Goal: Transaction & Acquisition: Purchase product/service

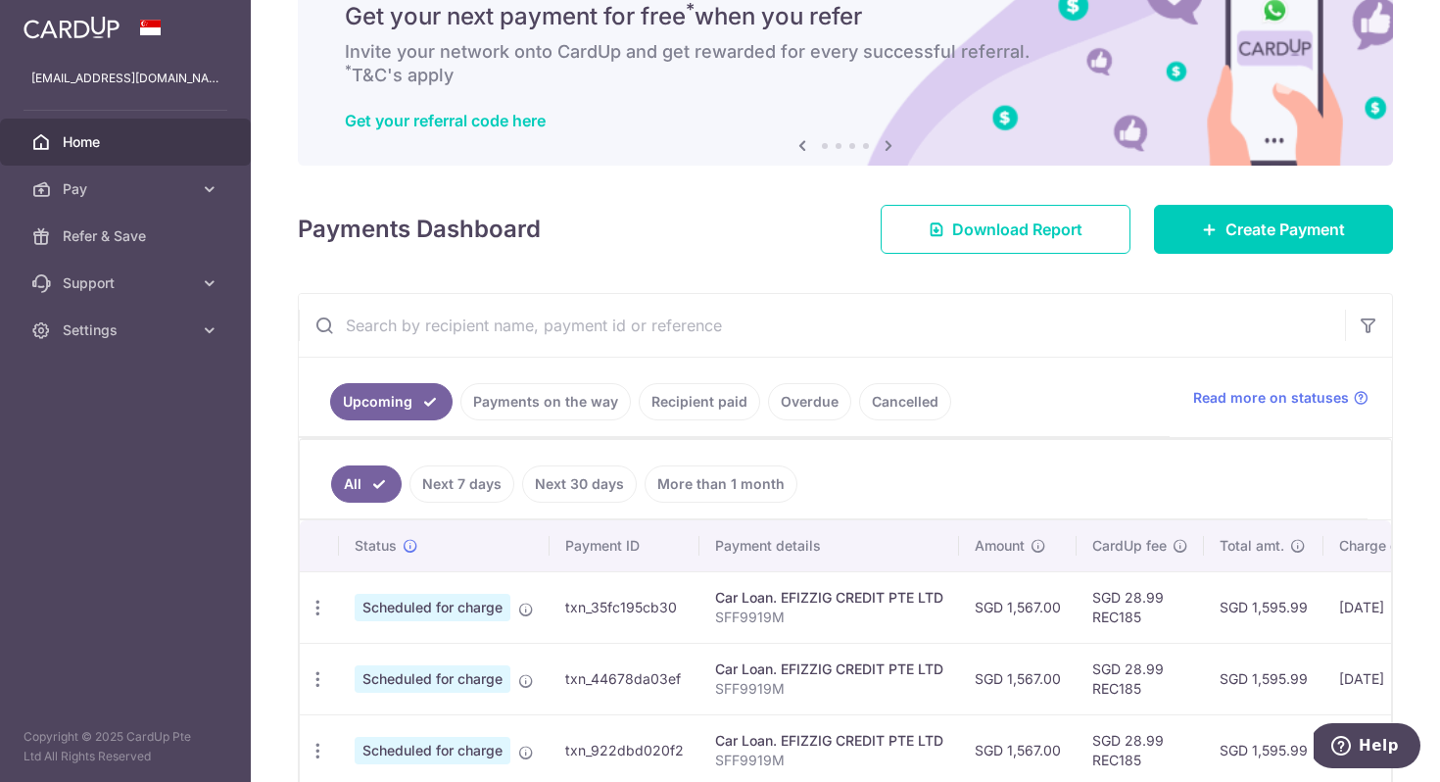
scroll to position [84, 0]
click at [1305, 257] on div "× Pause Schedule Pause all future payments in this series Pause just this one p…" at bounding box center [845, 391] width 1189 height 782
click at [1305, 250] on link "Create Payment" at bounding box center [1273, 230] width 239 height 49
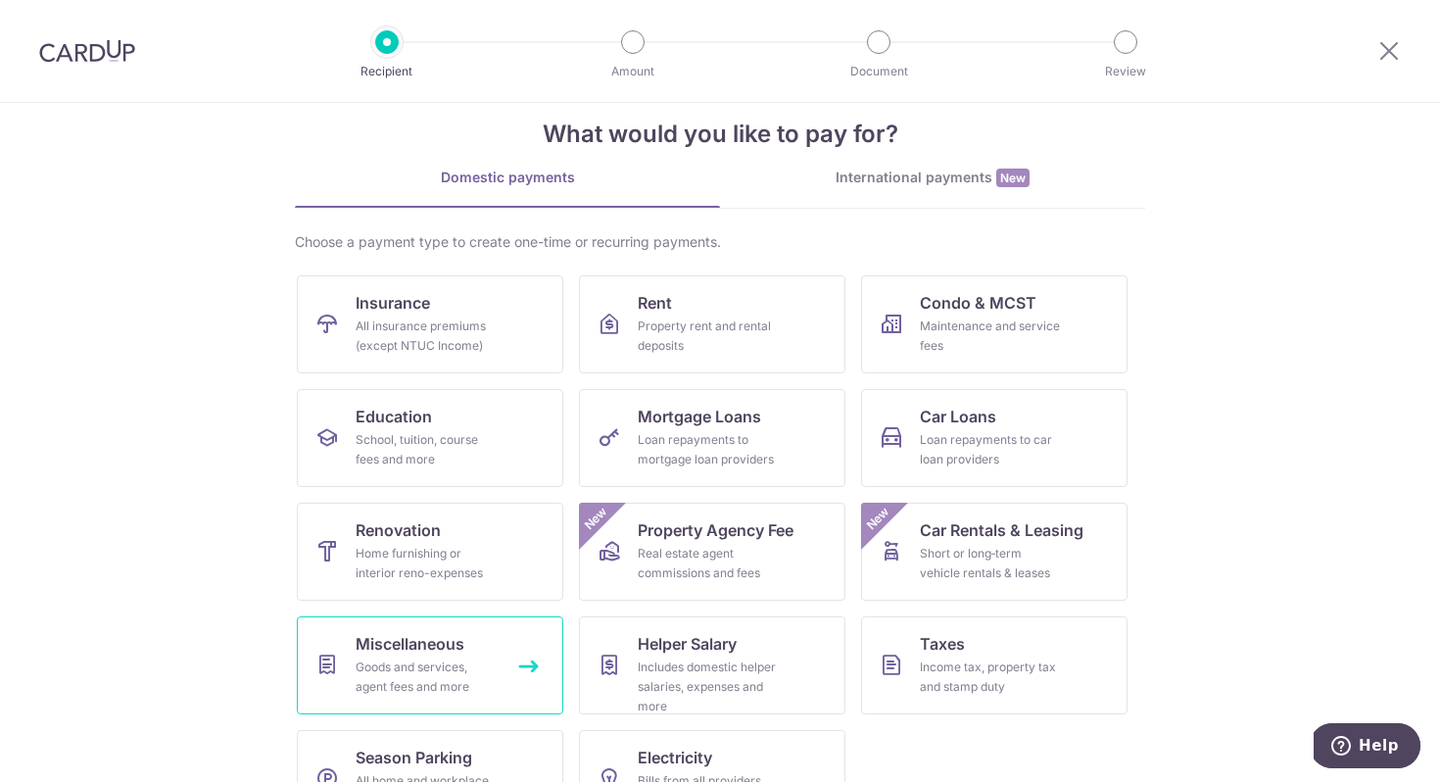
scroll to position [72, 0]
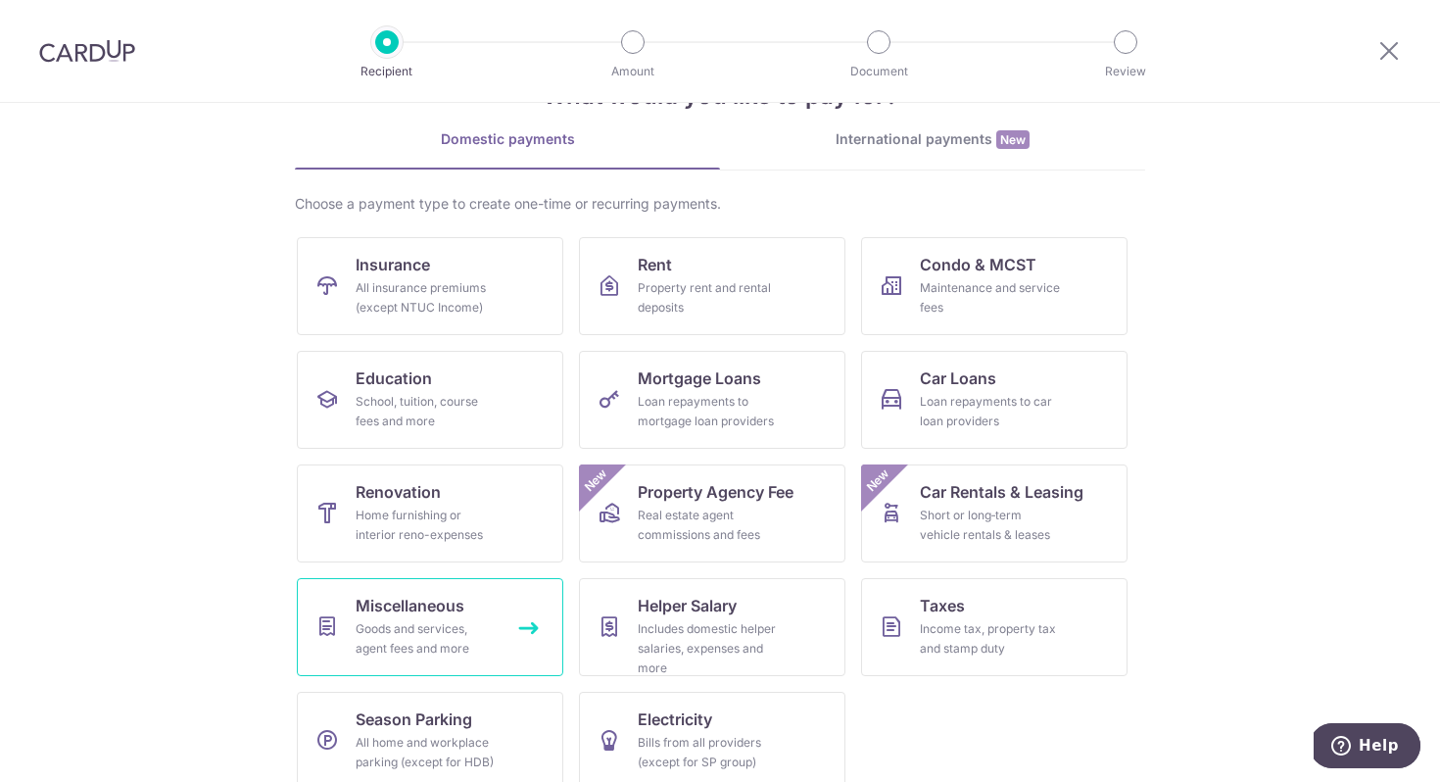
click at [466, 595] on link "Miscellaneous Goods and services, agent fees and more" at bounding box center [430, 627] width 266 height 98
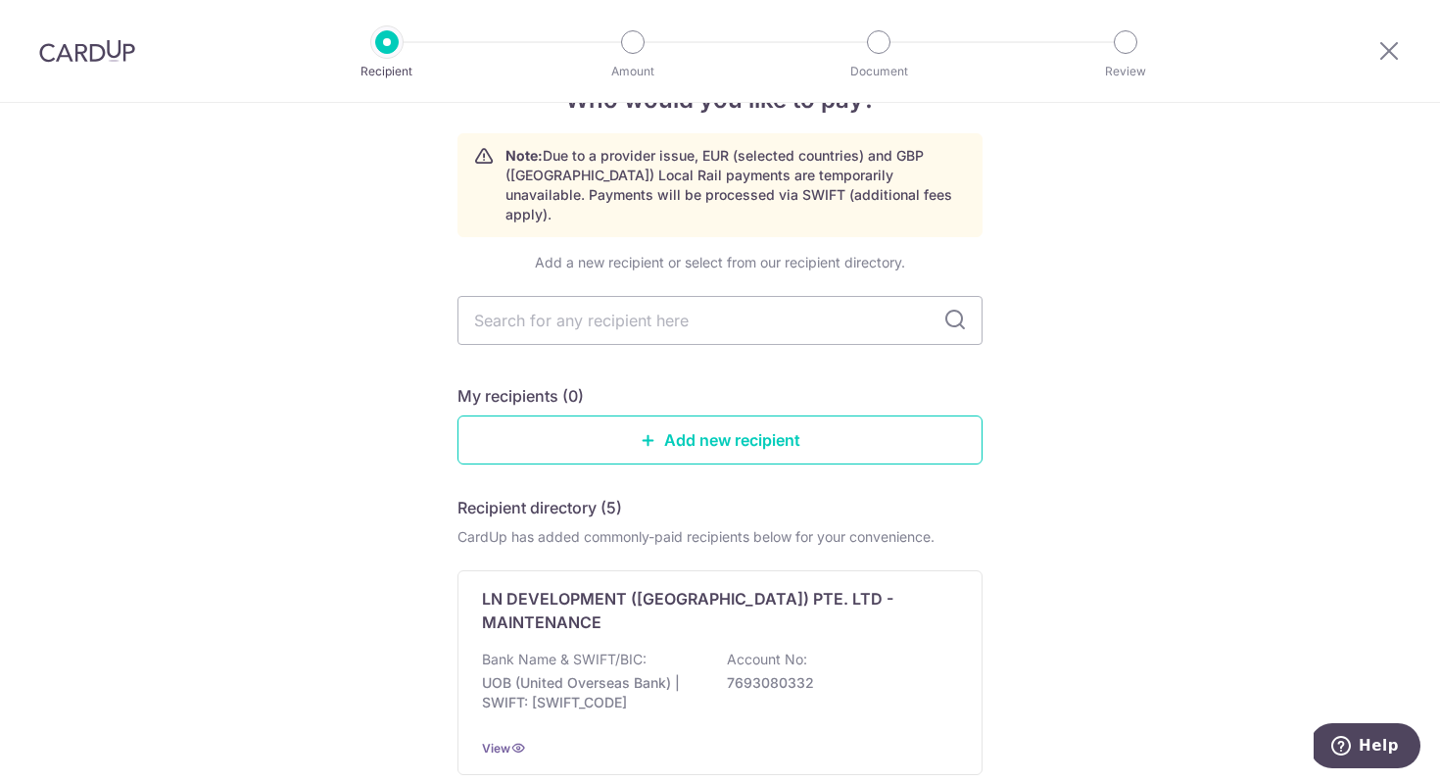
scroll to position [61, 0]
click at [726, 252] on div "Add a new recipient or select from our recipient directory." at bounding box center [720, 262] width 525 height 20
click at [724, 312] on input "text" at bounding box center [720, 319] width 525 height 49
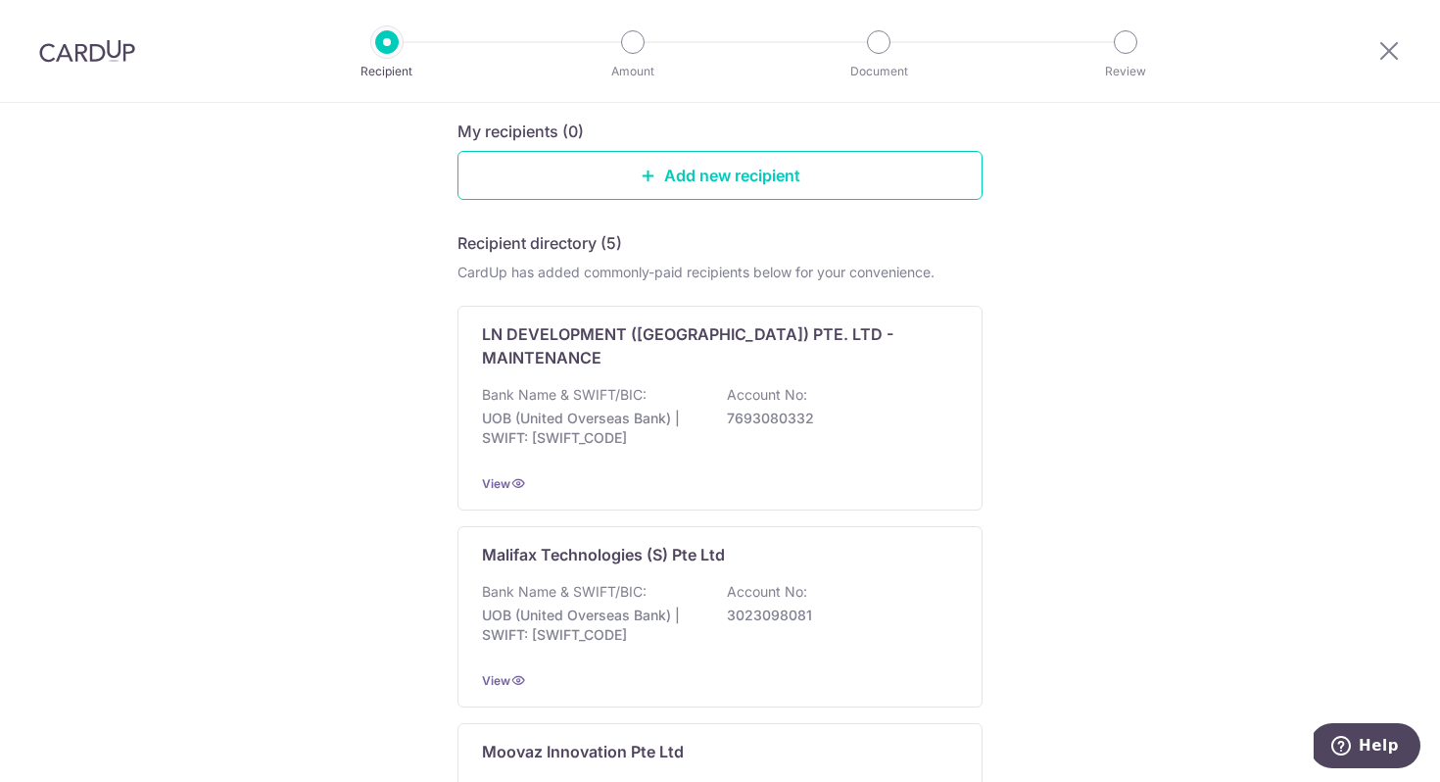
scroll to position [0, 0]
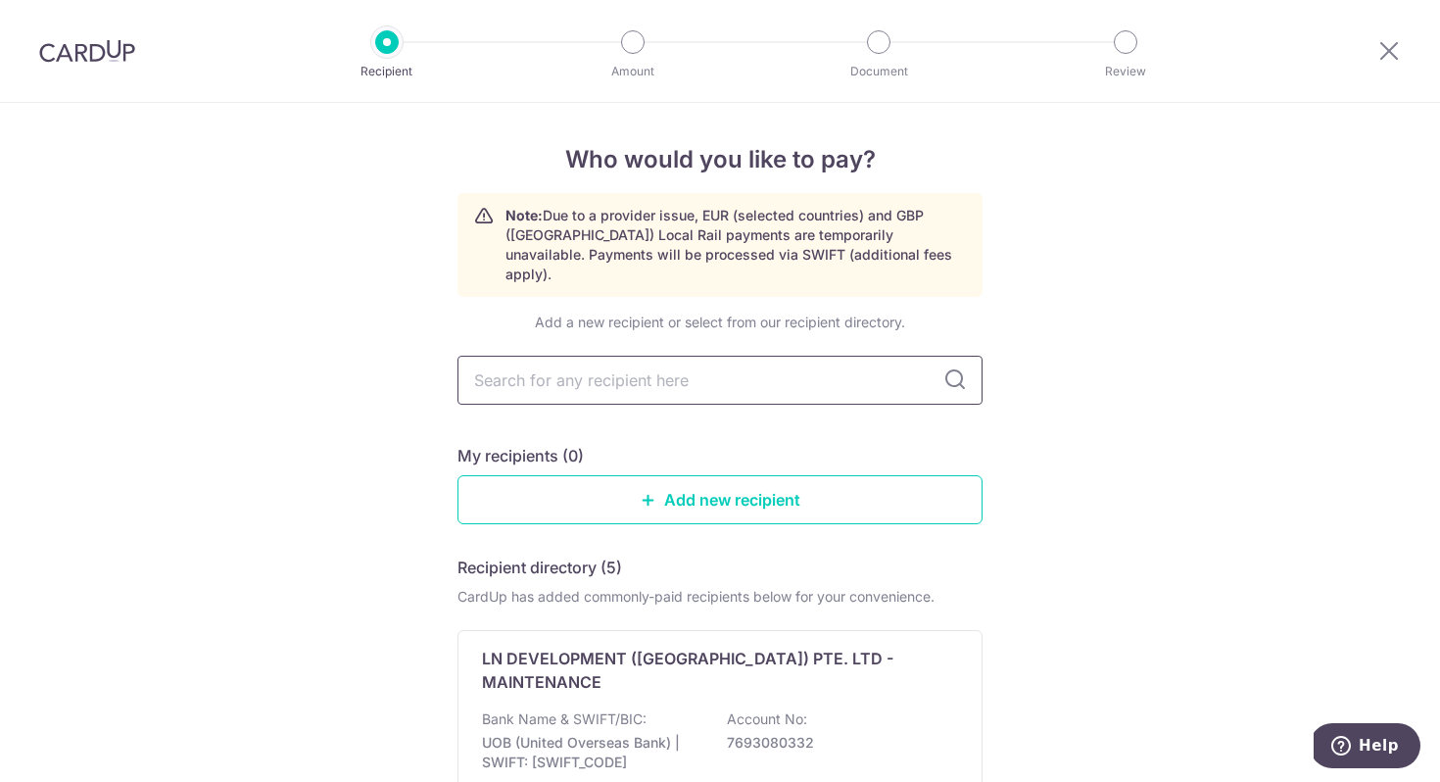
click at [711, 369] on input "text" at bounding box center [720, 380] width 525 height 49
click at [840, 444] on div "My recipients (0)" at bounding box center [720, 456] width 525 height 24
click at [798, 475] on link "Add new recipient" at bounding box center [720, 499] width 525 height 49
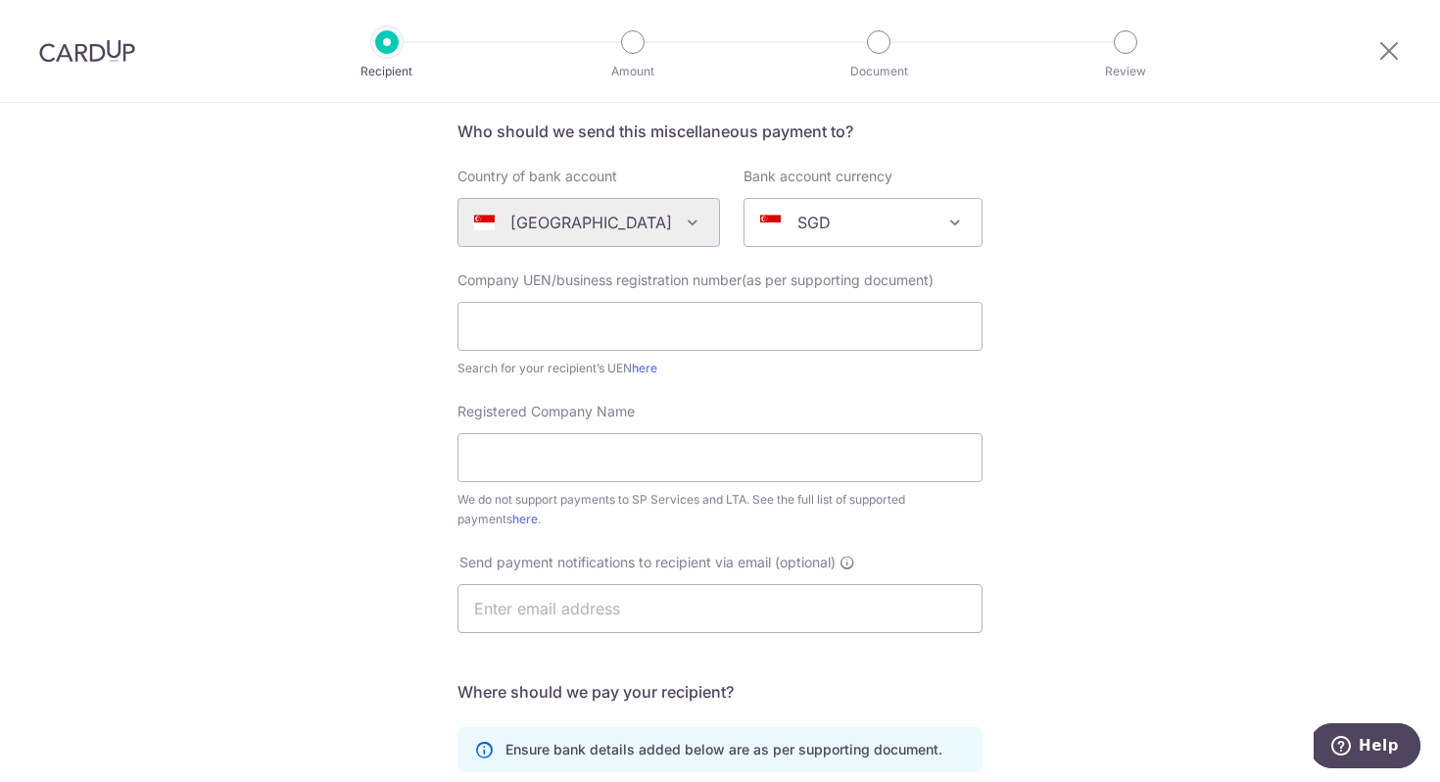
scroll to position [152, 0]
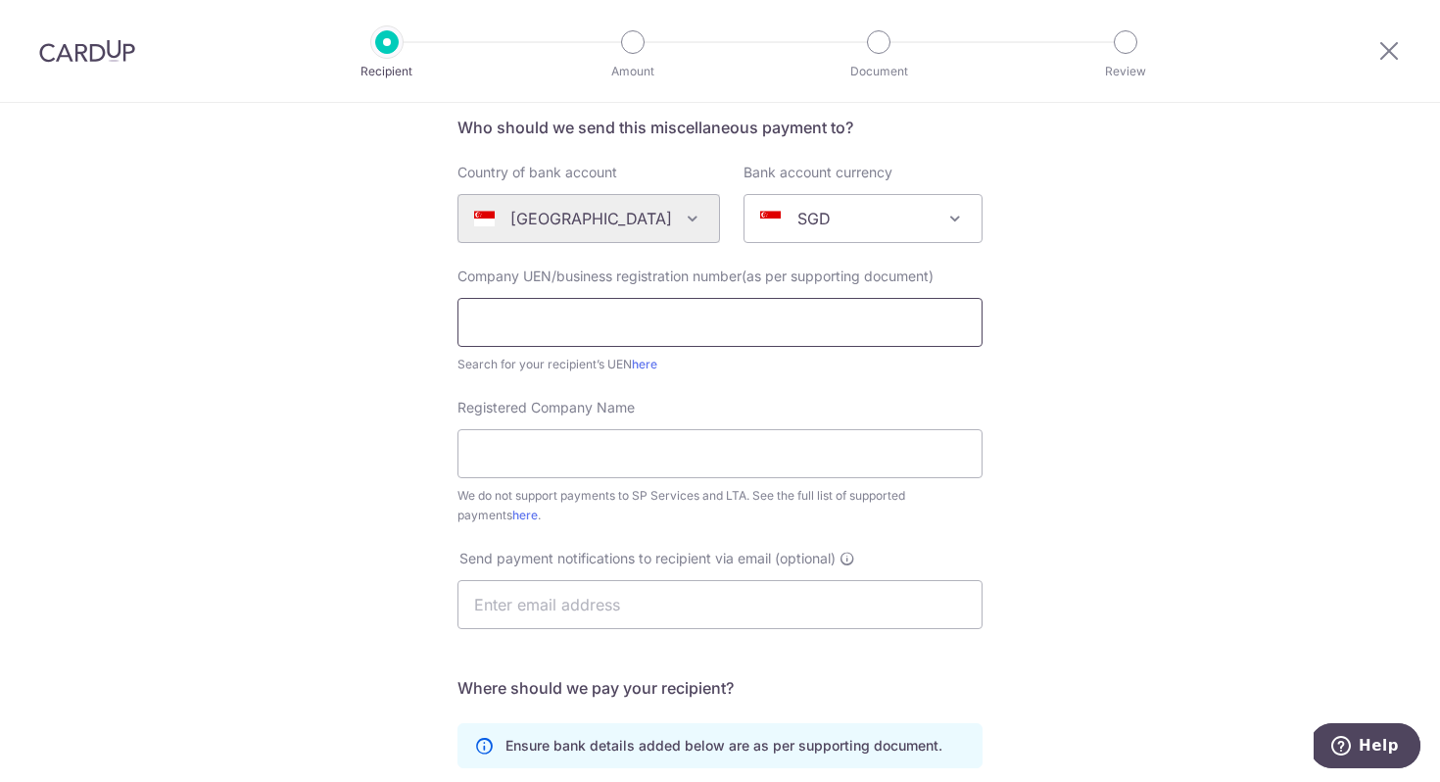
click at [662, 342] on input "text" at bounding box center [720, 322] width 525 height 49
paste input "534G406X"
type input "534G406X"
click at [586, 442] on input "Registered Company Name" at bounding box center [720, 453] width 525 height 49
paste input "Birdie Tee Singapore"
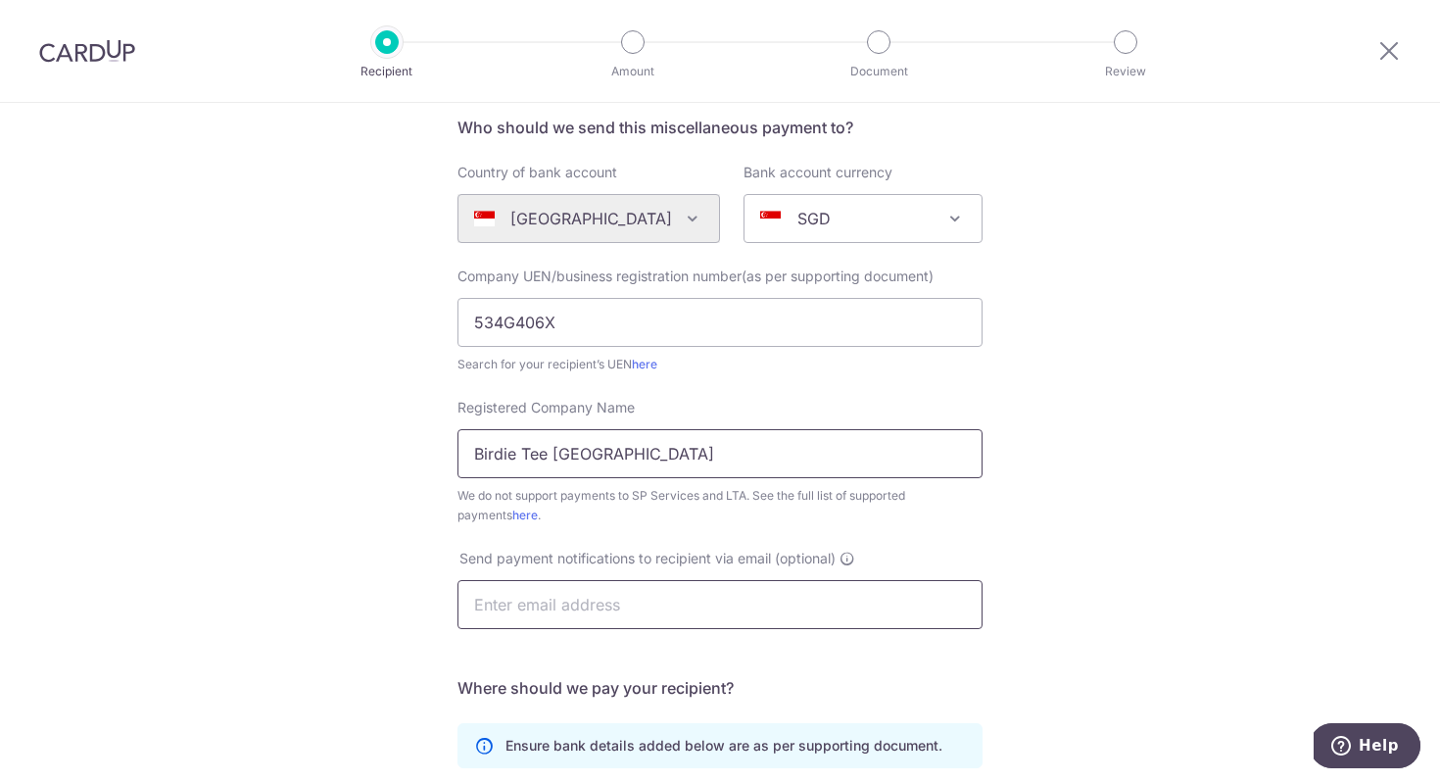
type input "Birdie Tee [GEOGRAPHIC_DATA]"
click at [586, 625] on input "text" at bounding box center [720, 604] width 525 height 49
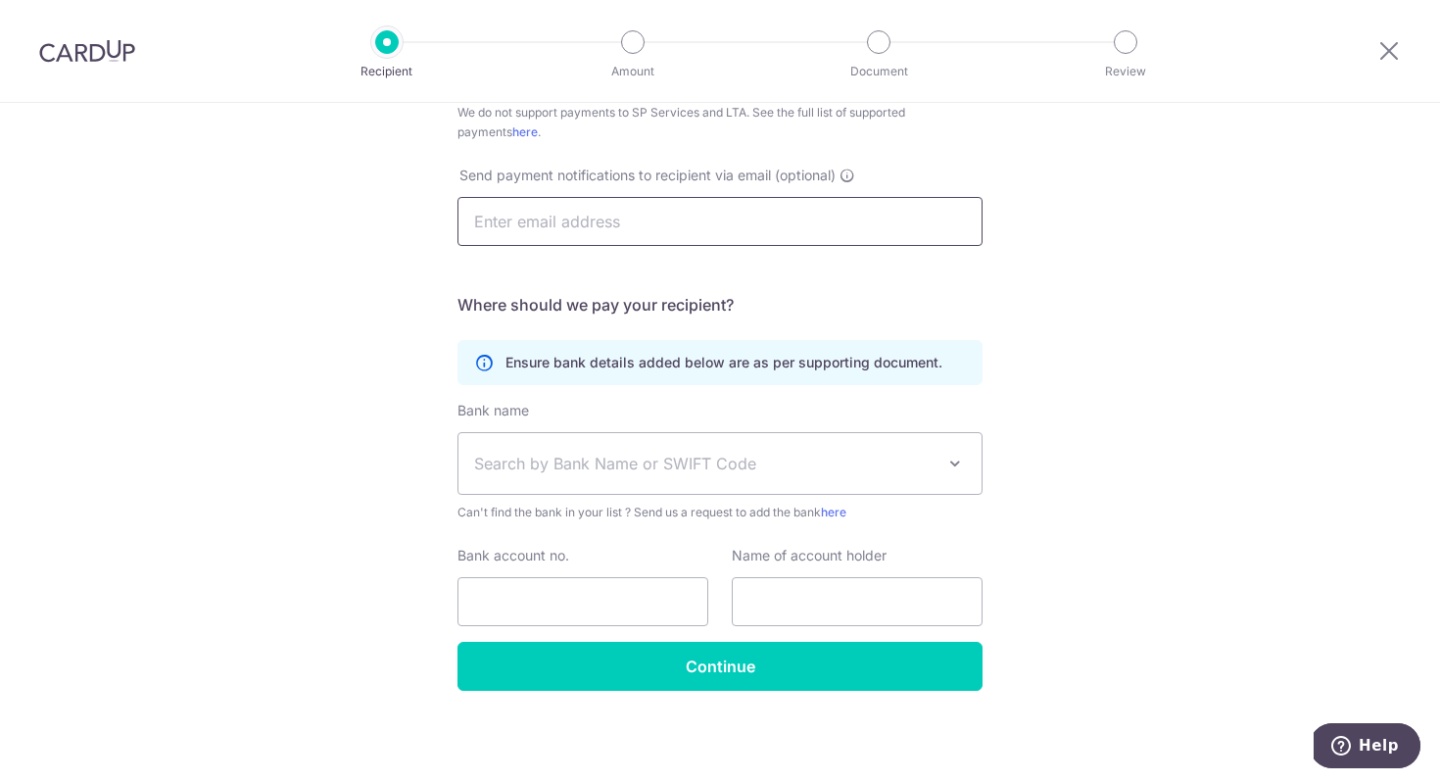
scroll to position [536, 0]
click at [594, 456] on span "Search by Bank Name or SWIFT Code" at bounding box center [704, 463] width 460 height 24
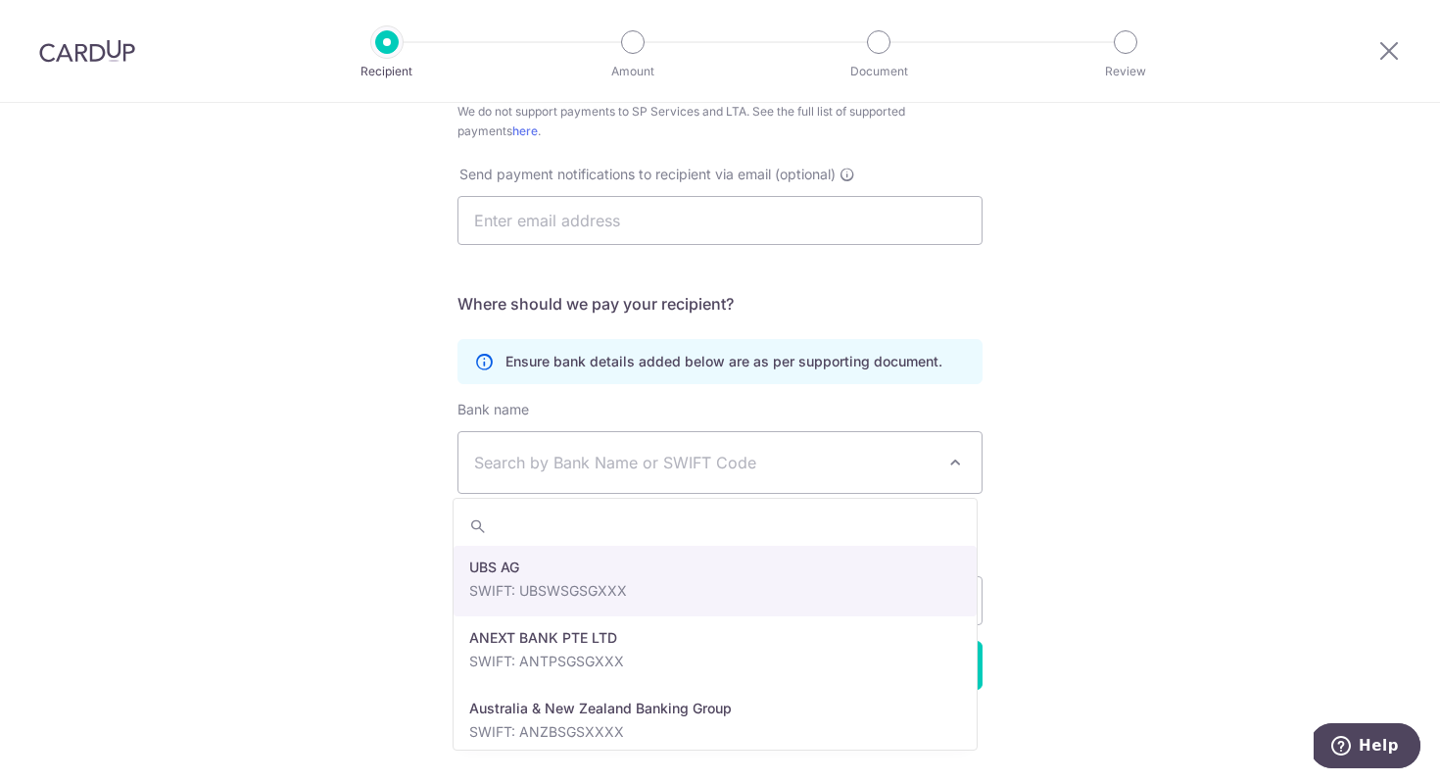
click at [901, 454] on span "Search by Bank Name or SWIFT Code" at bounding box center [704, 463] width 460 height 24
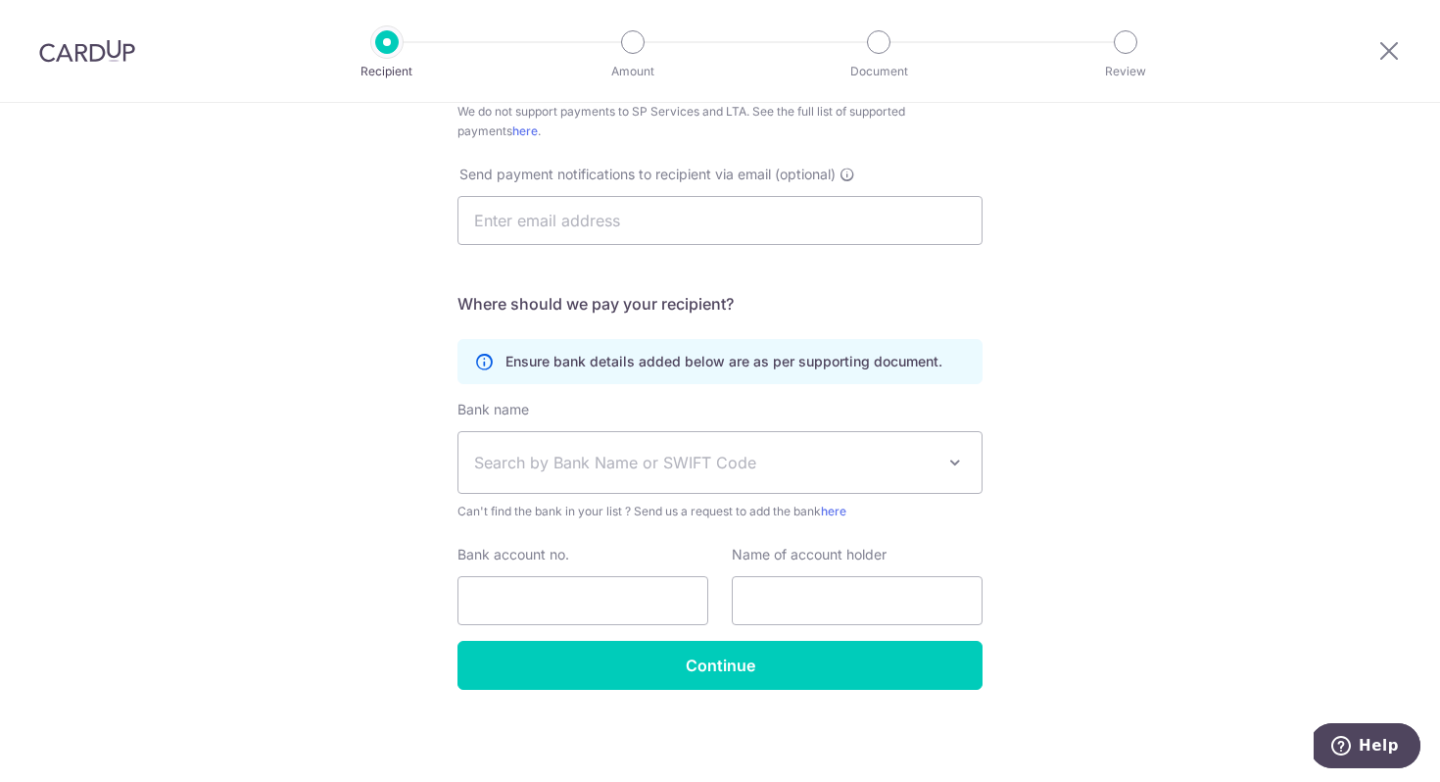
click at [910, 459] on span "Search by Bank Name or SWIFT Code" at bounding box center [704, 463] width 460 height 24
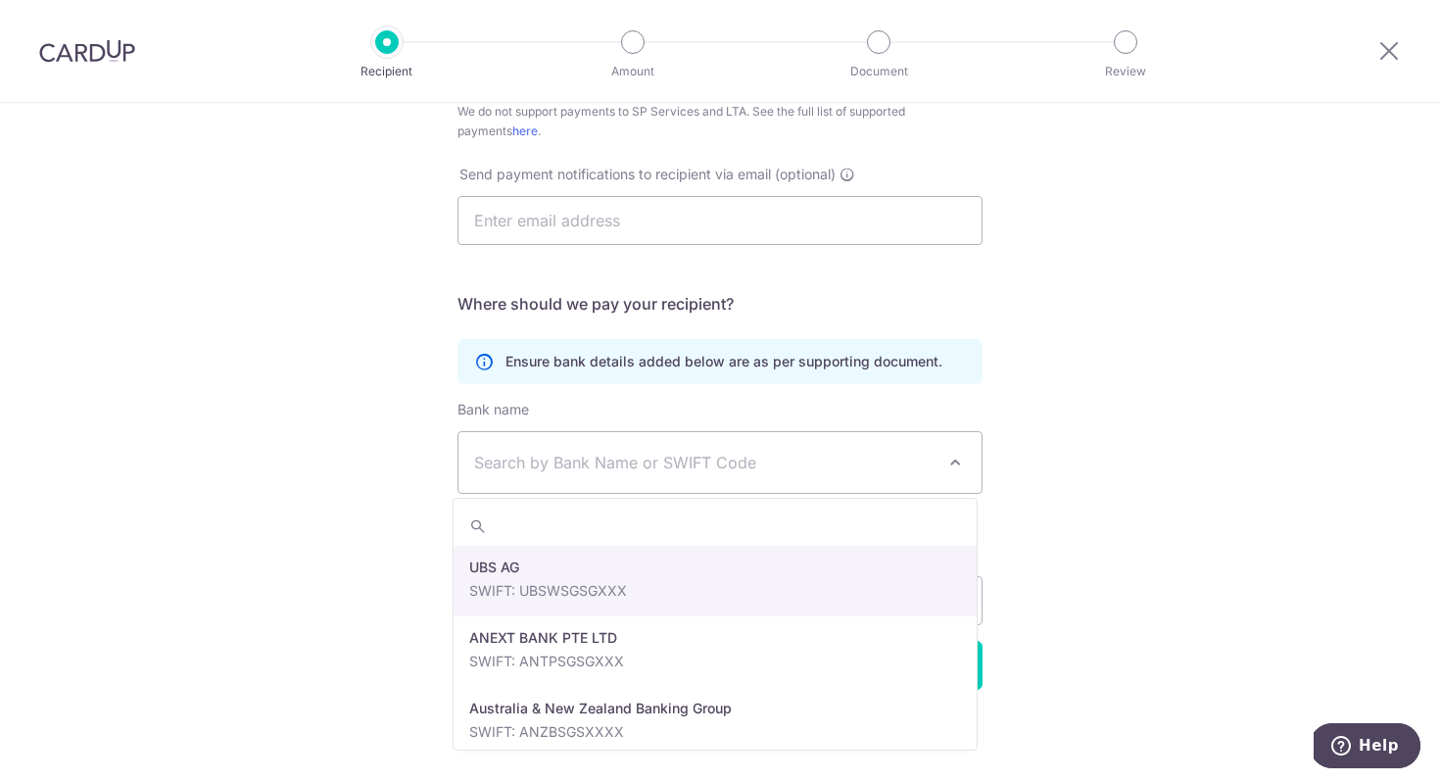
click at [1034, 432] on div "Who would you like to pay? Your recipient does not need a CardUp account to rec…" at bounding box center [720, 174] width 1440 height 1215
click at [910, 456] on span "Search by Bank Name or SWIFT Code" at bounding box center [704, 463] width 460 height 24
type input "UOB"
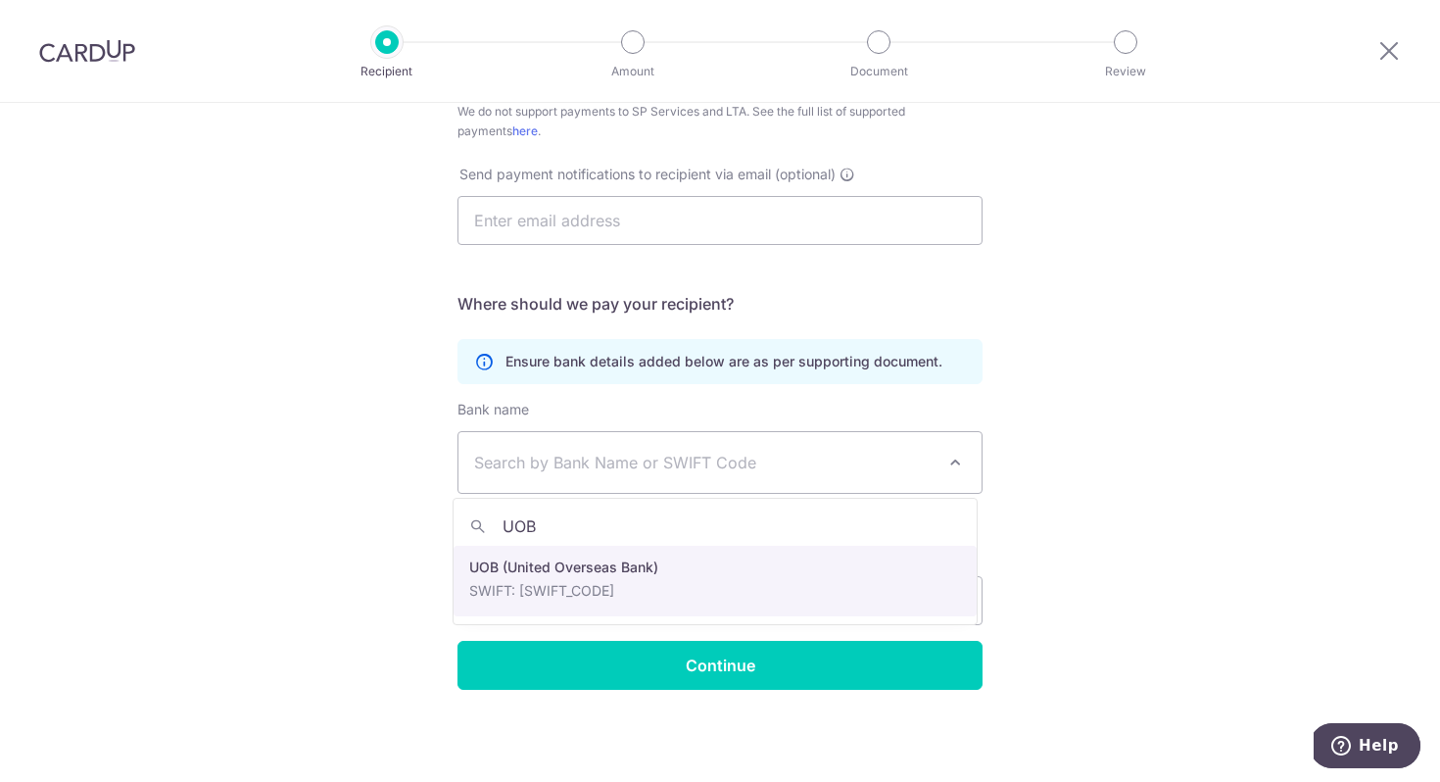
select select "18"
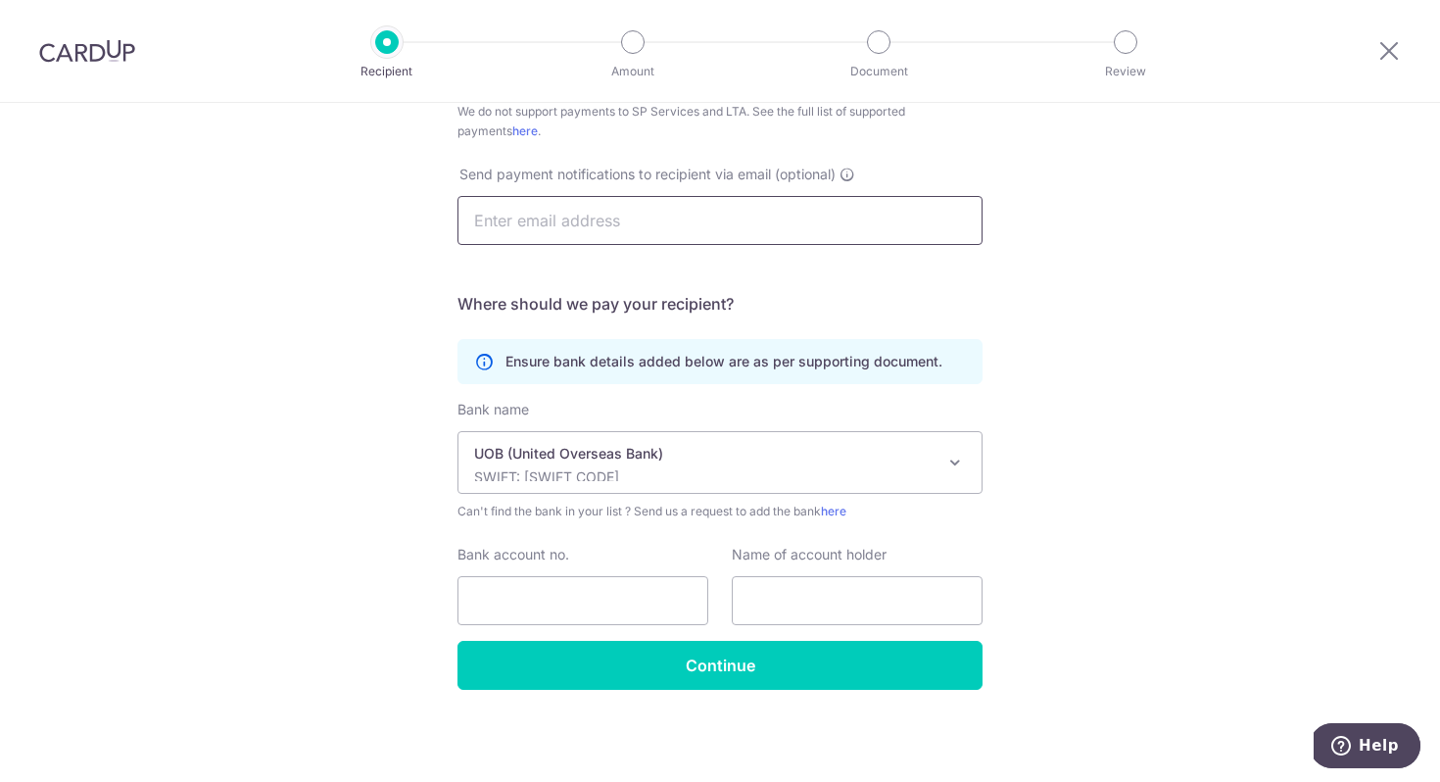
click at [560, 230] on input "text" at bounding box center [720, 220] width 525 height 49
paste input "Birdie Tee [GEOGRAPHIC_DATA]"
drag, startPoint x: 694, startPoint y: 209, endPoint x: 415, endPoint y: 226, distance: 278.8
click at [415, 226] on div "Who would you like to pay? Your recipient does not need a CardUp account to rec…" at bounding box center [720, 174] width 1440 height 1215
type input "B"
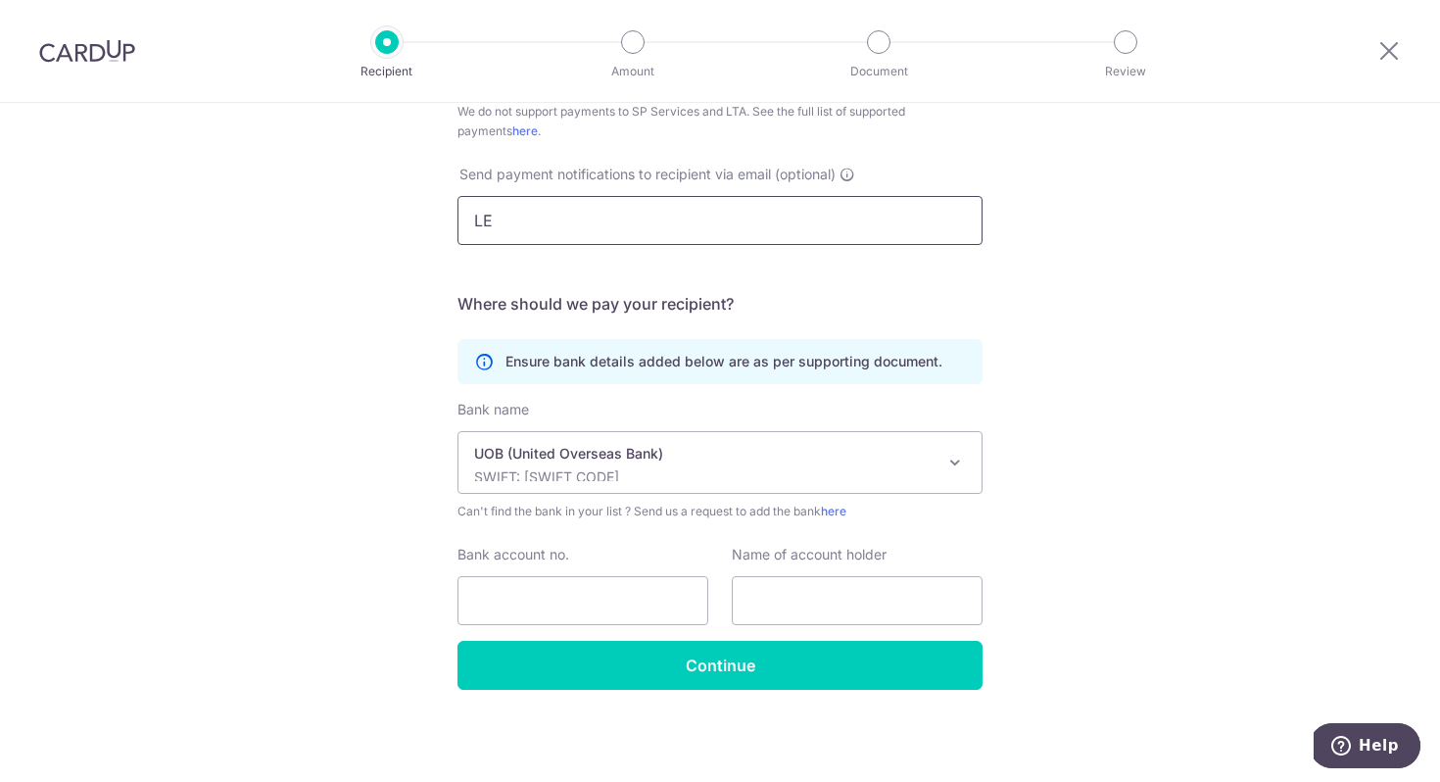
type input "L"
type input "[EMAIL_ADDRESS][DOMAIN_NAME]"
click at [393, 516] on div "Who would you like to pay? Your recipient does not need a CardUp account to rec…" at bounding box center [720, 174] width 1440 height 1215
click at [602, 612] on input "Bank account no." at bounding box center [583, 600] width 251 height 49
paste input "7703379943"
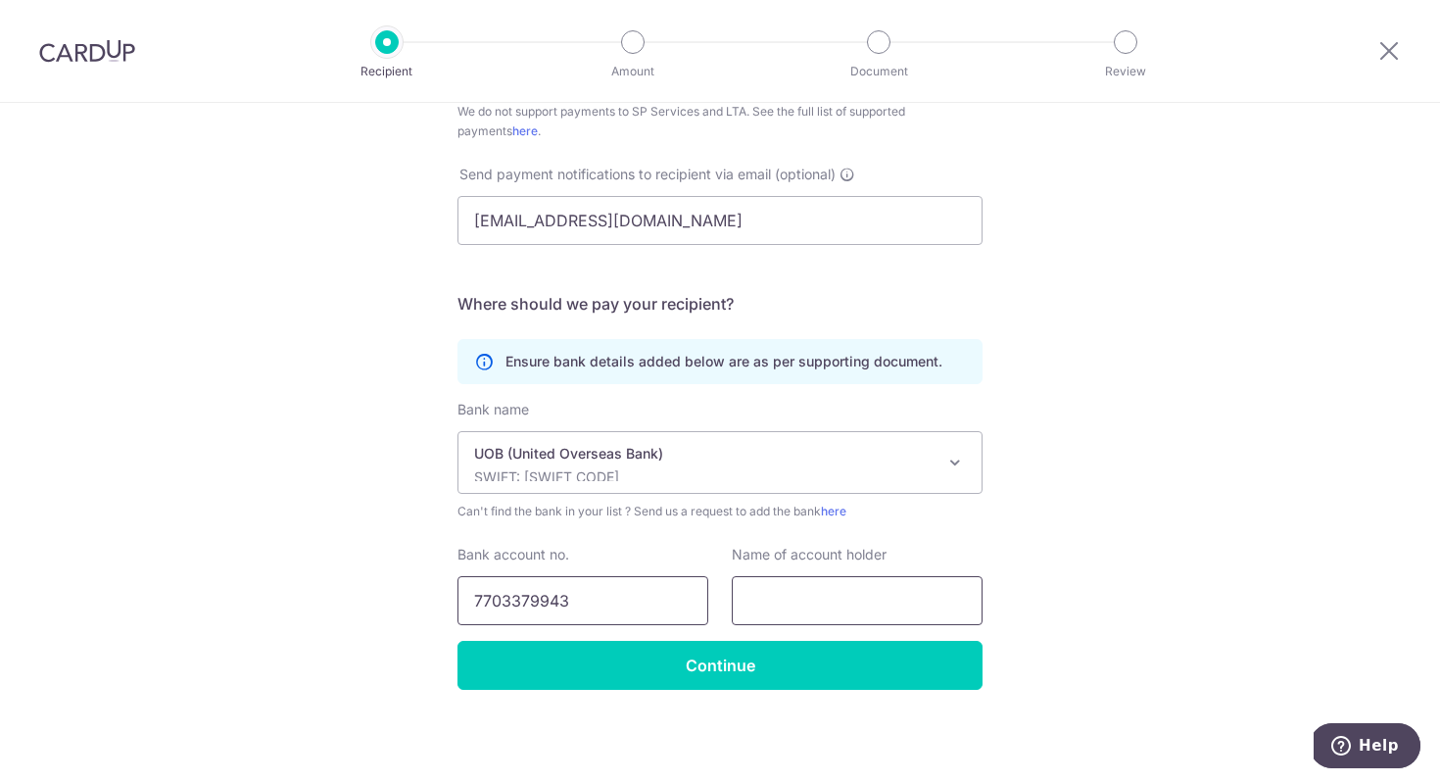
type input "7703379943"
click at [816, 599] on input "text" at bounding box center [857, 600] width 251 height 49
paste input "Birdie Tee Singapore (UEN No. 534G406X)"
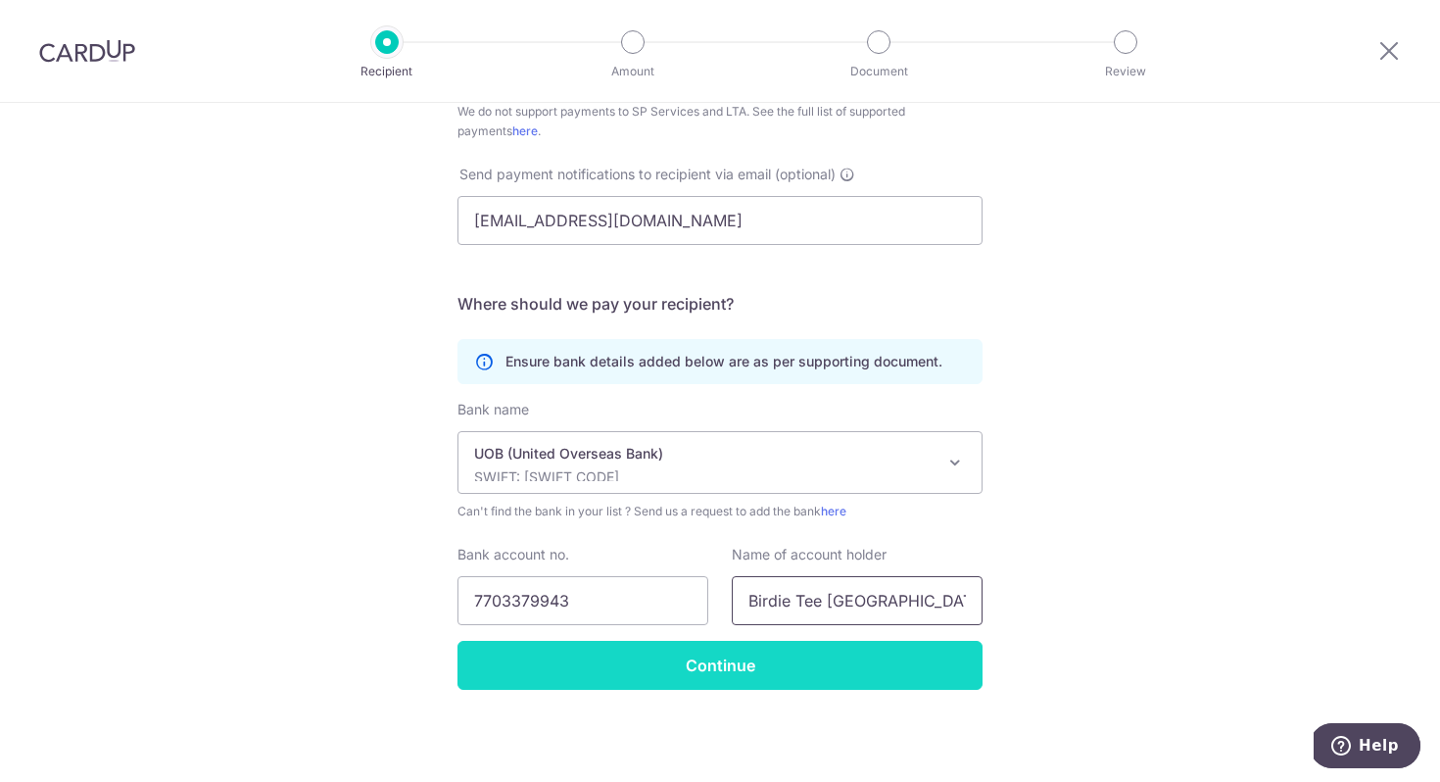
type input "Birdie Tee [GEOGRAPHIC_DATA]"
click at [814, 671] on input "Continue" at bounding box center [720, 665] width 525 height 49
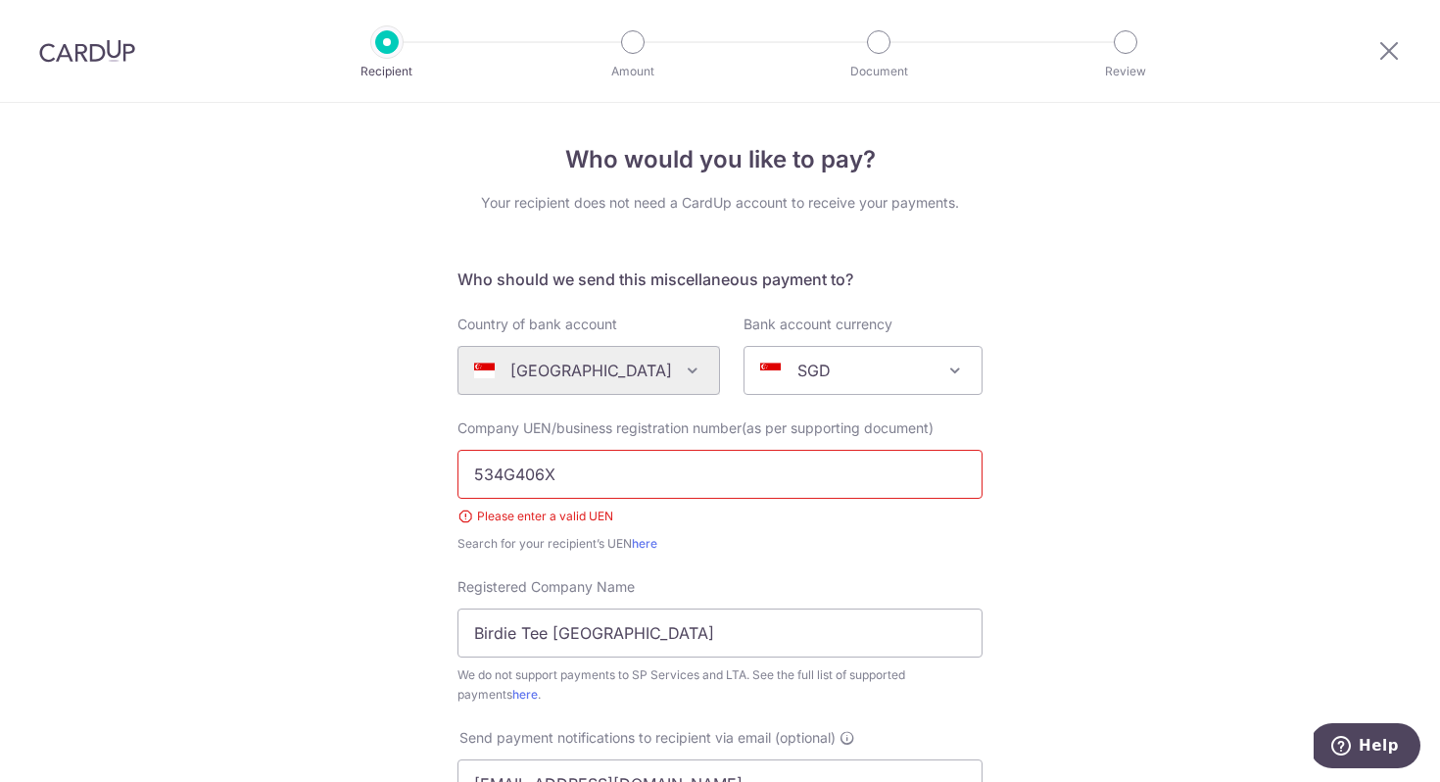
click at [580, 471] on input "534G406X" at bounding box center [720, 474] width 525 height 49
click at [469, 472] on input "534G406X" at bounding box center [720, 474] width 525 height 49
drag, startPoint x: 857, startPoint y: 484, endPoint x: 436, endPoint y: 472, distance: 421.4
click at [436, 472] on div "Who would you like to pay? Your recipient does not need a CardUp account to rec…" at bounding box center [720, 724] width 1440 height 1242
paste input "53496406X"
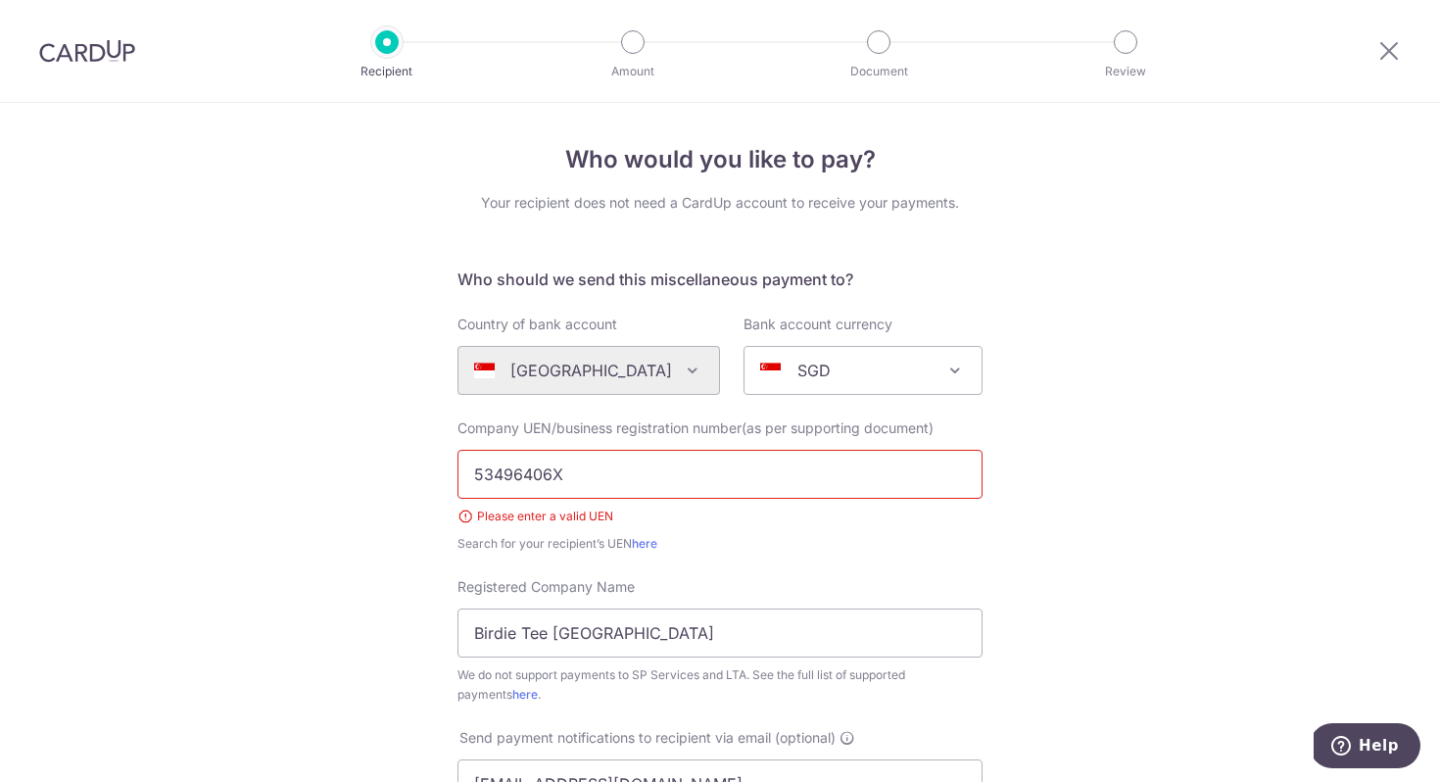
type input "53496406X"
click at [332, 555] on div "Who would you like to pay? Your recipient does not need a CardUp account to rec…" at bounding box center [720, 724] width 1440 height 1242
click at [711, 515] on div "Please enter a valid UEN" at bounding box center [720, 516] width 525 height 20
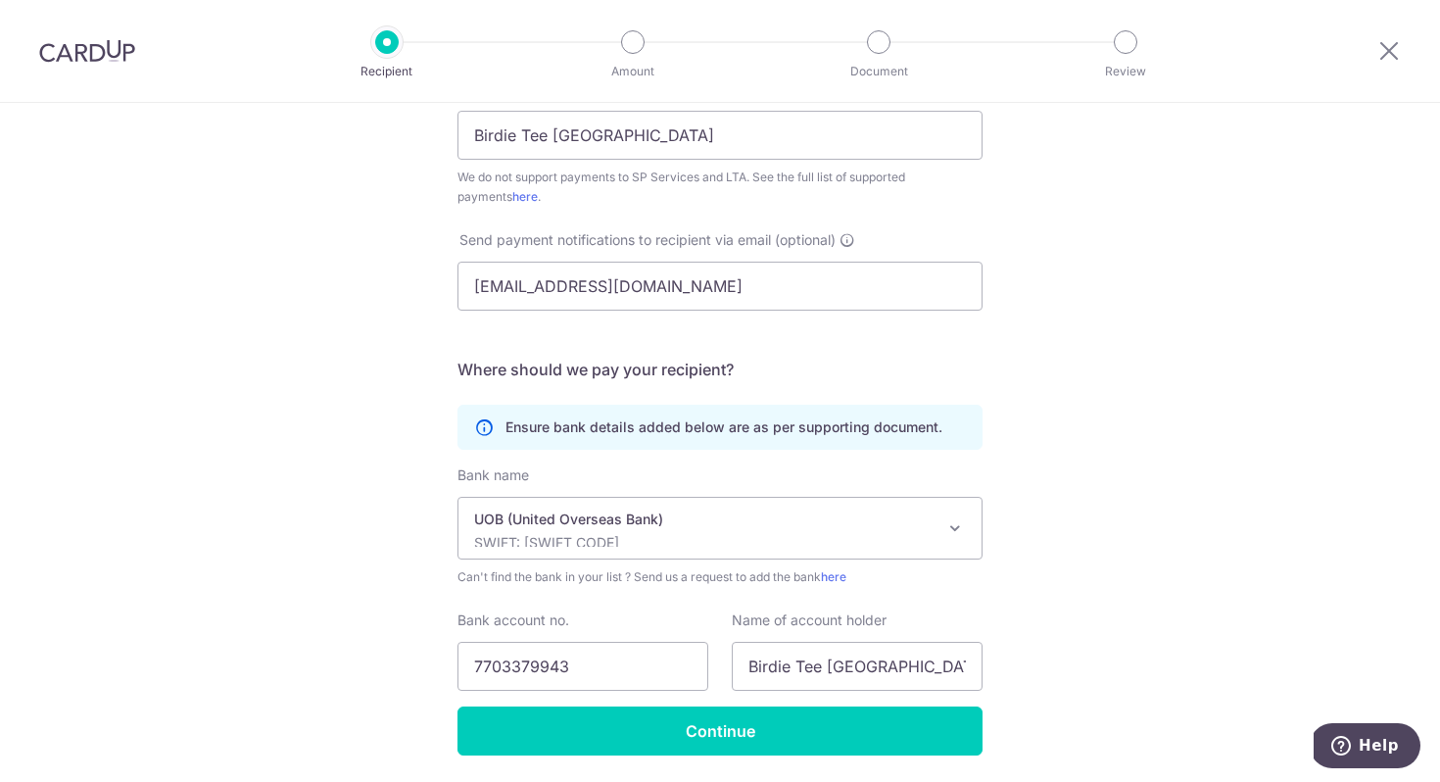
scroll to position [563, 0]
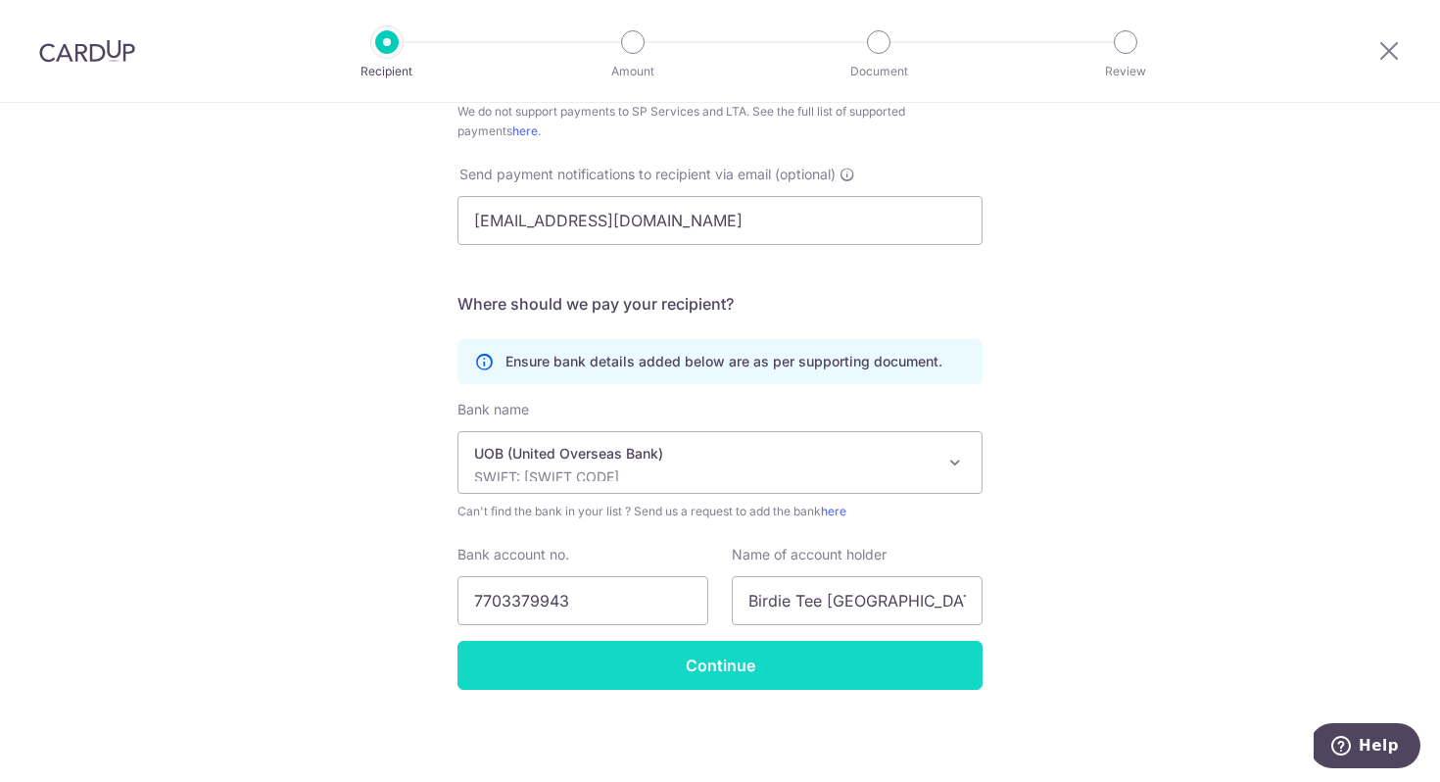
click at [683, 678] on input "Continue" at bounding box center [720, 665] width 525 height 49
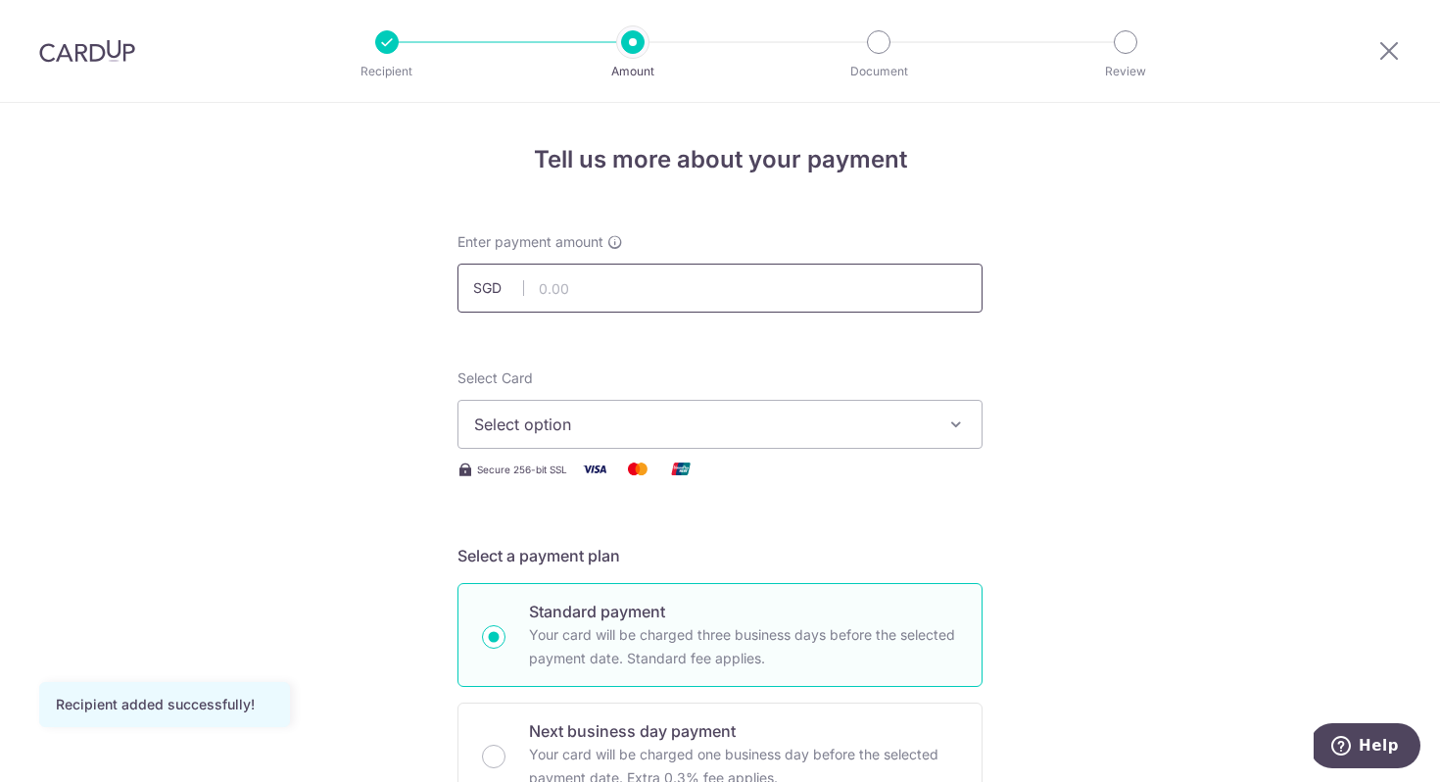
click at [640, 290] on input "text" at bounding box center [720, 288] width 525 height 49
click at [673, 283] on input "text" at bounding box center [720, 288] width 525 height 49
type input "72,000.00"
click at [694, 426] on span "Select option" at bounding box center [702, 424] width 457 height 24
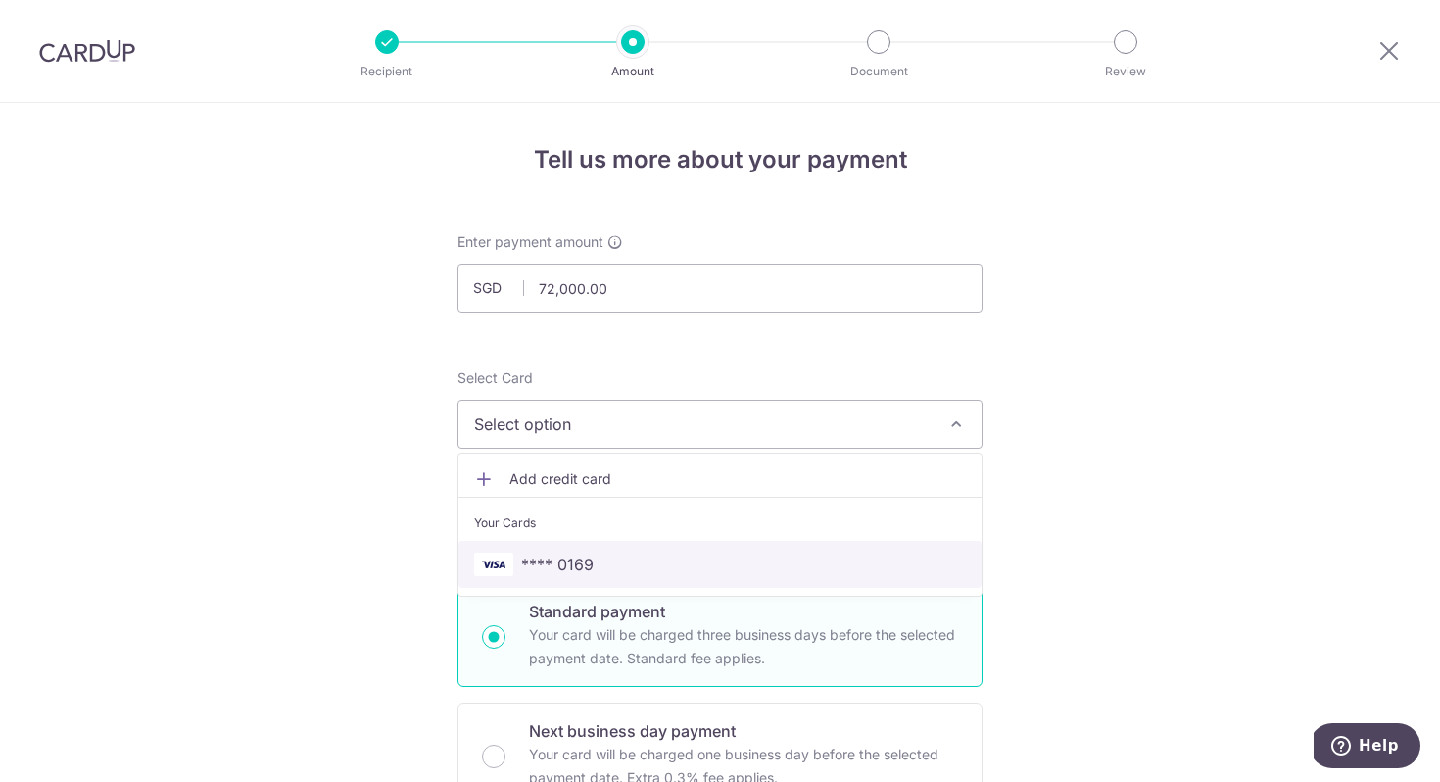
click at [676, 574] on span "**** 0169" at bounding box center [720, 565] width 492 height 24
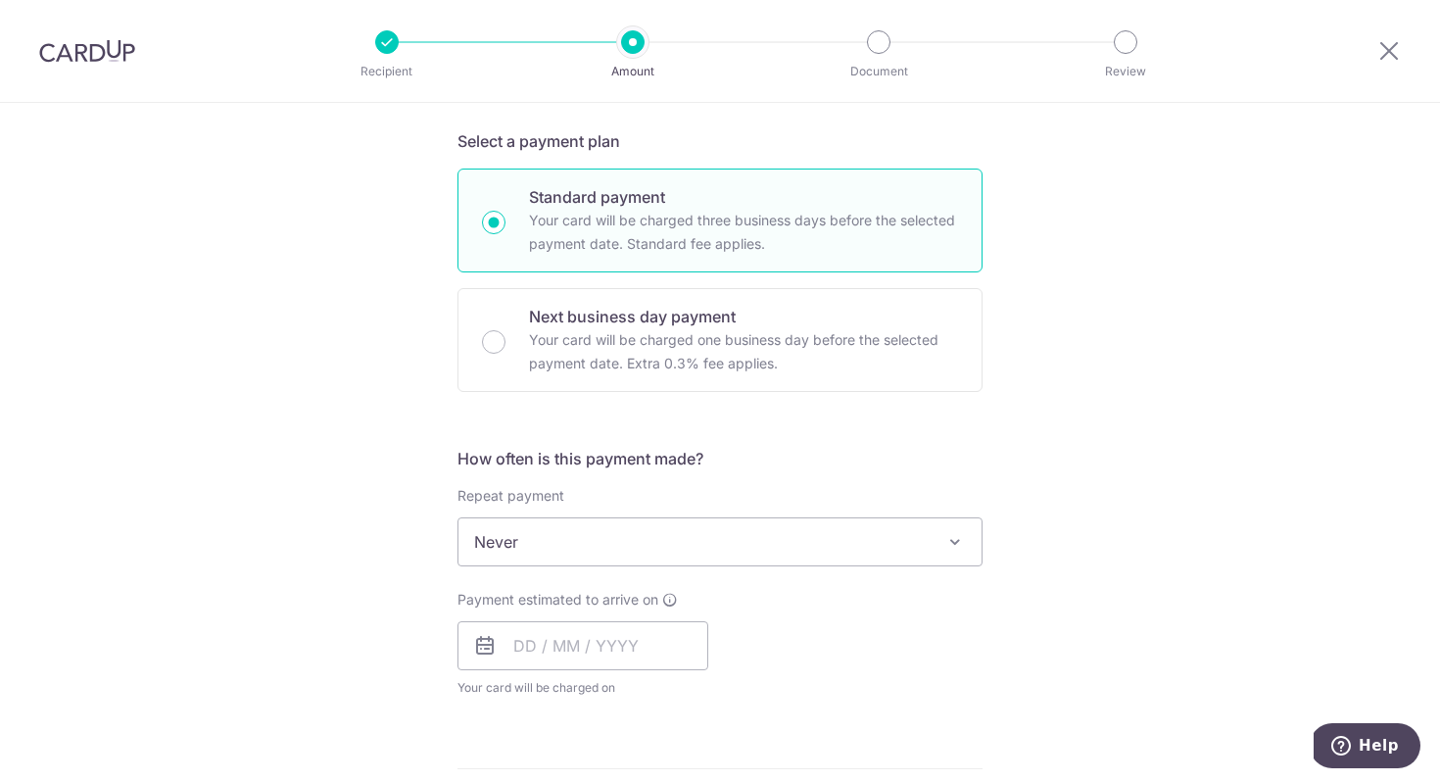
scroll to position [651, 0]
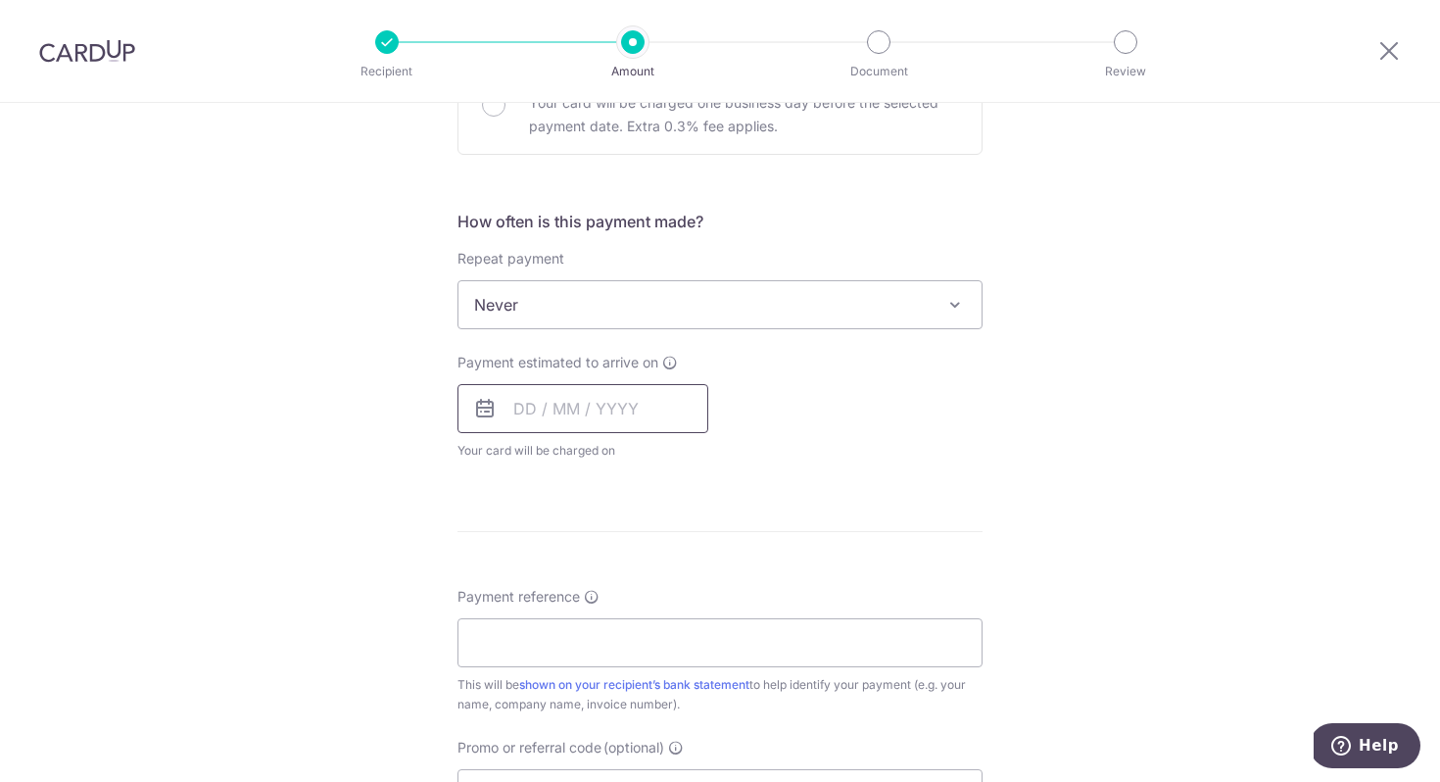
click at [582, 429] on input "text" at bounding box center [583, 408] width 251 height 49
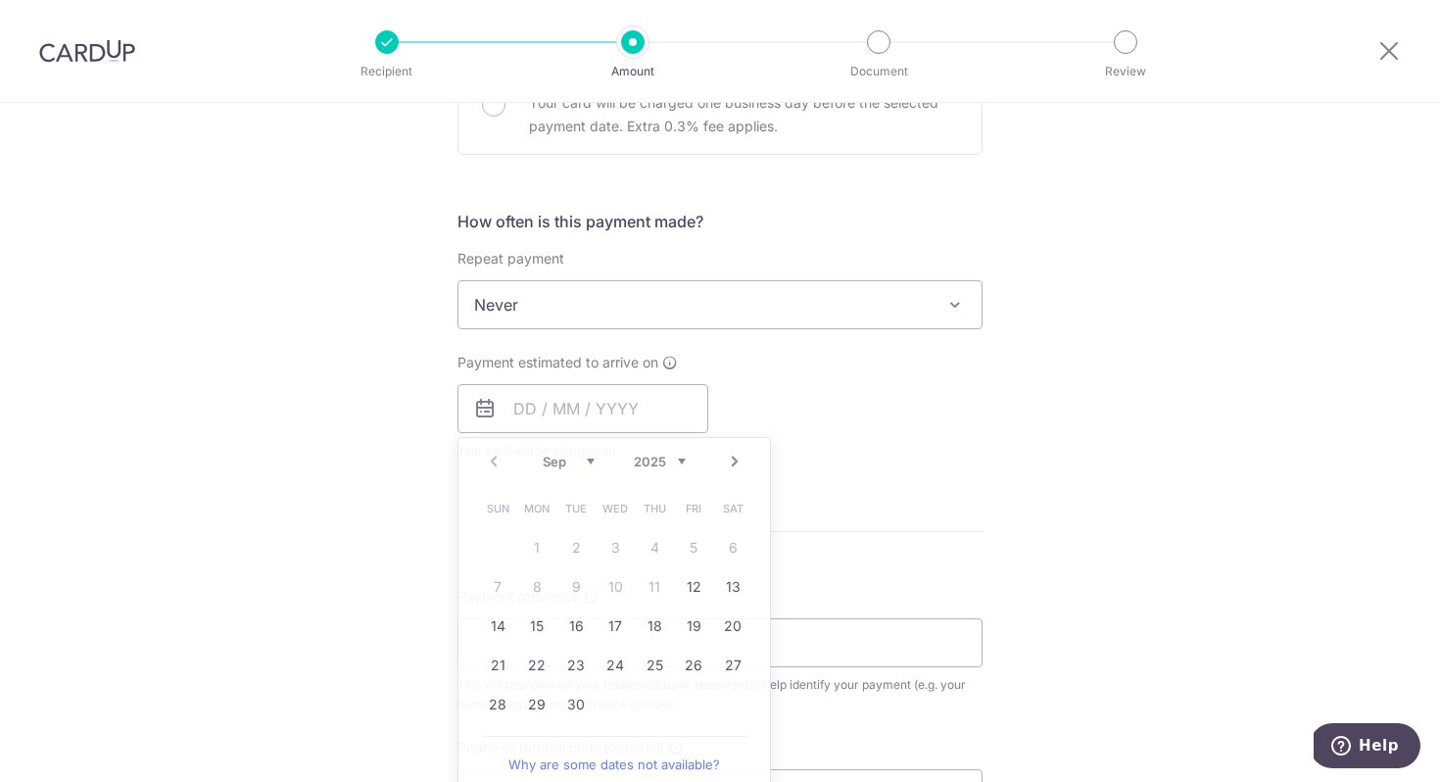
click at [862, 361] on div "Payment estimated to arrive on Prev Next Sep Oct Nov Dec 2025 2026 2027 2028 20…" at bounding box center [720, 407] width 549 height 108
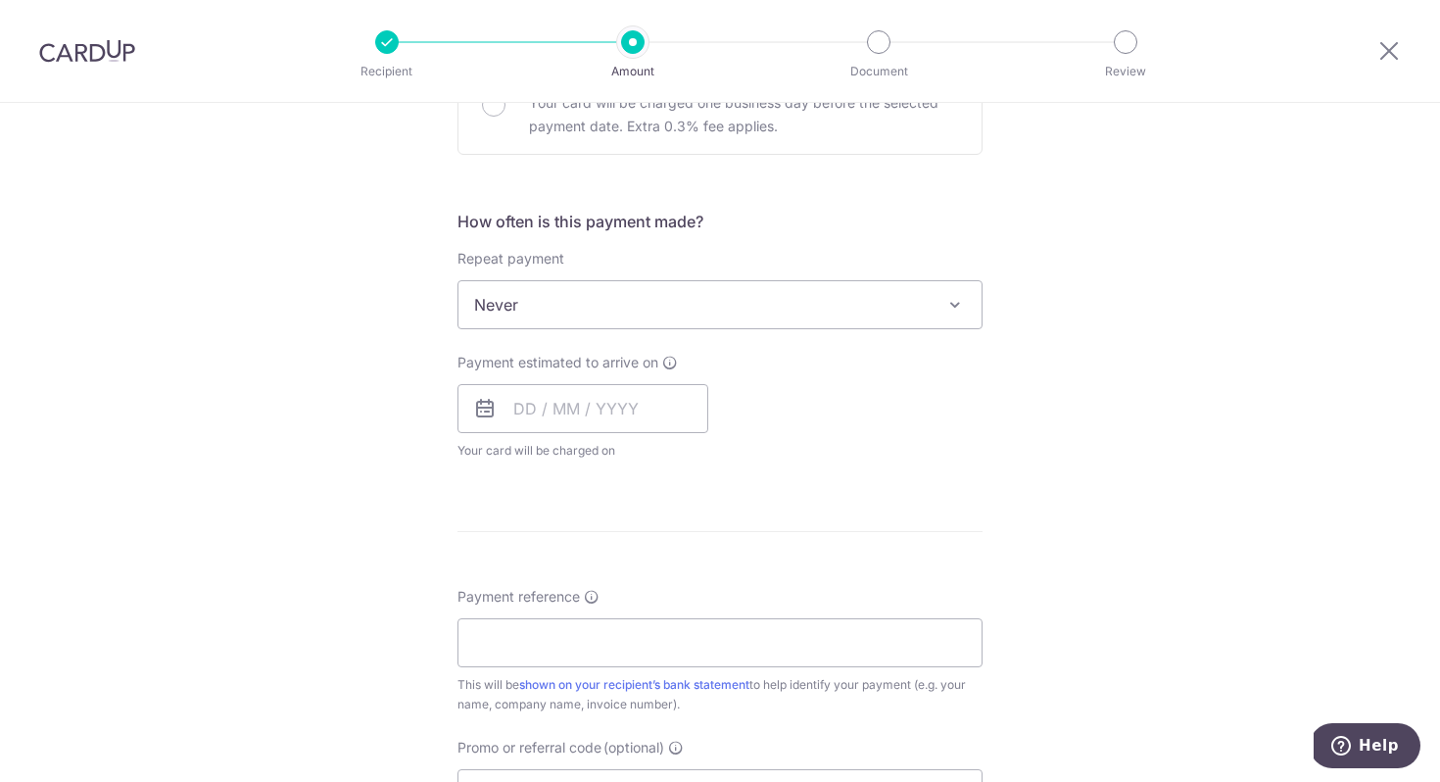
click at [885, 278] on div "Repeat payment Never Every week Every month Every quarter Every half a year Nev…" at bounding box center [720, 289] width 525 height 80
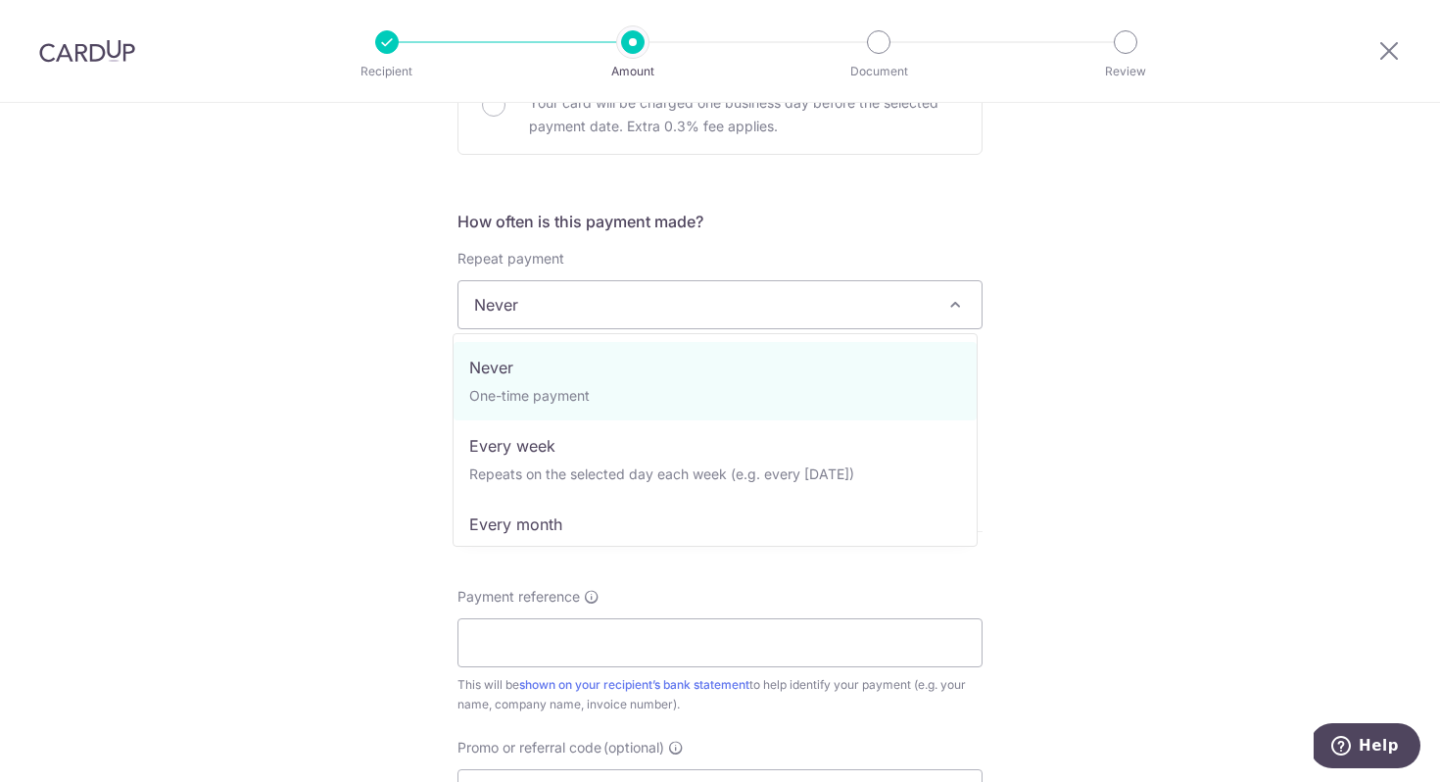
click at [887, 288] on span "Never" at bounding box center [719, 304] width 523 height 47
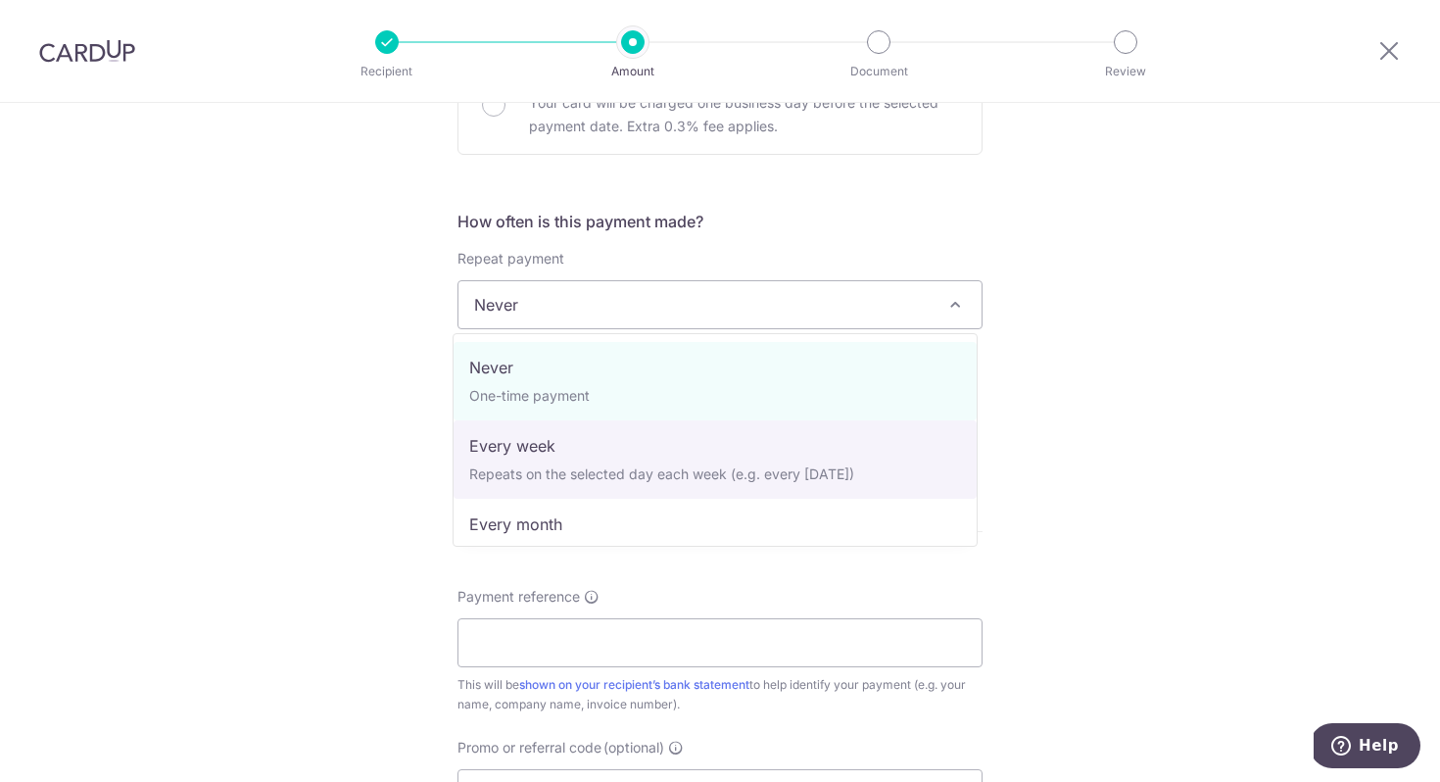
scroll to position [4, 0]
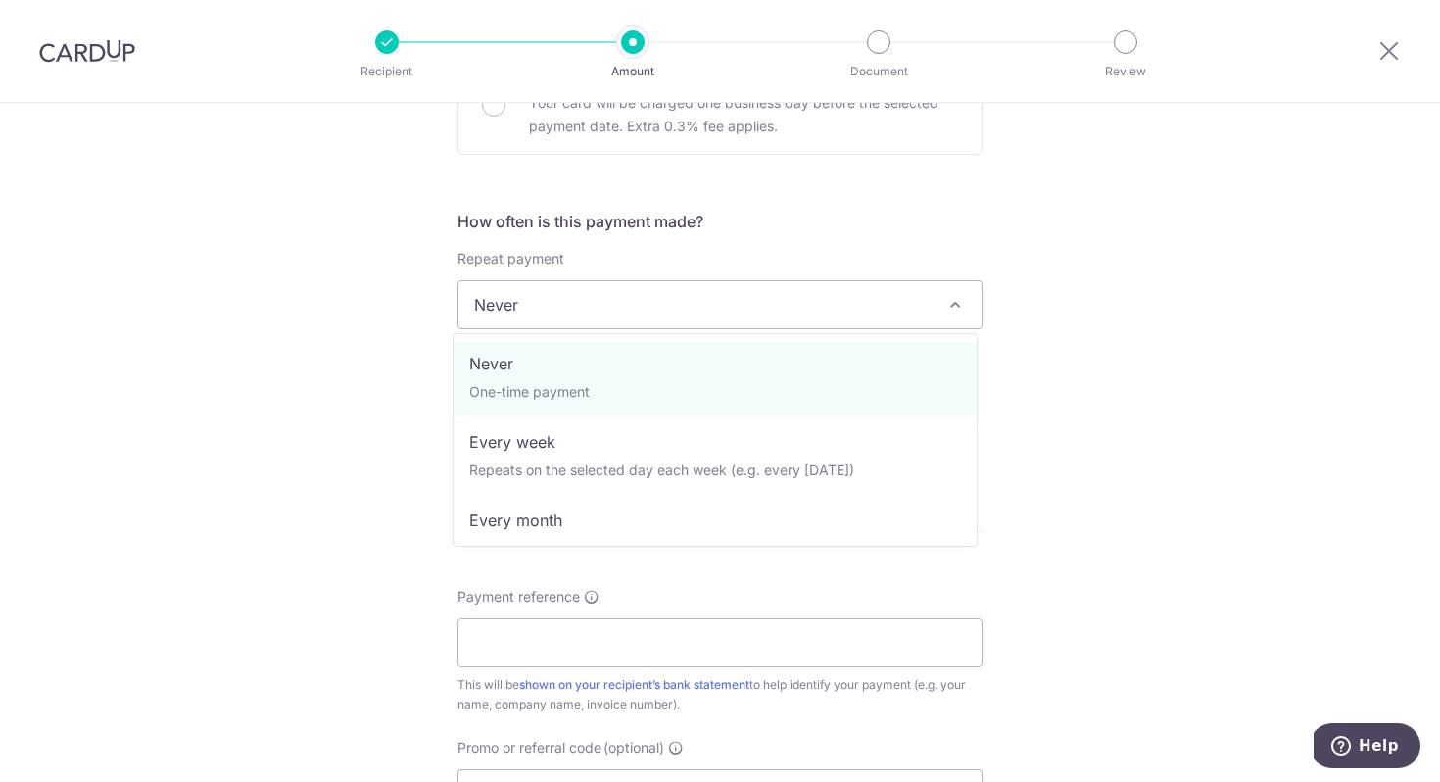
click at [787, 226] on h5 "How often is this payment made?" at bounding box center [720, 222] width 525 height 24
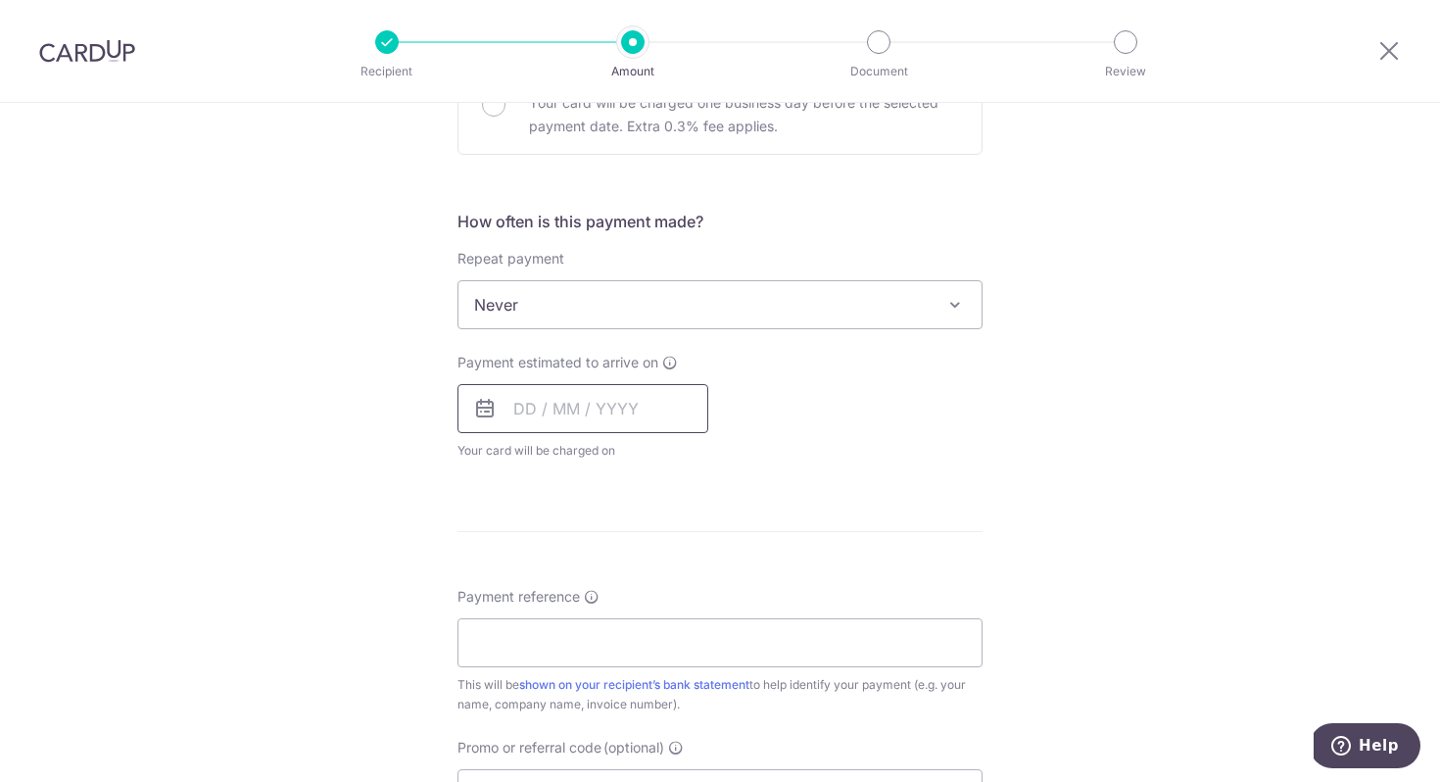
click at [640, 428] on input "text" at bounding box center [583, 408] width 251 height 49
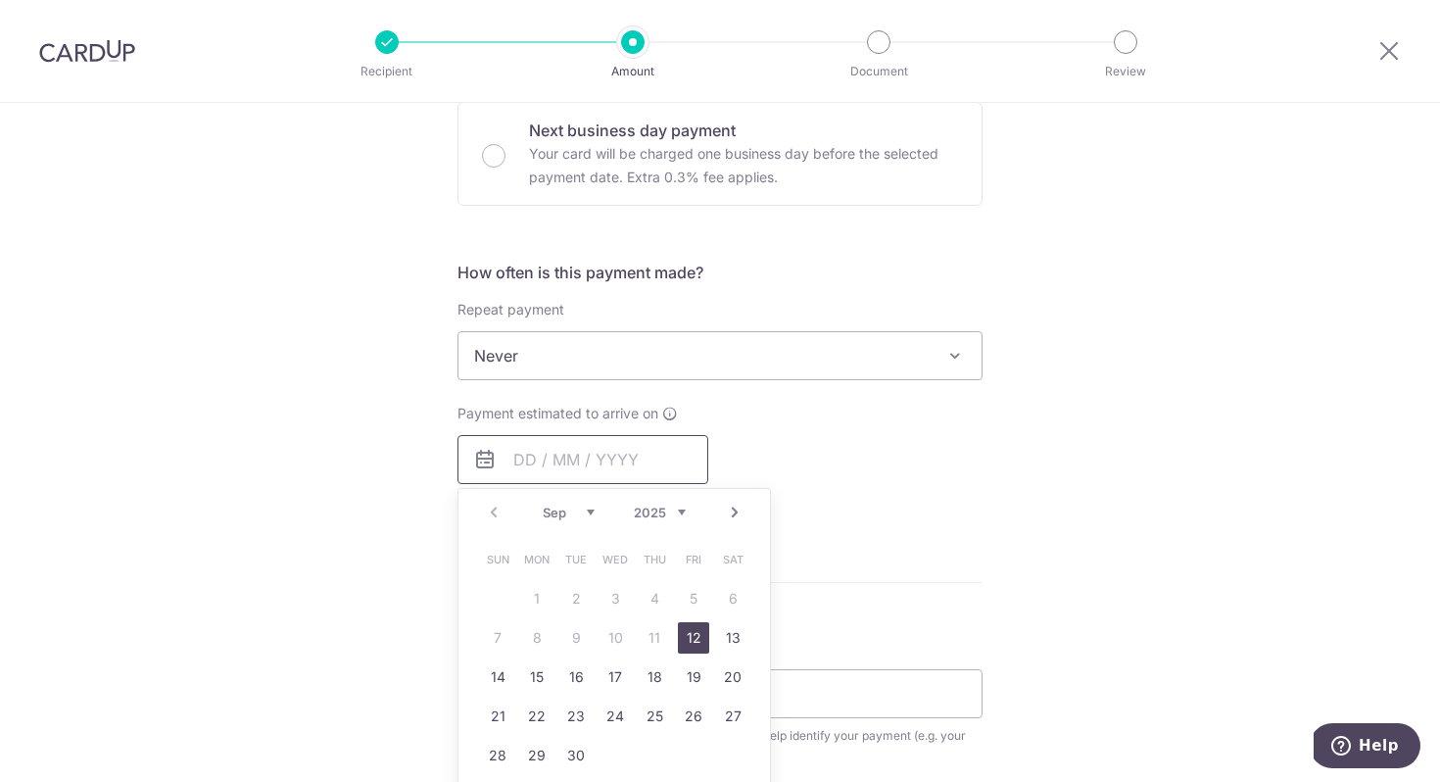
scroll to position [589, 0]
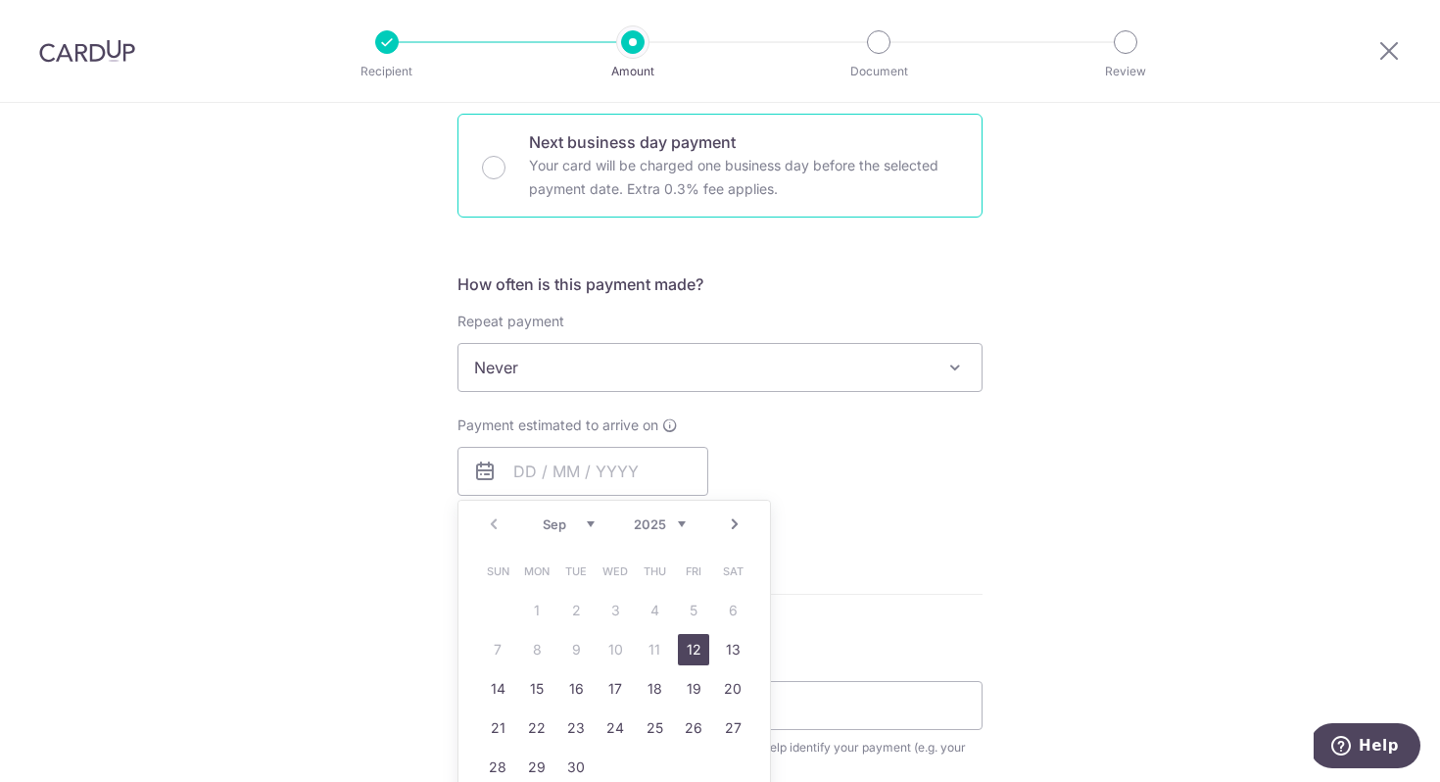
click at [499, 159] on div "Next business day payment Your card will be charged one business day before the…" at bounding box center [720, 166] width 525 height 104
radio input "false"
radio input "true"
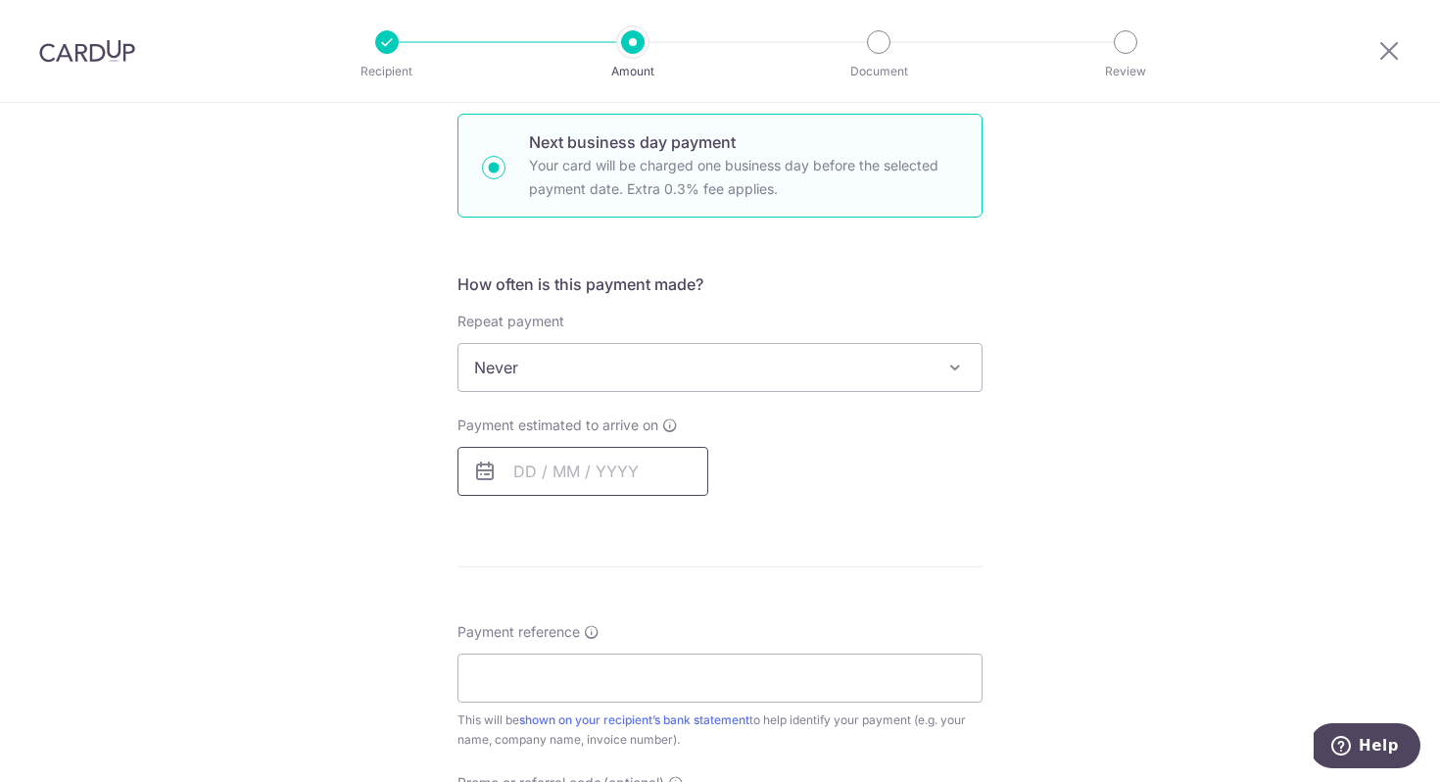
click at [629, 467] on input "text" at bounding box center [583, 471] width 251 height 49
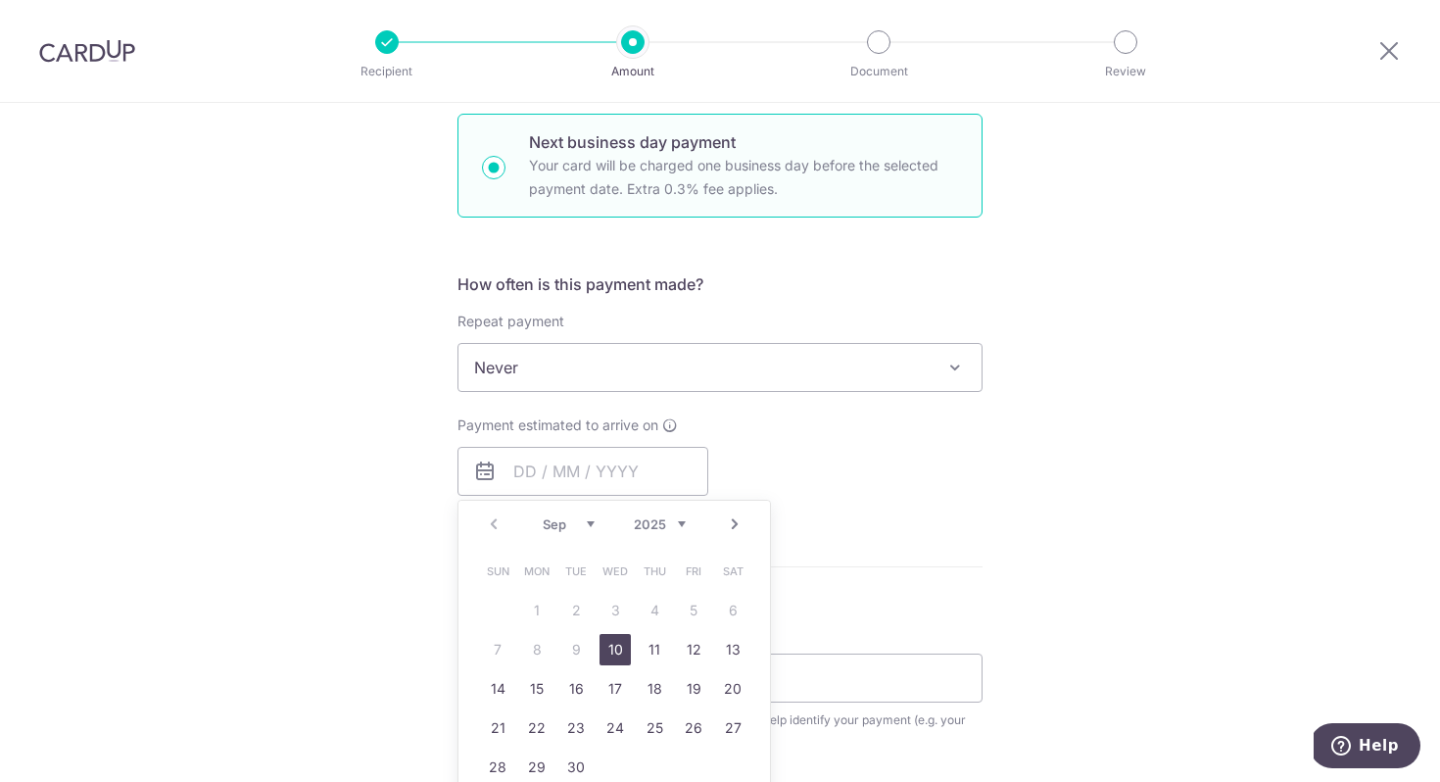
click at [877, 464] on div "Payment estimated to arrive on Prev Next Sep Oct Nov Dec 2025 2026 2027 2028 20…" at bounding box center [720, 455] width 549 height 80
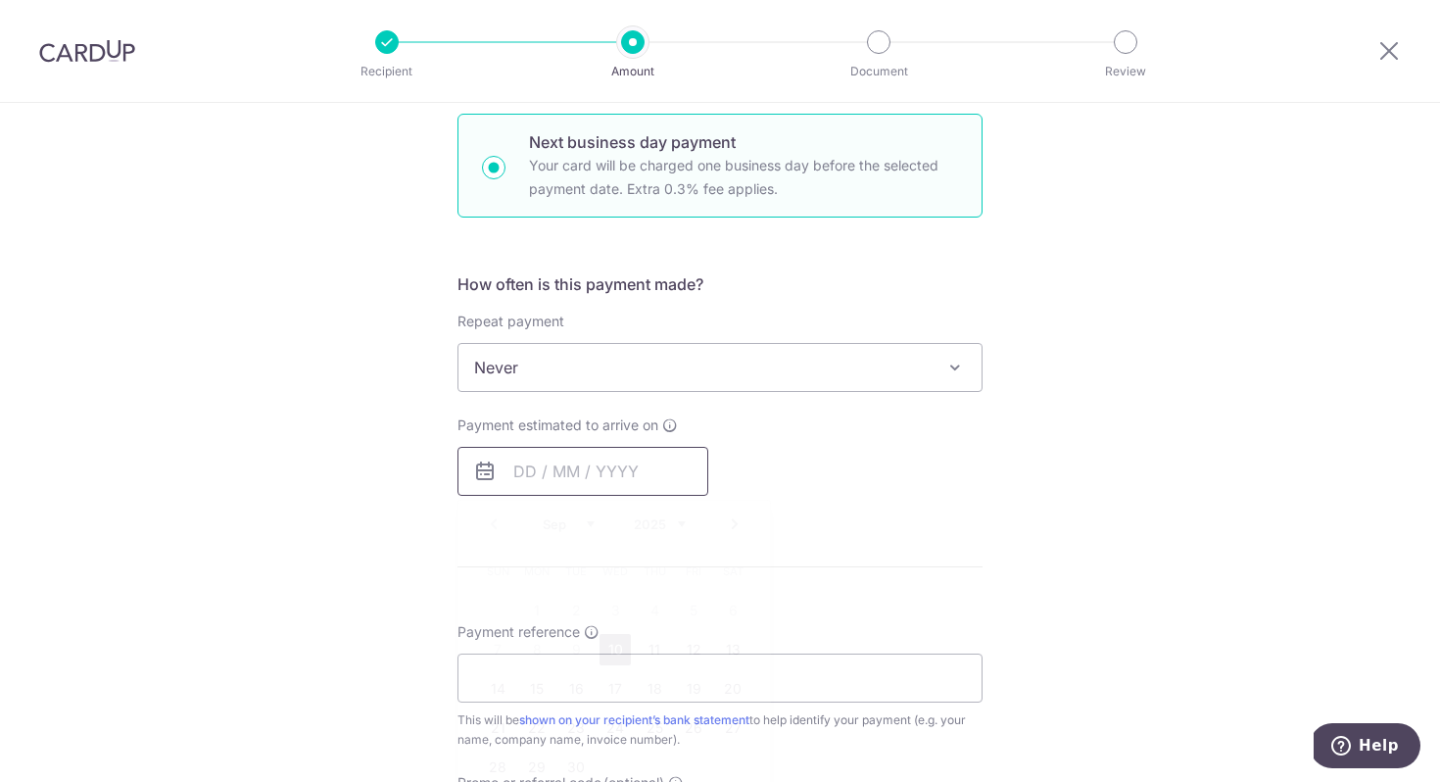
click at [629, 452] on input "text" at bounding box center [583, 471] width 251 height 49
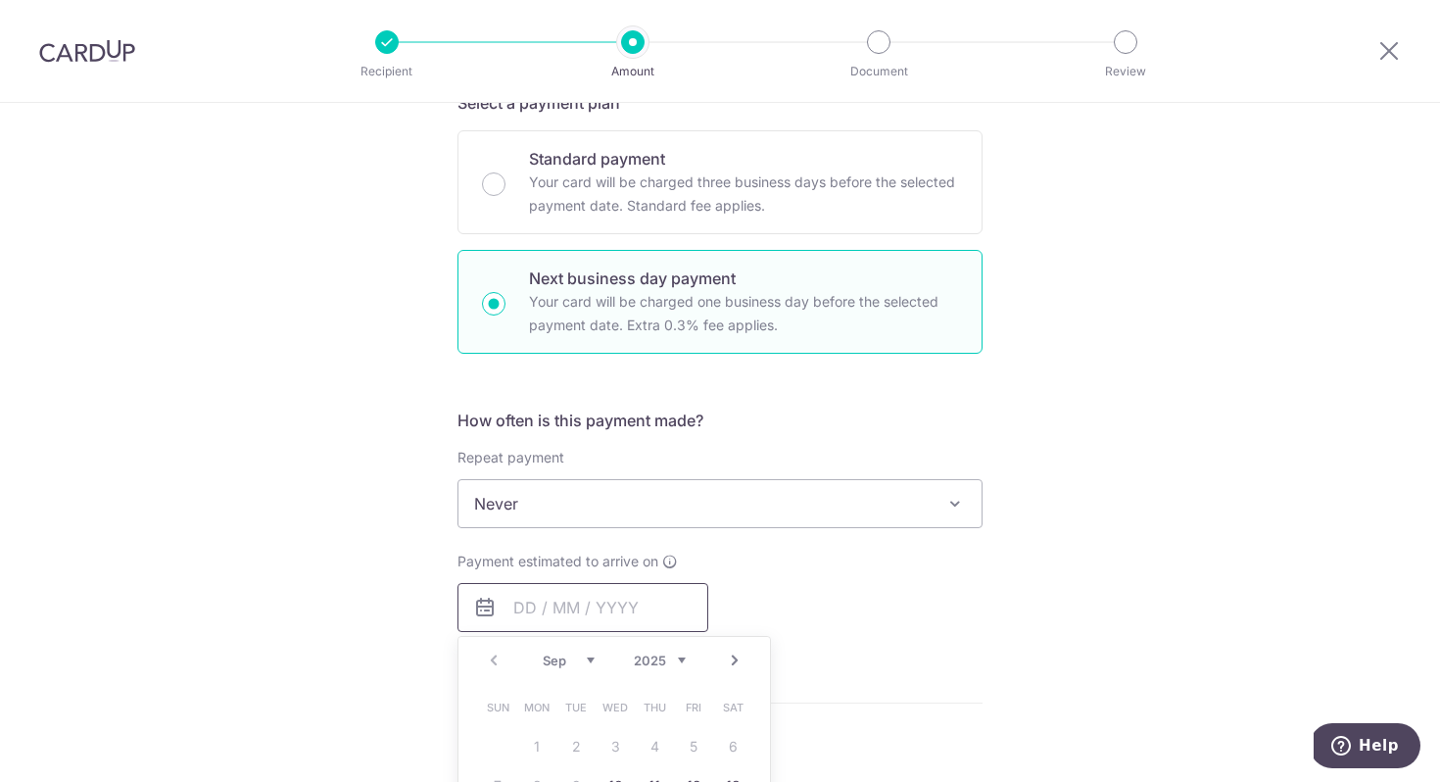
scroll to position [370, 0]
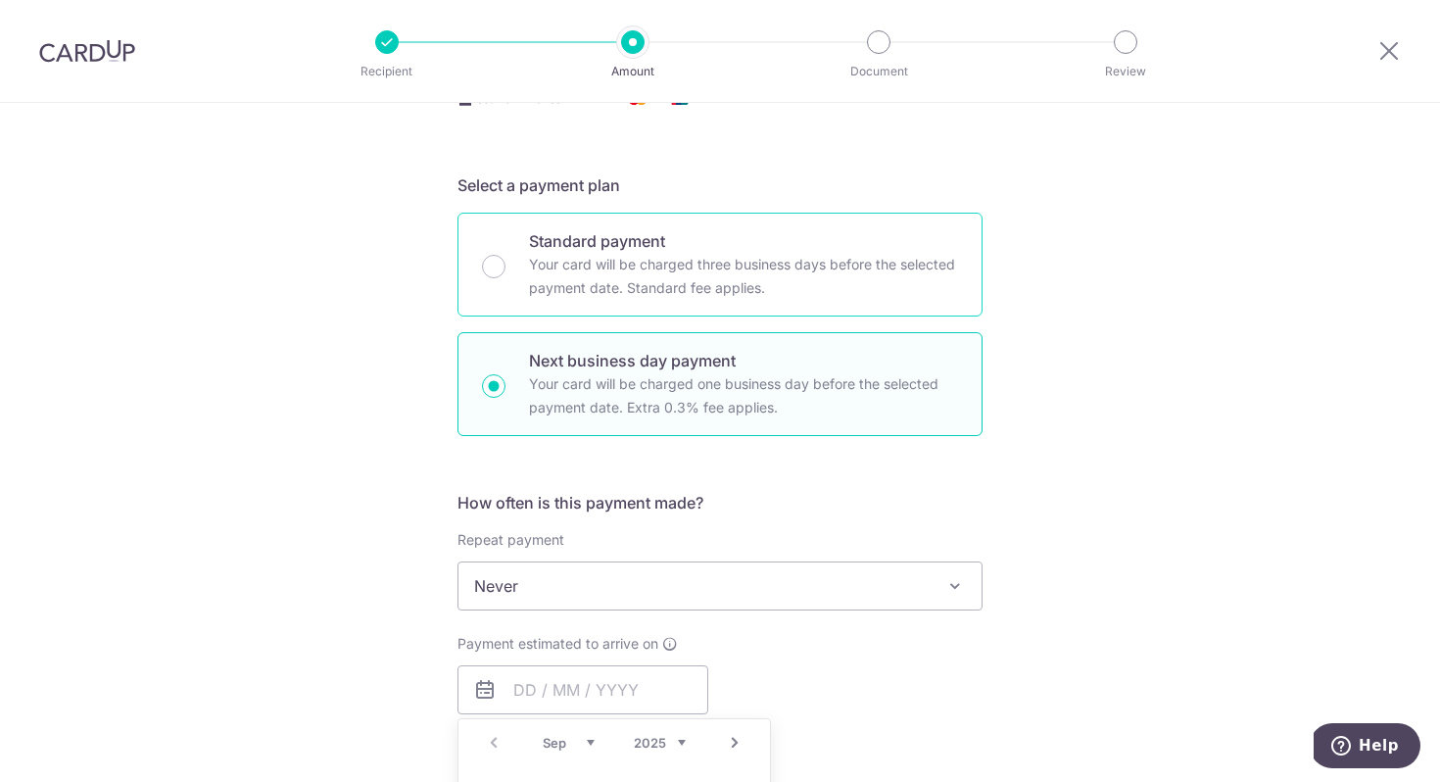
click at [866, 270] on p "Your card will be charged three business days before the selected payment date.…" at bounding box center [743, 276] width 429 height 47
click at [506, 270] on input "Standard payment Your card will be charged three business days before the selec…" at bounding box center [494, 267] width 24 height 24
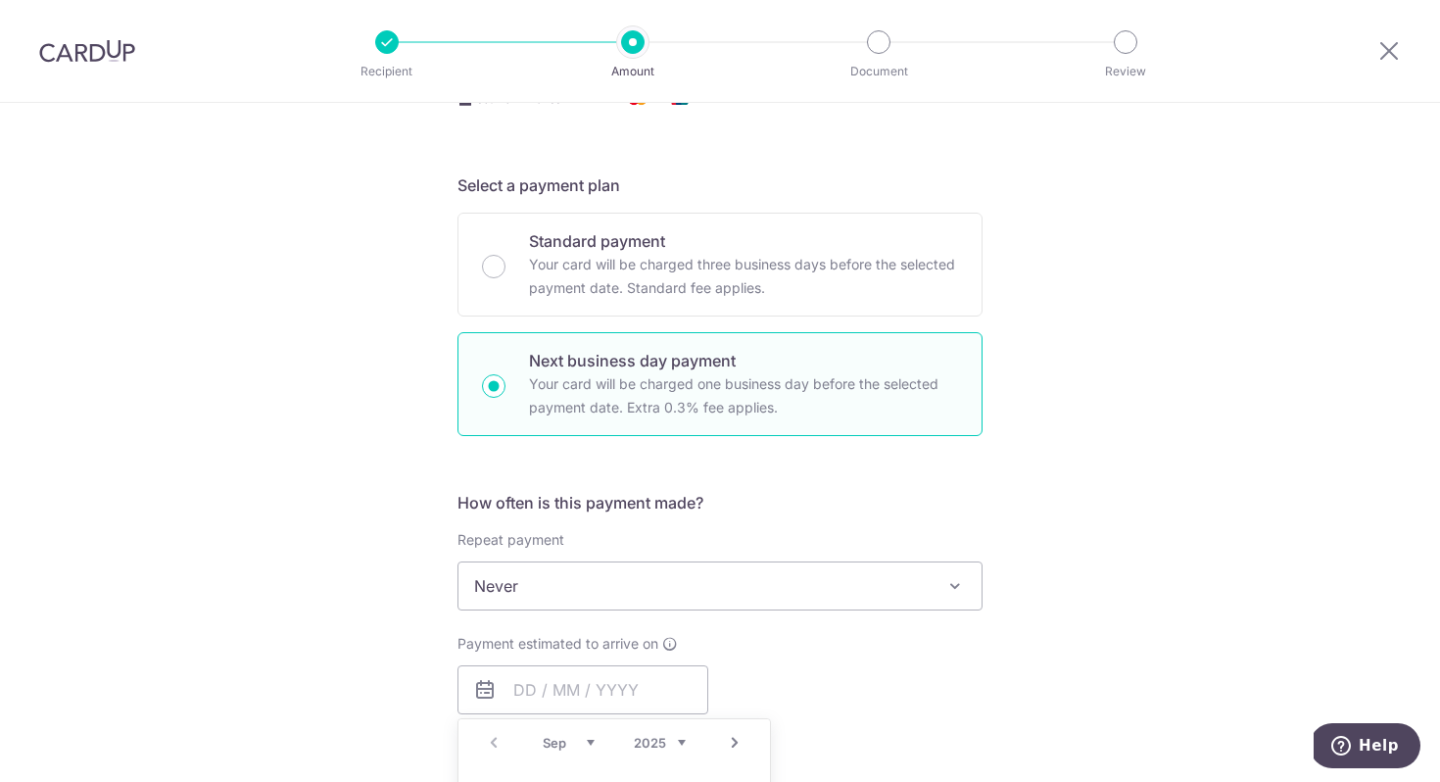
radio input "true"
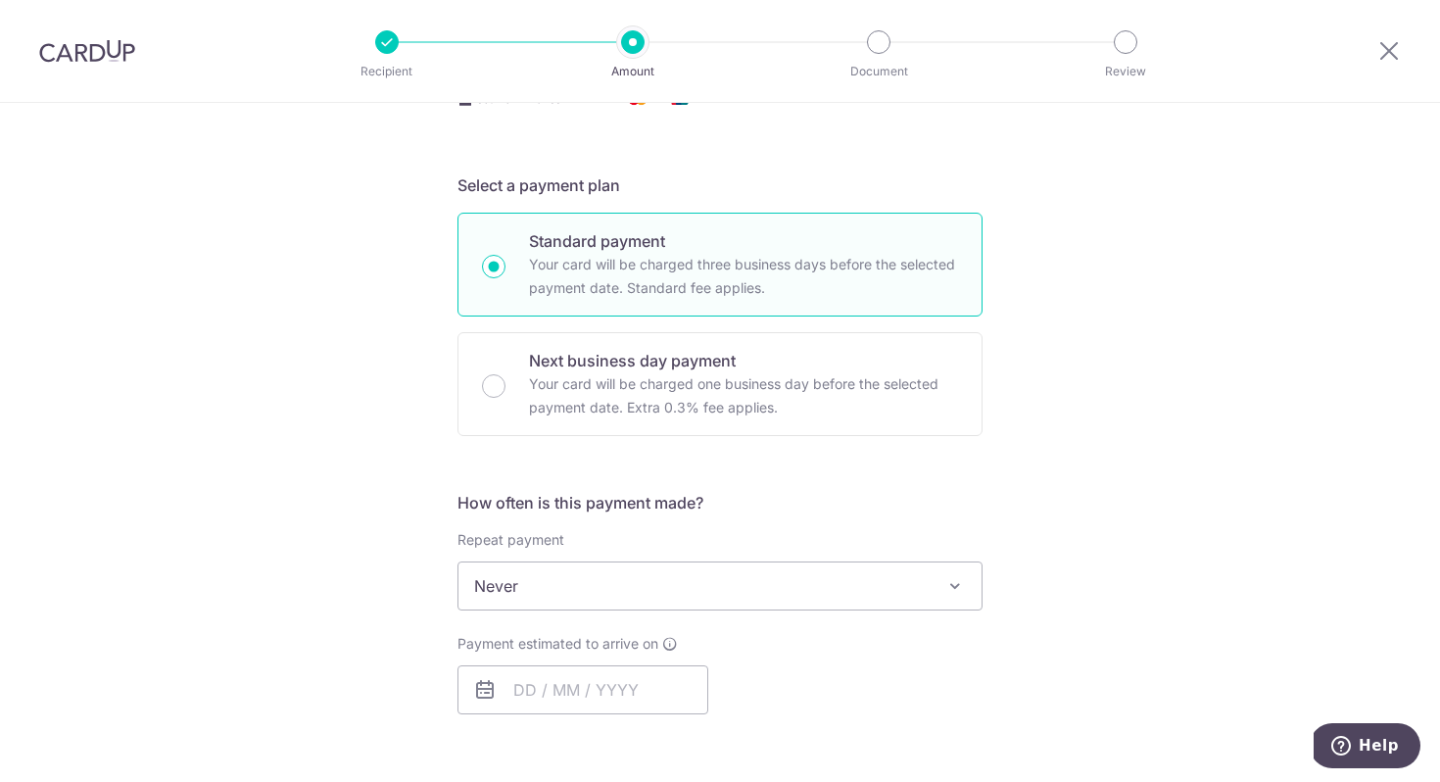
click at [1201, 472] on div "Tell us more about your payment Enter payment amount SGD 72,000.00 72000.00 Rec…" at bounding box center [720, 605] width 1440 height 1745
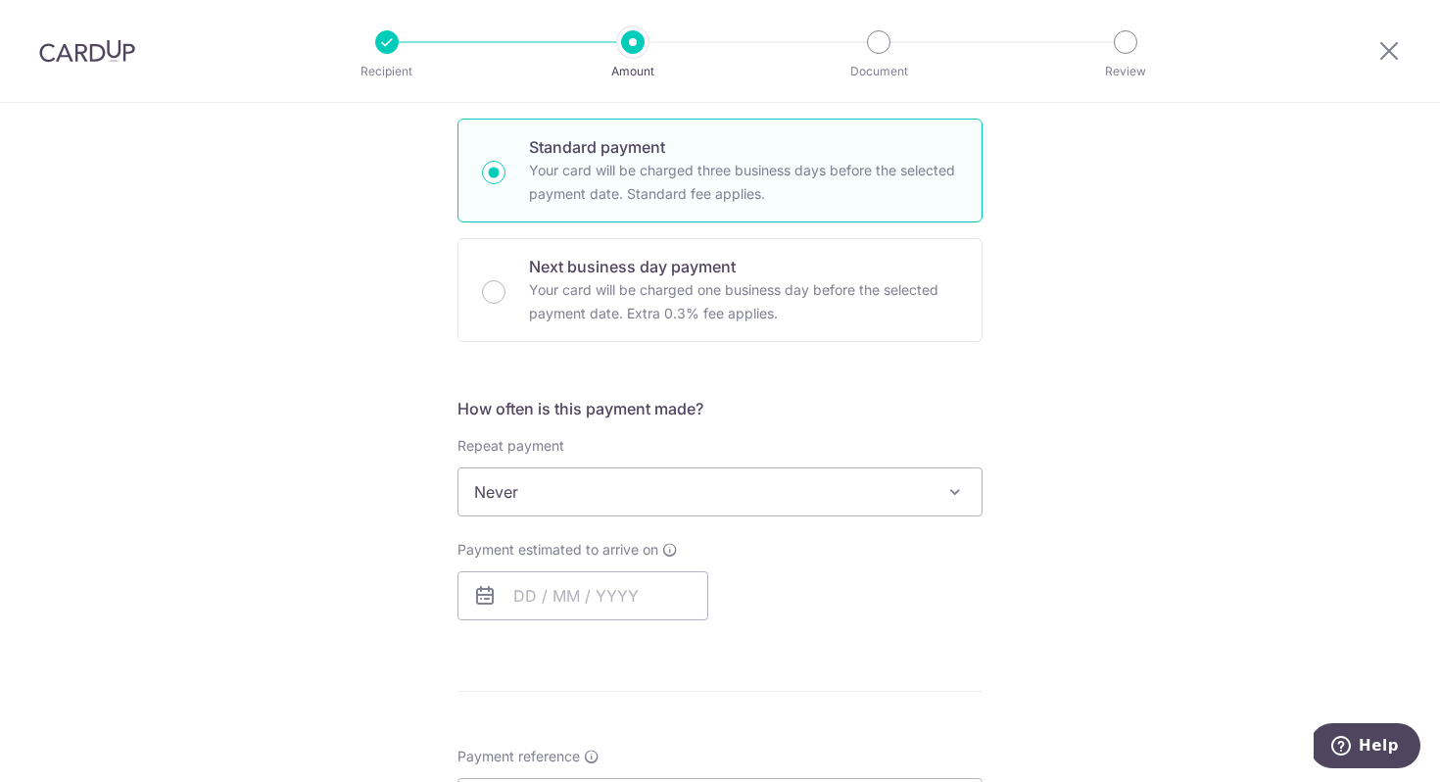
scroll to position [465, 0]
click at [602, 594] on input "text" at bounding box center [583, 594] width 251 height 49
click at [1180, 273] on div "Tell us more about your payment Enter payment amount SGD 72,000.00 72000.00 Rec…" at bounding box center [720, 510] width 1440 height 1745
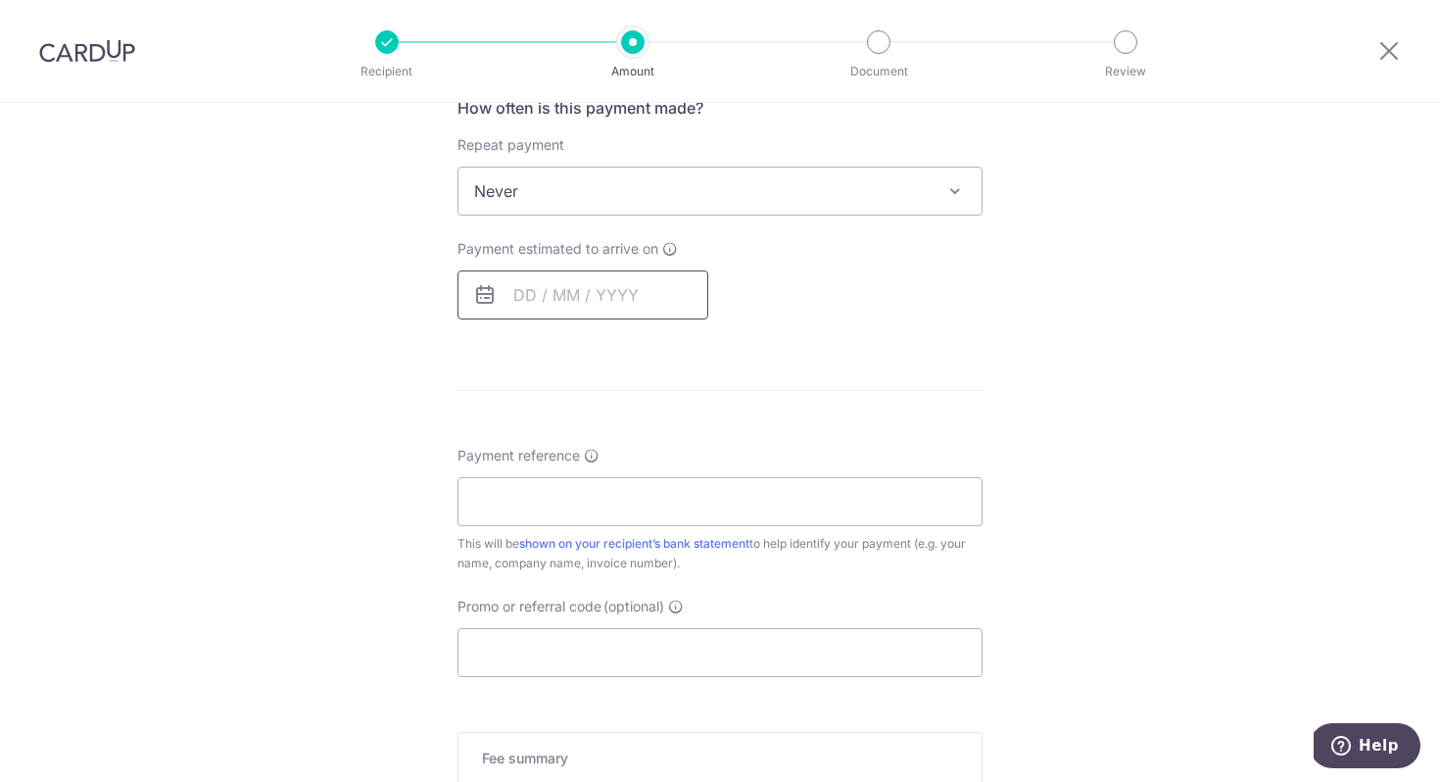
click at [657, 287] on input "text" at bounding box center [583, 294] width 251 height 49
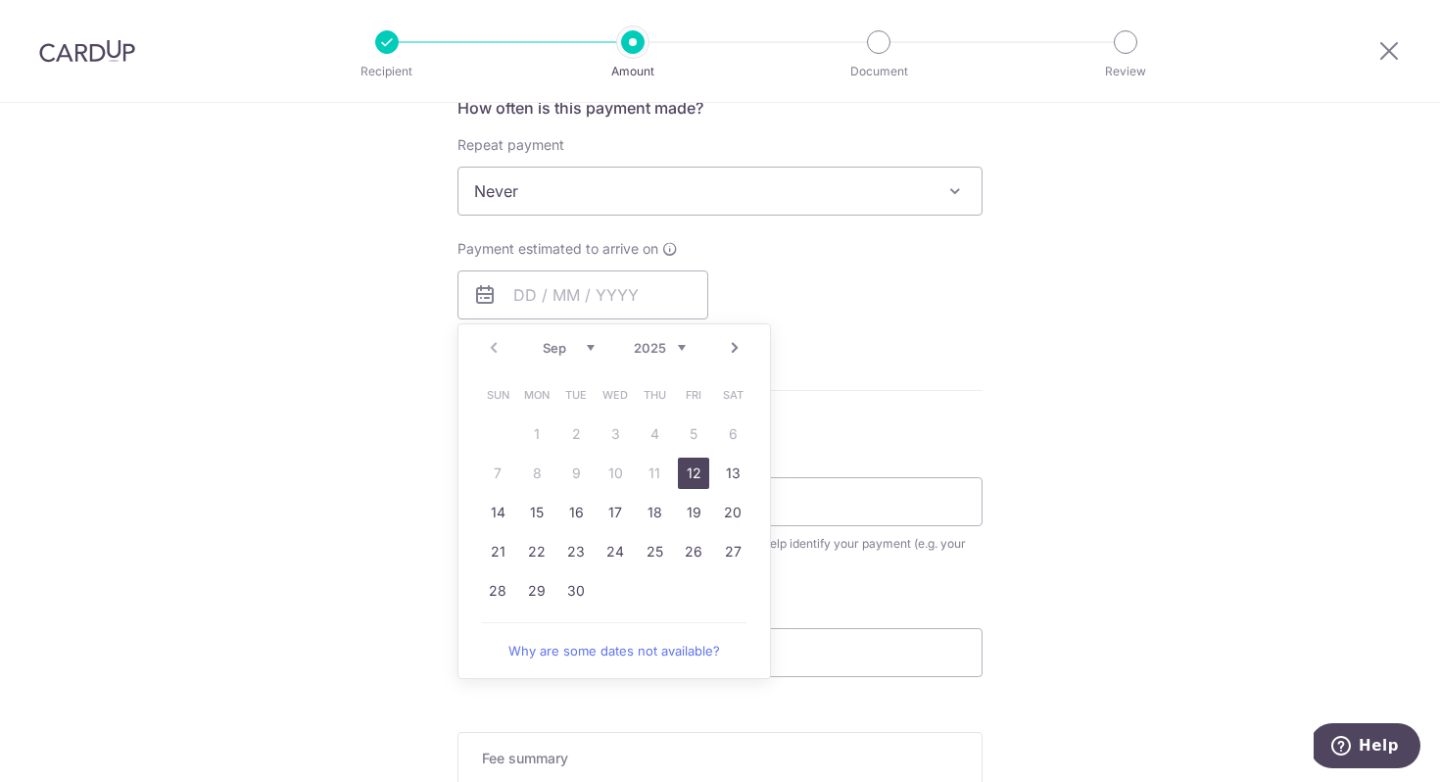
click at [682, 464] on link "12" at bounding box center [693, 473] width 31 height 31
type input "12/09/2025"
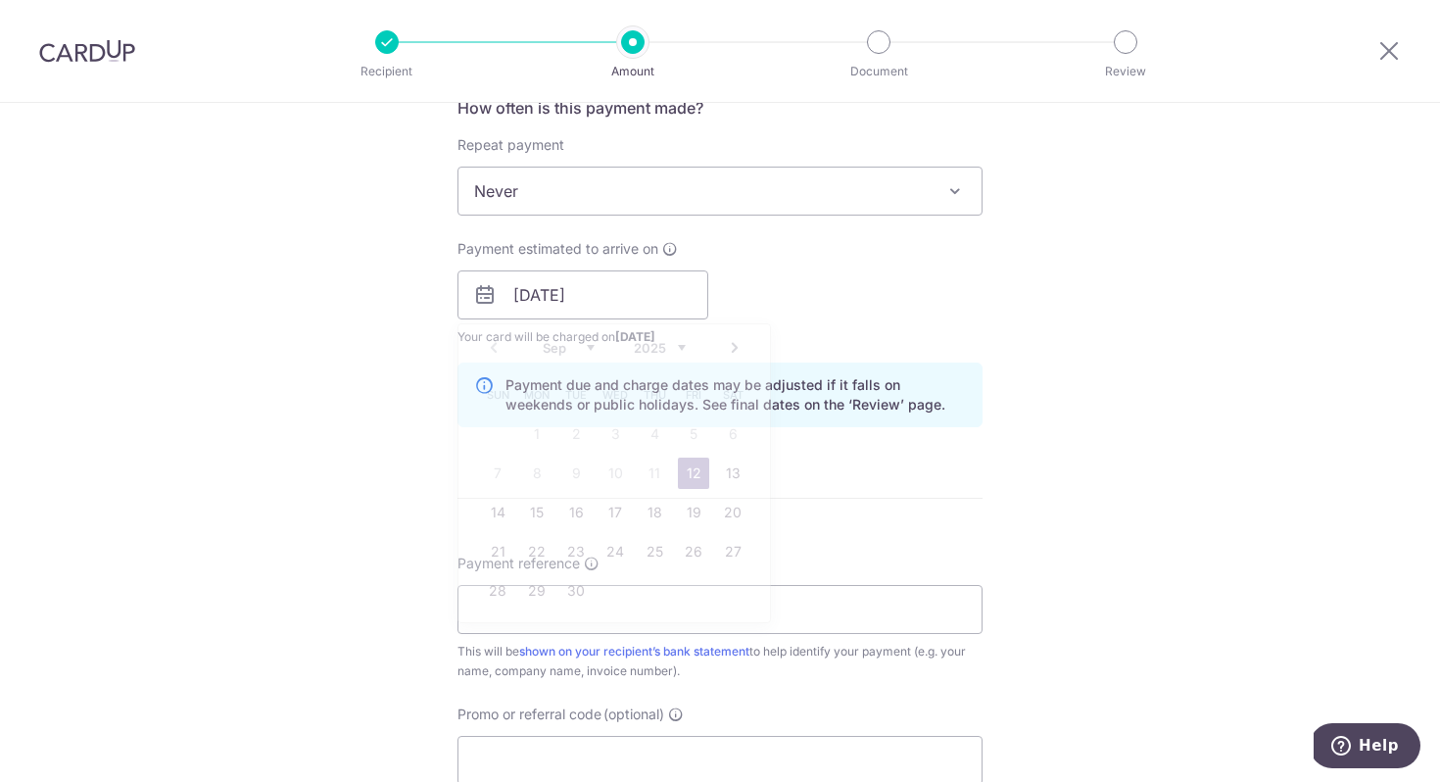
click at [981, 317] on div "Payment estimated to arrive on 12/09/2025 Prev Next Sep Oct Nov Dec 2025 2026 2…" at bounding box center [720, 293] width 549 height 108
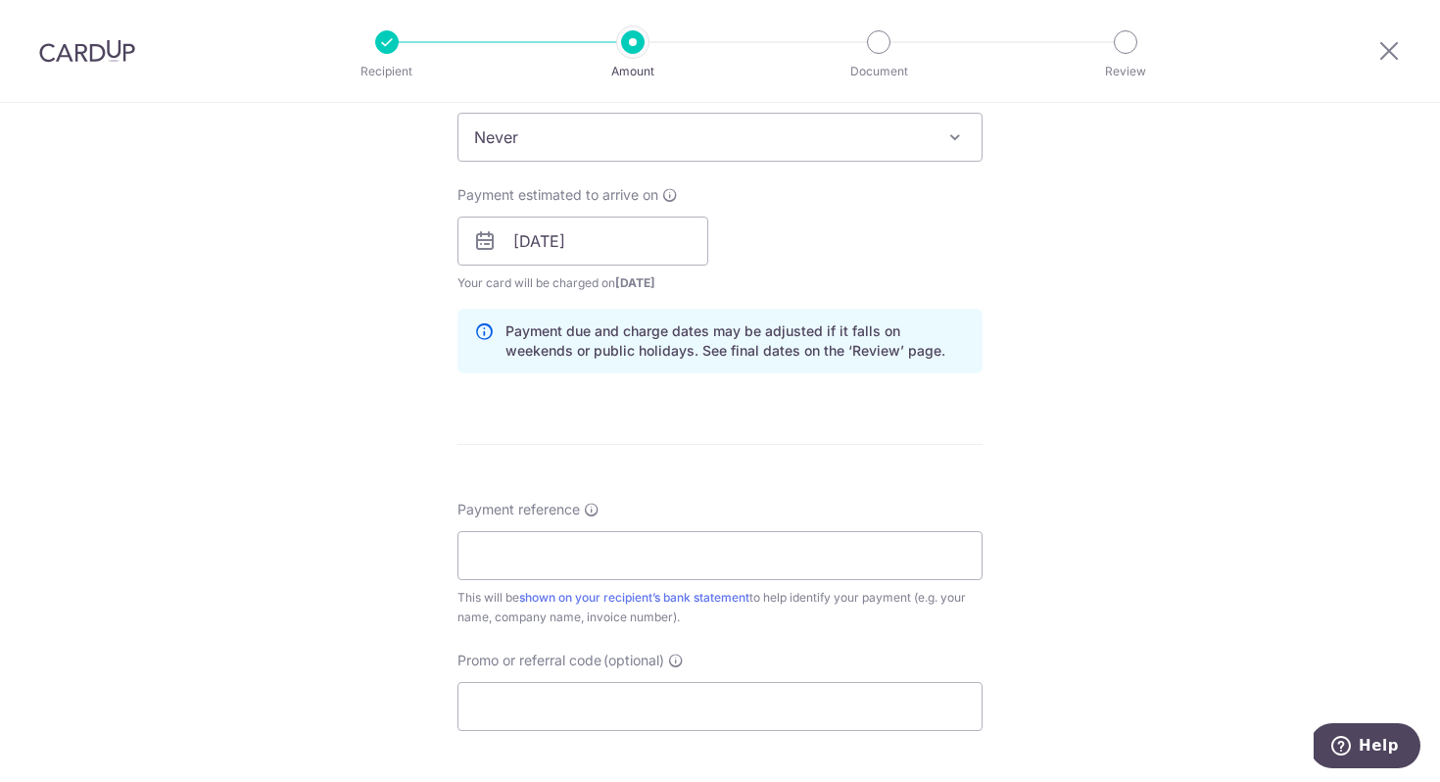
scroll to position [820, 0]
click at [622, 540] on input "Payment reference" at bounding box center [720, 554] width 525 height 49
click at [554, 558] on input "advisory fee" at bounding box center [720, 554] width 525 height 49
type input "a"
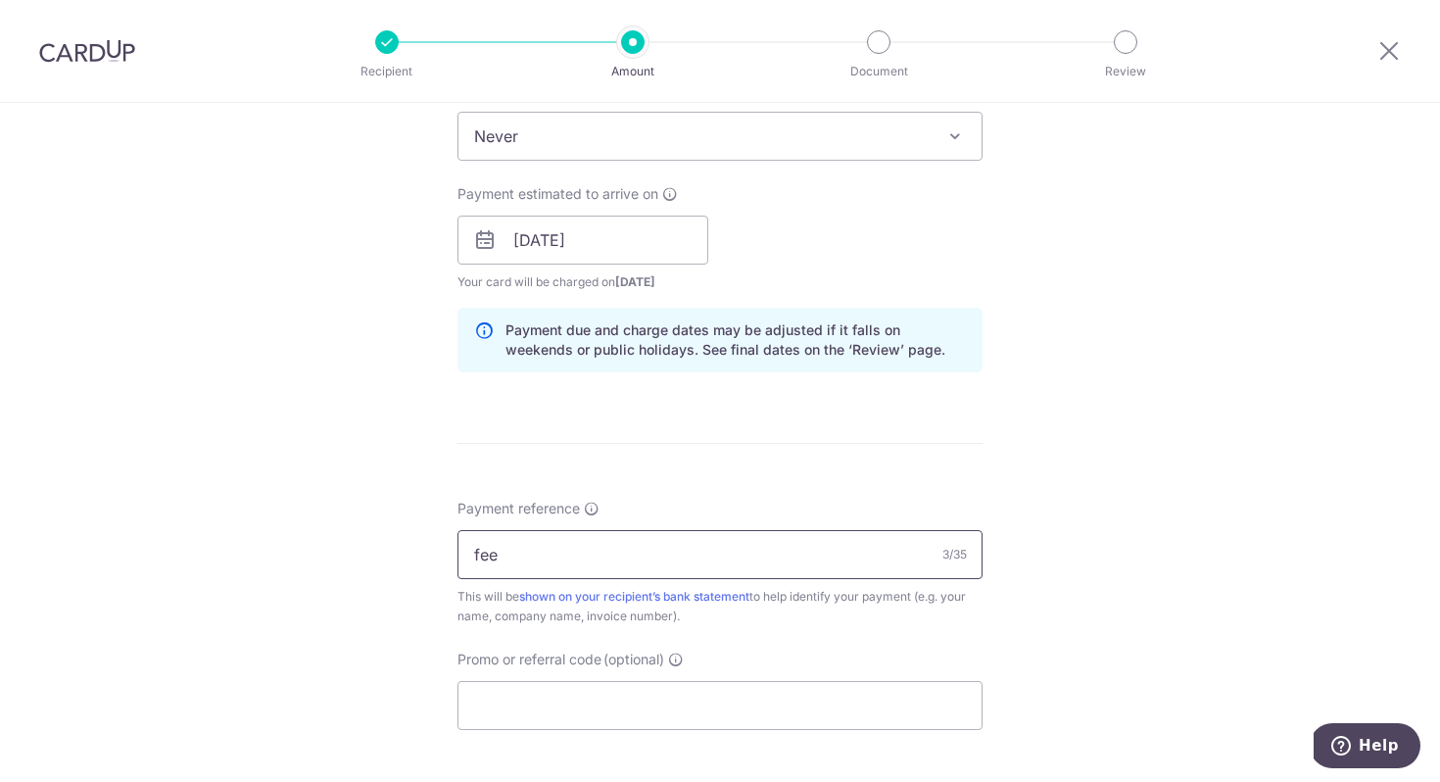
click at [470, 551] on input "fee" at bounding box center [720, 554] width 525 height 49
drag, startPoint x: 498, startPoint y: 565, endPoint x: 440, endPoint y: 568, distance: 57.9
click at [440, 568] on div "Tell us more about your payment Enter payment amount SGD 72,000.00 72000.00 Rec…" at bounding box center [720, 209] width 1440 height 1853
type input "advisory"
click at [644, 465] on form "Enter payment amount SGD 72,000.00 72000.00 Recipient added successfully! Selec…" at bounding box center [720, 227] width 525 height 1631
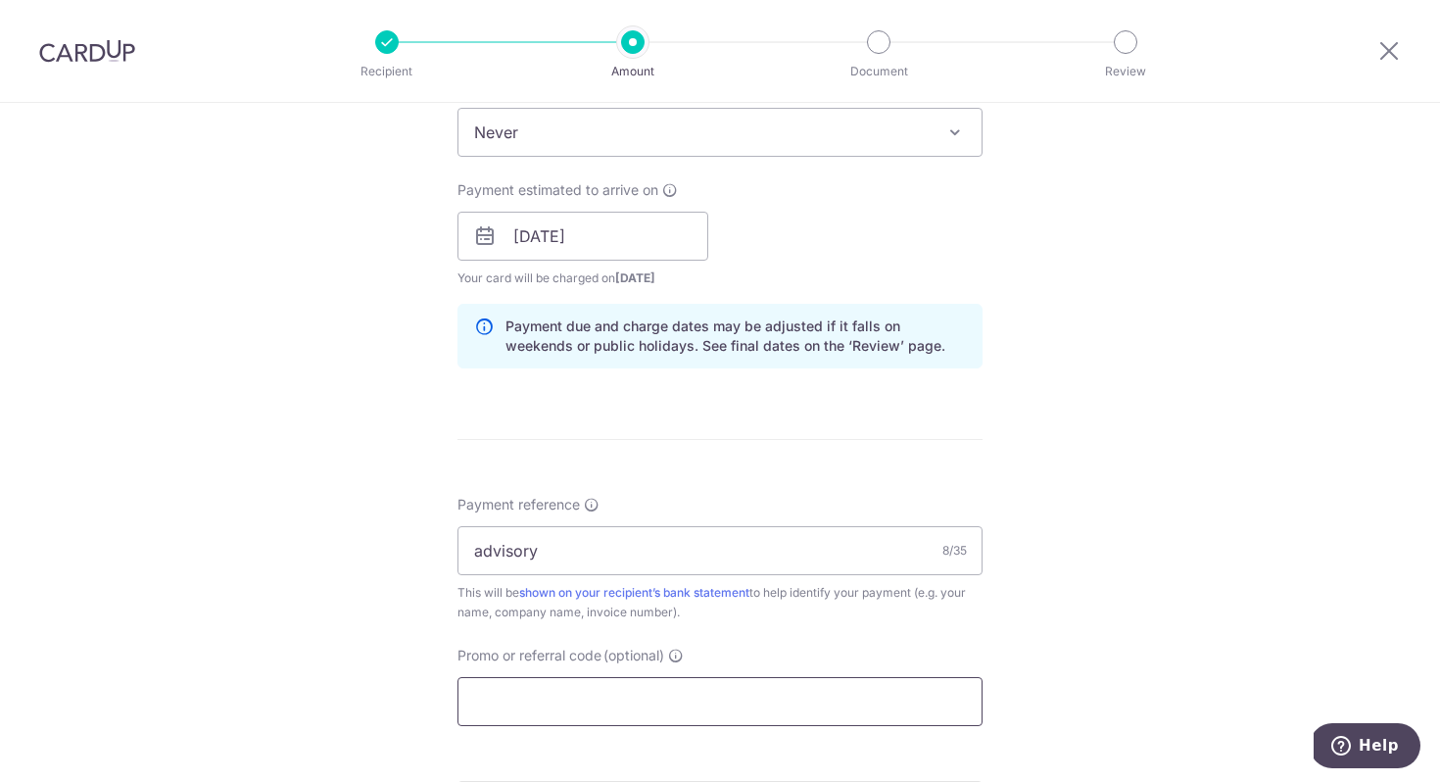
click at [600, 698] on input "Promo or referral code (optional)" at bounding box center [720, 701] width 525 height 49
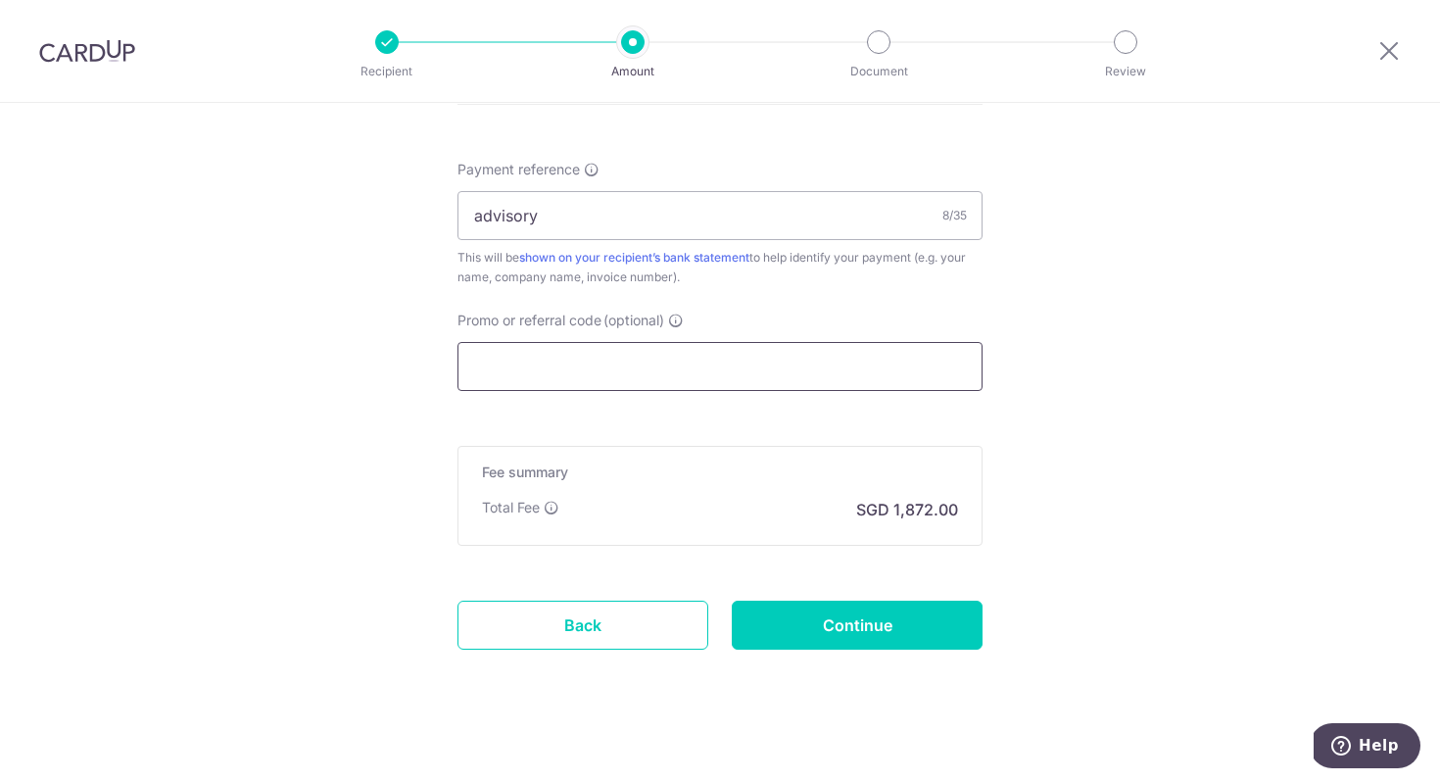
scroll to position [1158, 0]
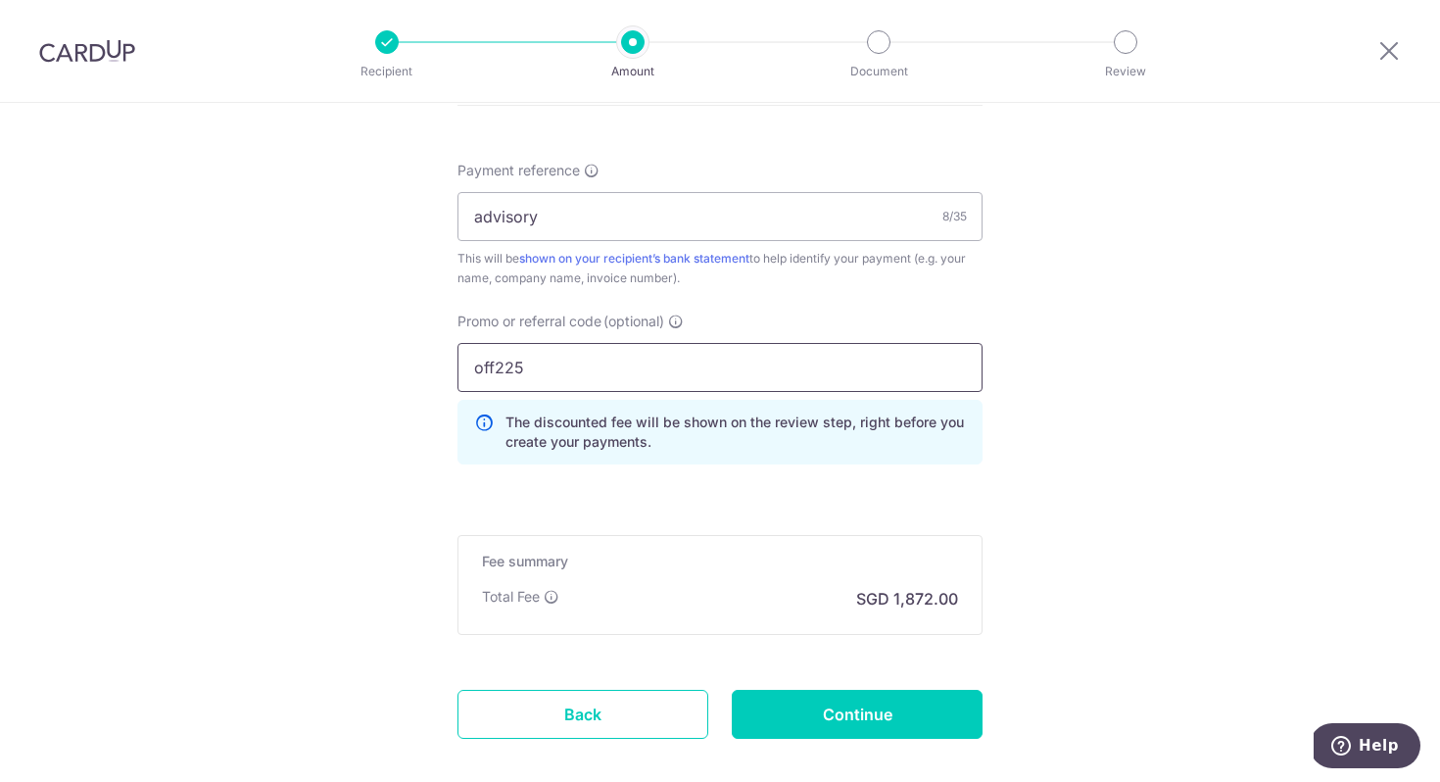
type input "off225"
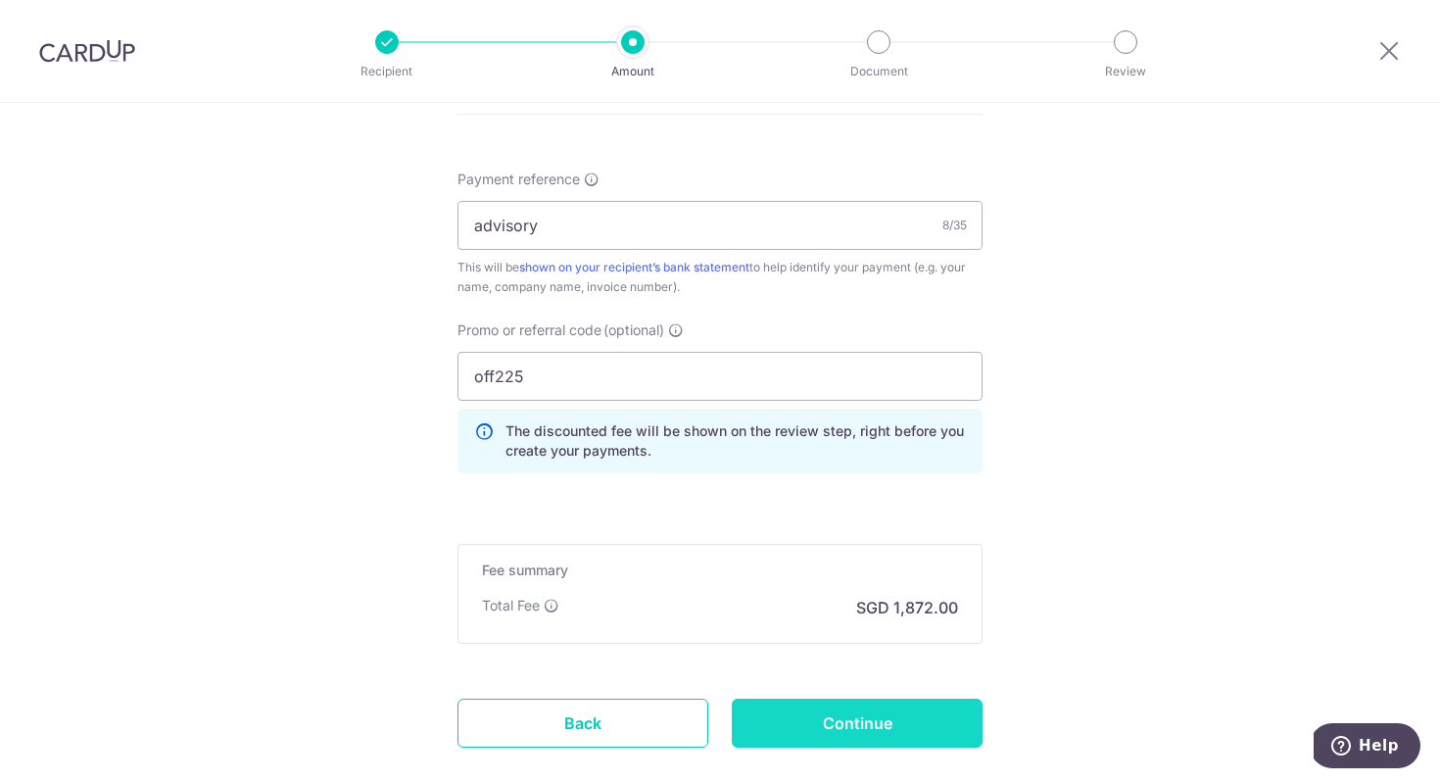
scroll to position [1262, 0]
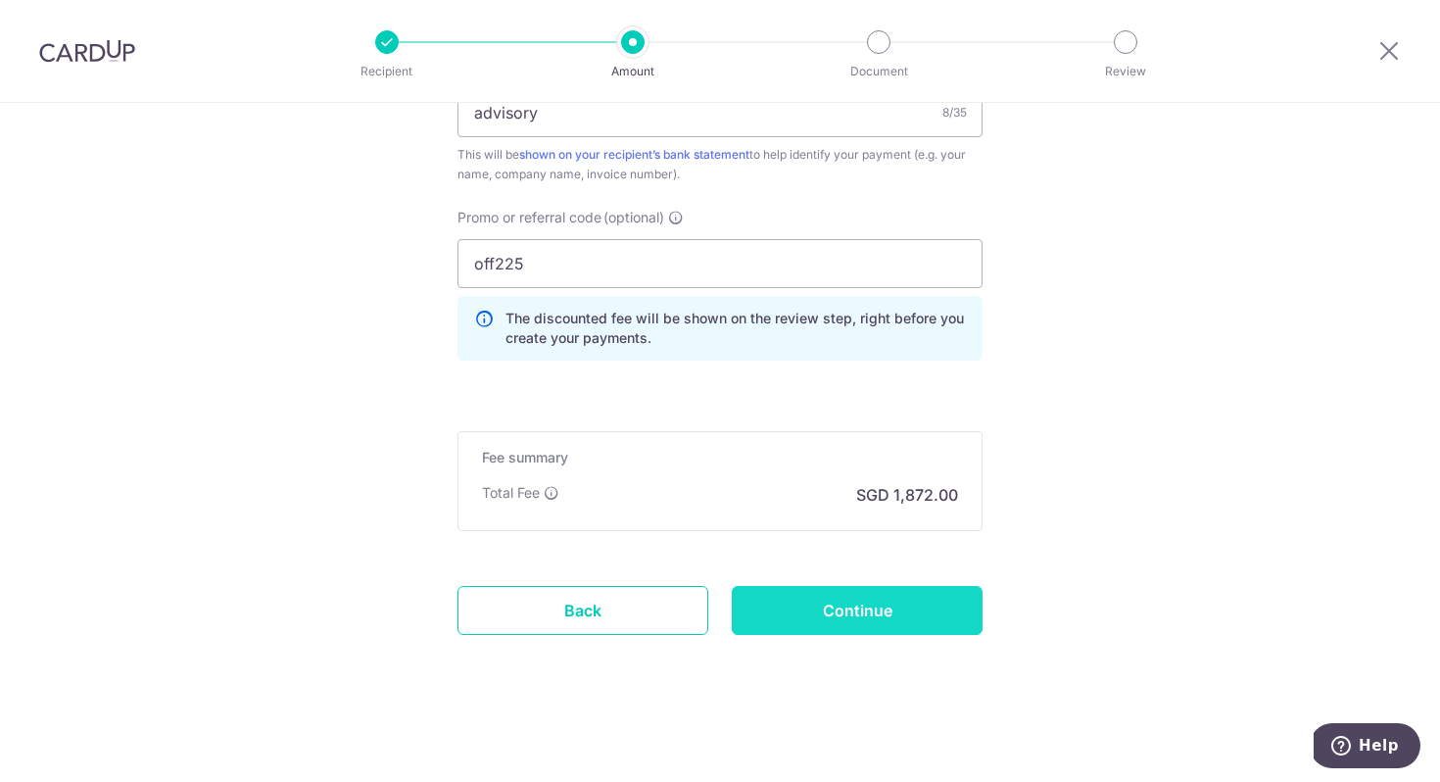
click at [932, 618] on input "Continue" at bounding box center [857, 610] width 251 height 49
type input "Create Schedule"
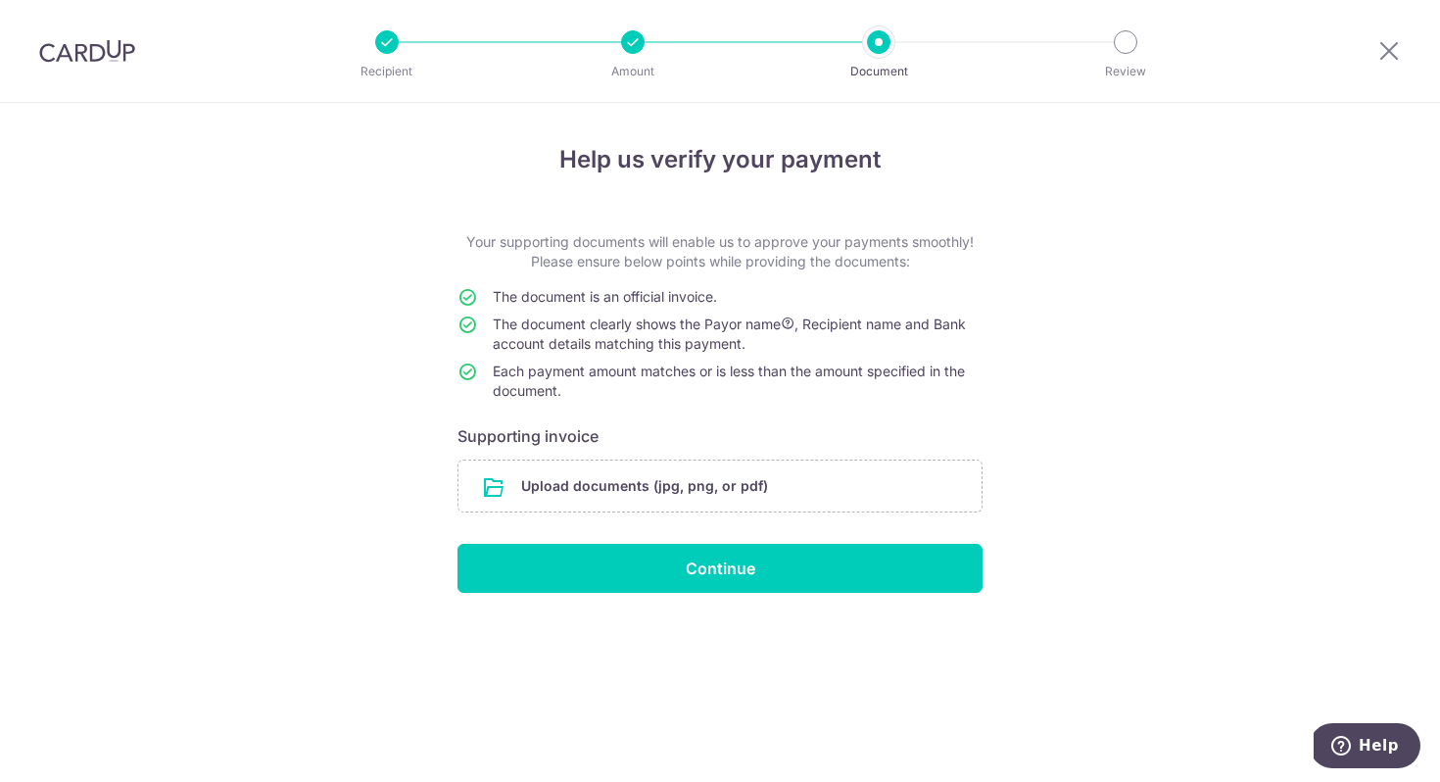
click at [691, 512] on form "Your supporting documents will enable us to approve your payments smoothly! Ple…" at bounding box center [720, 412] width 525 height 361
click at [701, 498] on input "file" at bounding box center [719, 485] width 523 height 51
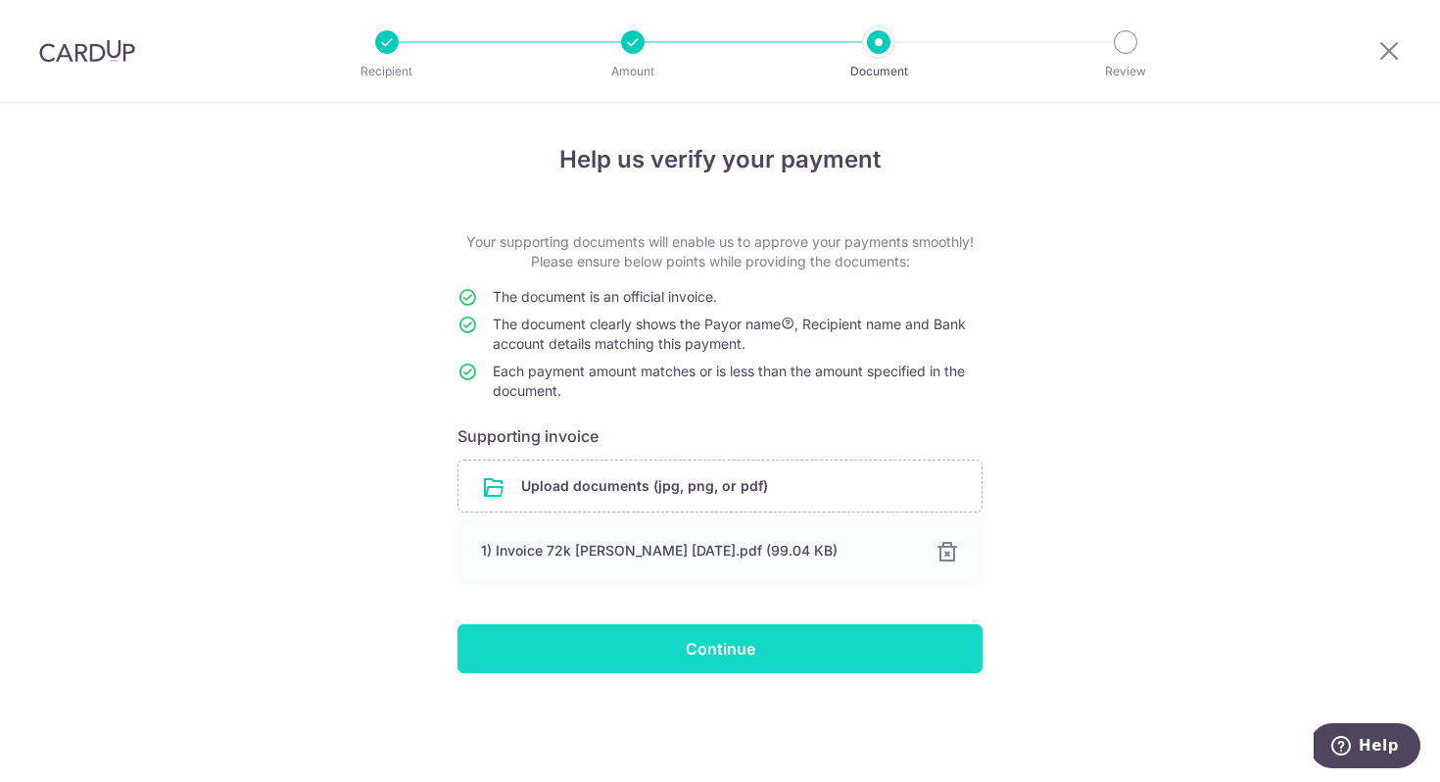
click at [750, 649] on input "Continue" at bounding box center [720, 648] width 525 height 49
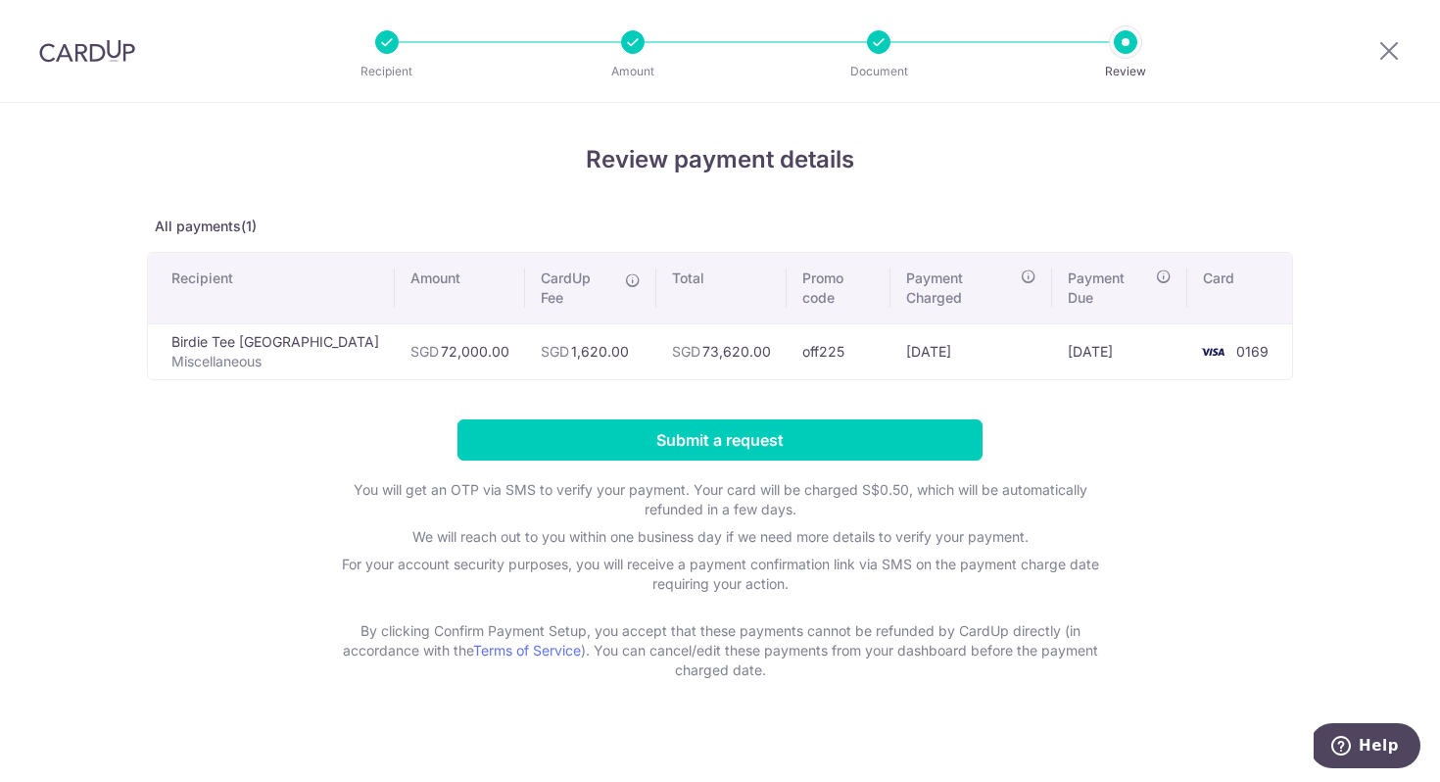
click at [625, 282] on icon at bounding box center [633, 280] width 16 height 16
click at [625, 278] on icon at bounding box center [633, 280] width 16 height 16
click at [625, 283] on icon at bounding box center [633, 280] width 16 height 16
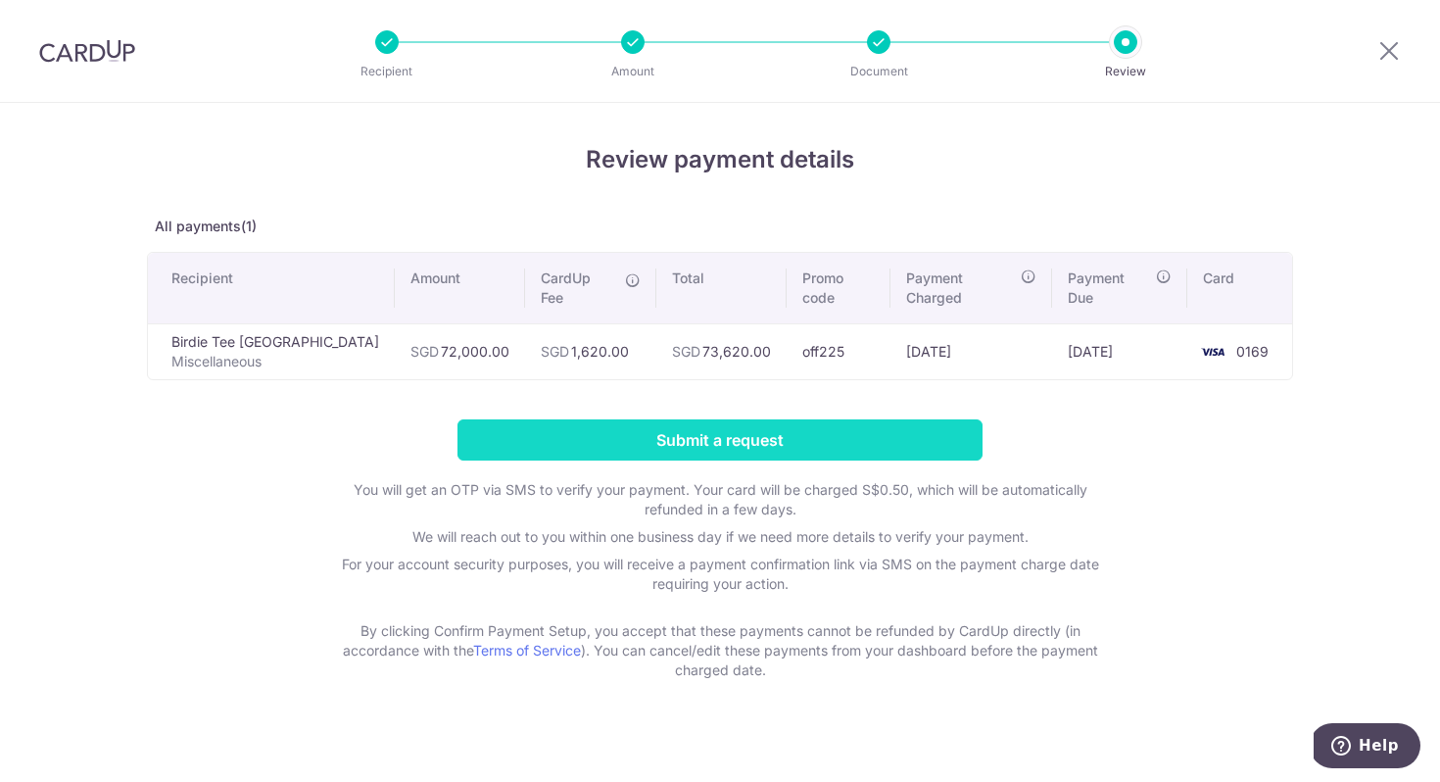
click at [653, 436] on input "Submit a request" at bounding box center [720, 439] width 525 height 41
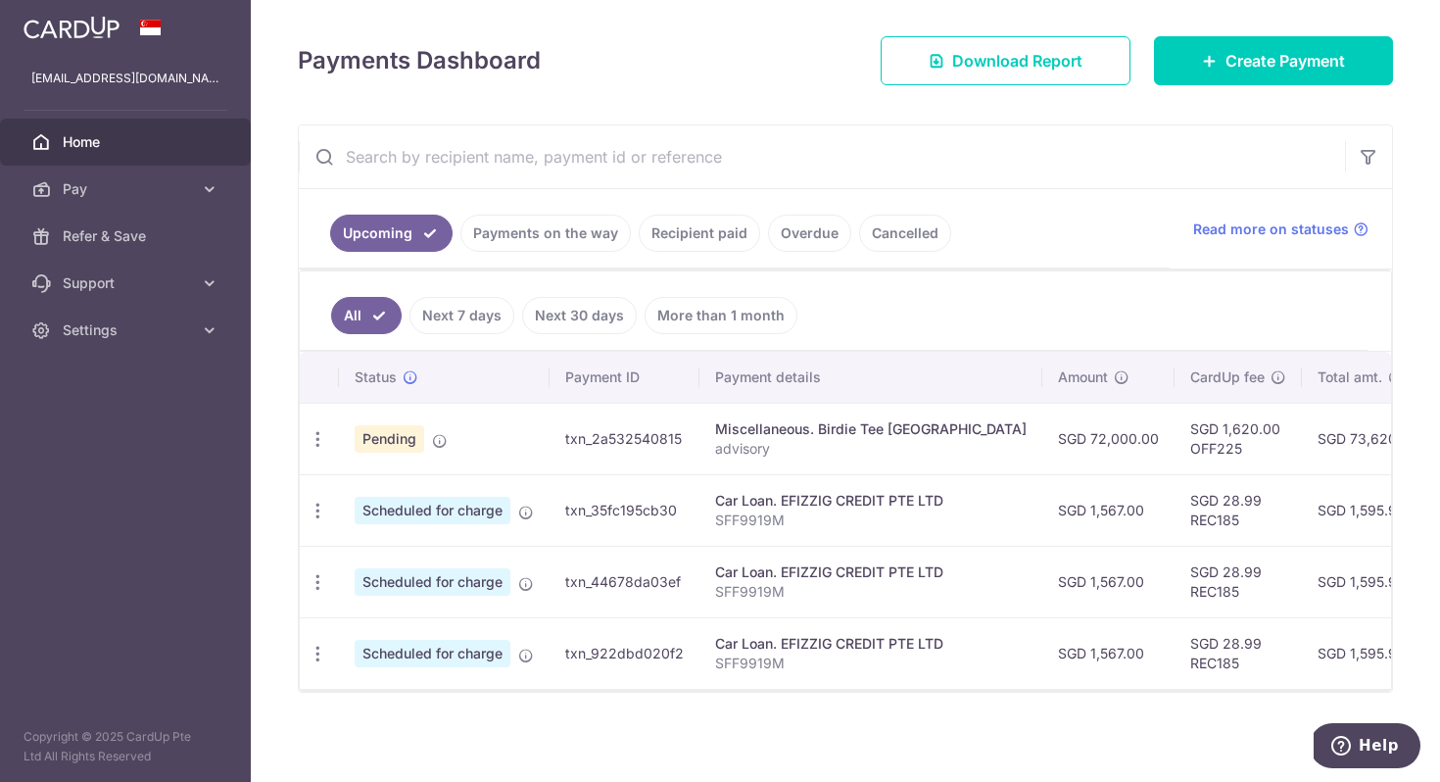
scroll to position [267, 0]
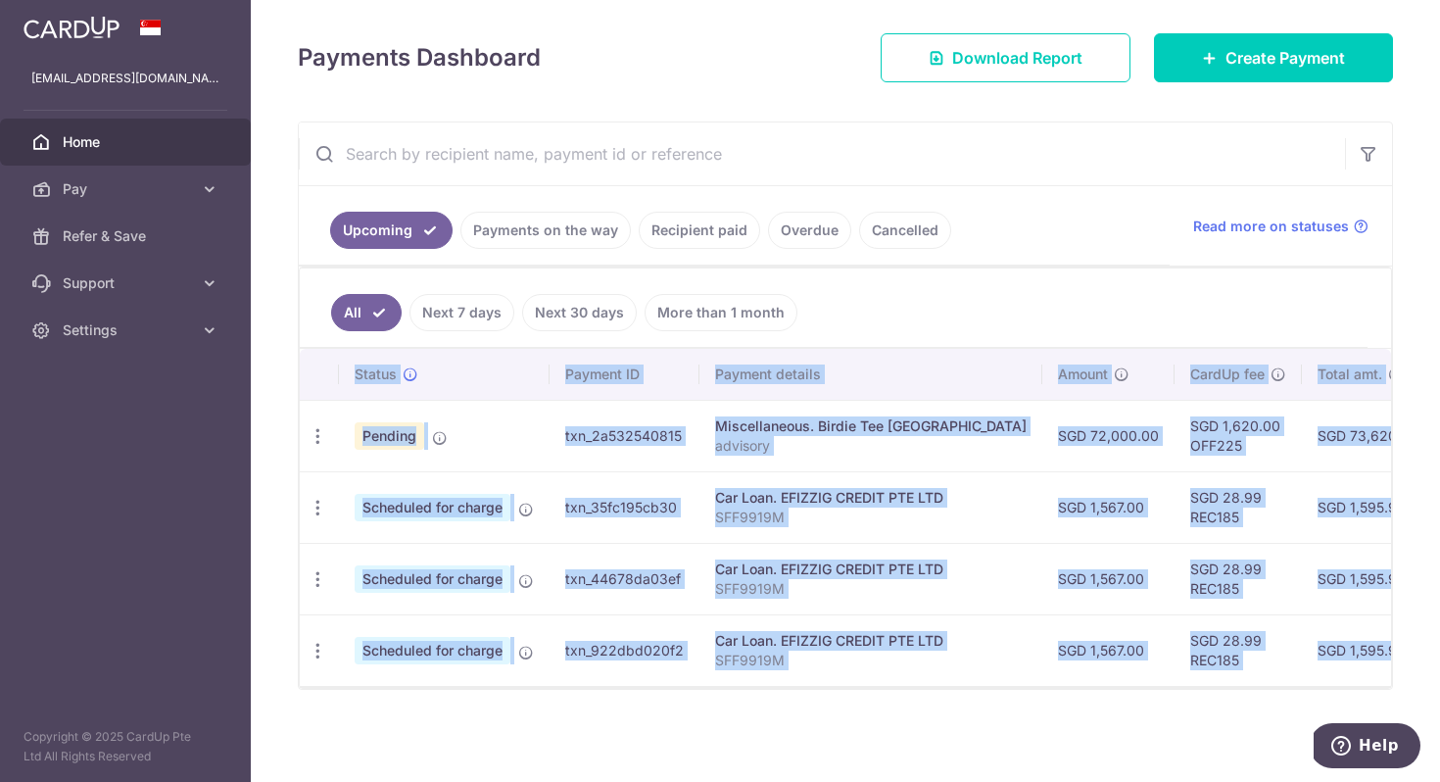
drag, startPoint x: 653, startPoint y: 687, endPoint x: 789, endPoint y: 683, distance: 135.2
click at [789, 683] on div "Status Payment ID Payment details Amount CardUp fee Total amt. Charge date Due …" at bounding box center [845, 518] width 1091 height 339
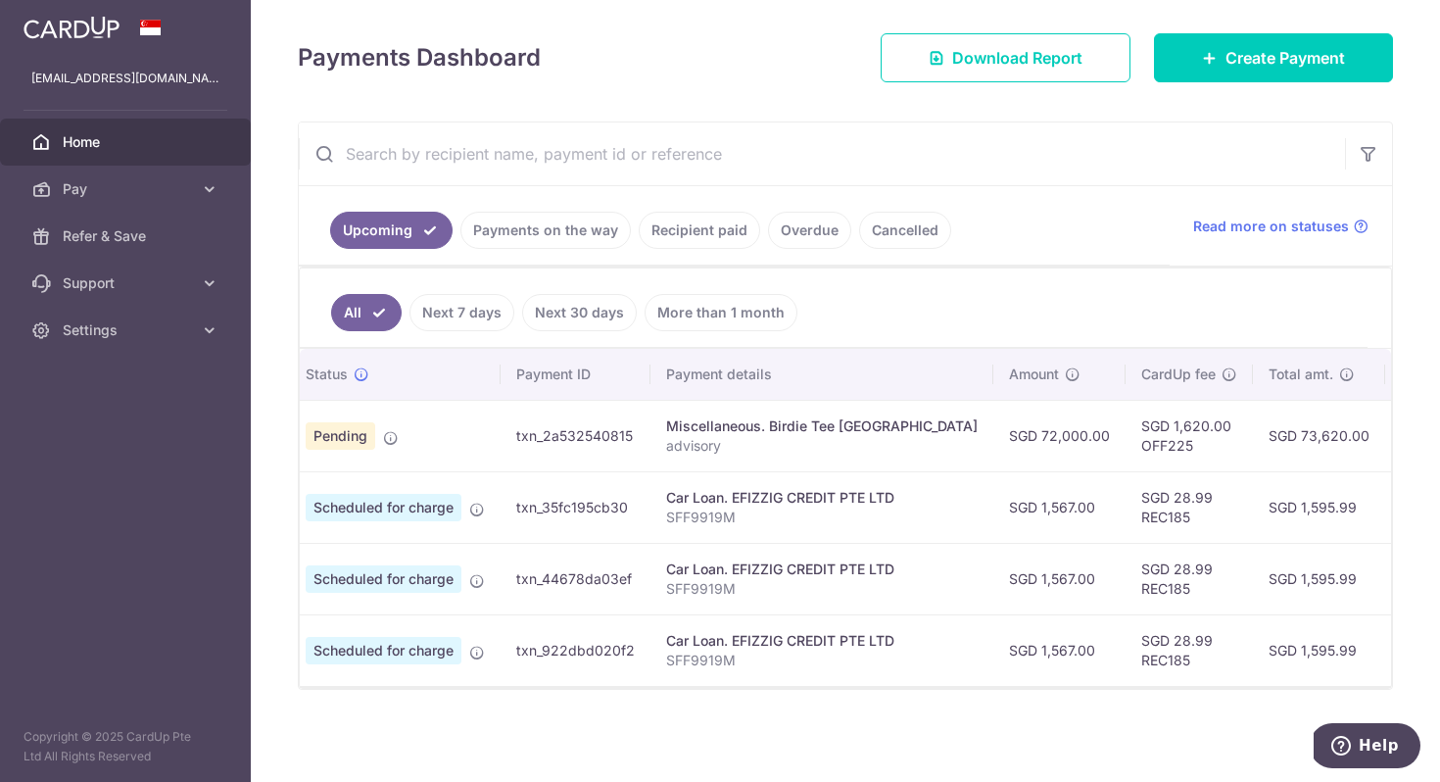
drag, startPoint x: 877, startPoint y: 693, endPoint x: 892, endPoint y: 693, distance: 15.7
click at [892, 693] on div "× Pause Schedule Pause all future payments in this series Pause just this one p…" at bounding box center [845, 391] width 1189 height 782
drag, startPoint x: 892, startPoint y: 693, endPoint x: 1127, endPoint y: 693, distance: 234.1
click at [1127, 693] on div "× Pause Schedule Pause all future payments in this series Pause just this one p…" at bounding box center [845, 391] width 1189 height 782
click at [1024, 674] on td "SGD 1,567.00" at bounding box center [1059, 650] width 132 height 72
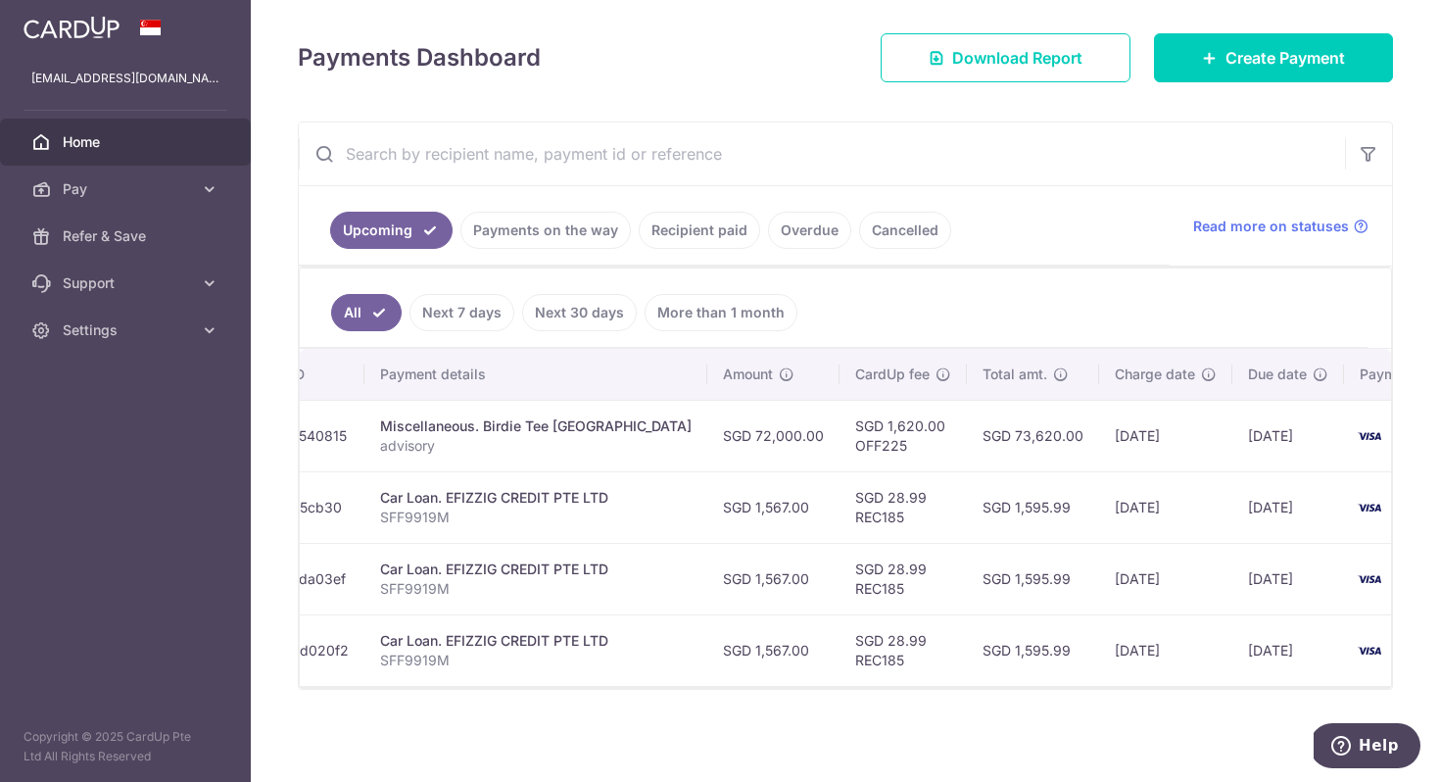
scroll to position [0, 360]
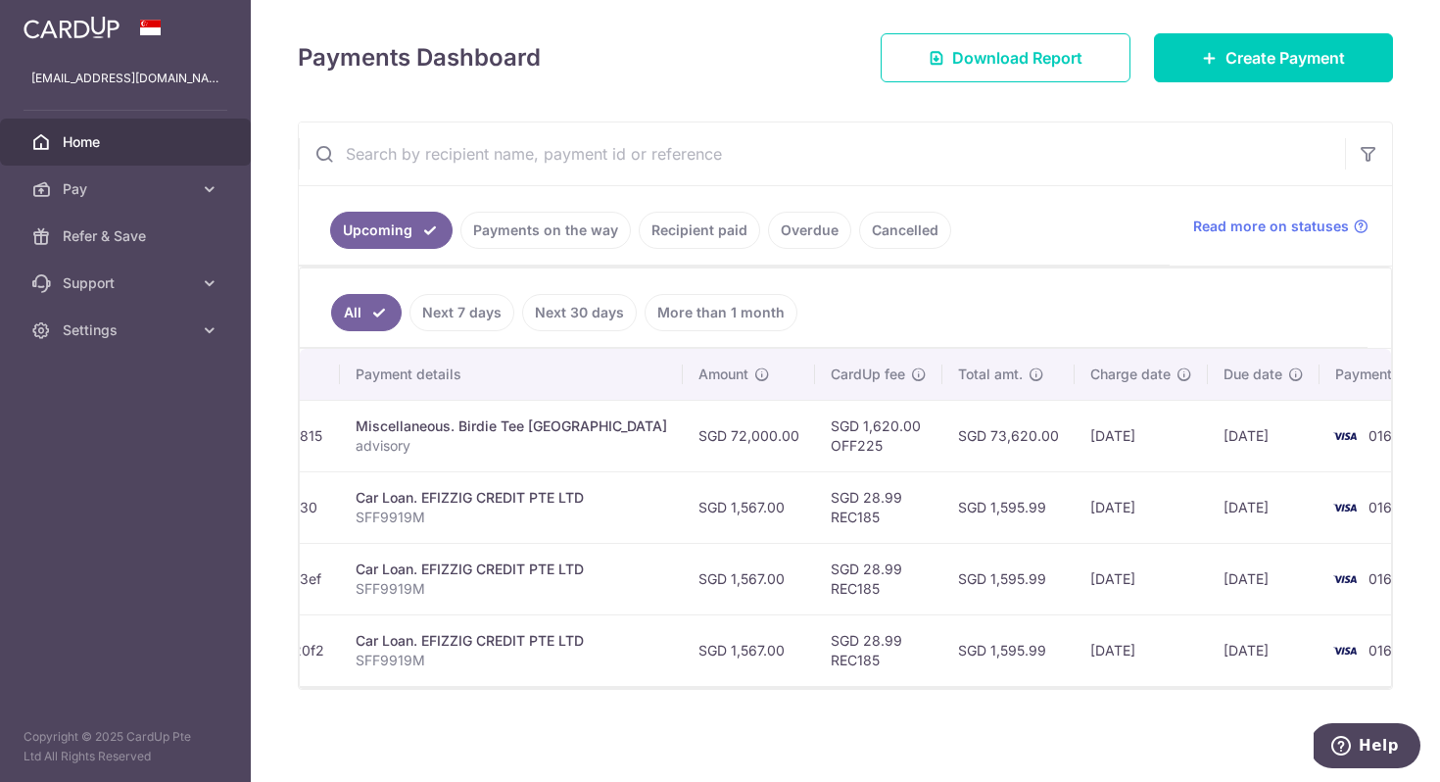
drag, startPoint x: 883, startPoint y: 428, endPoint x: 975, endPoint y: 432, distance: 92.2
click at [975, 432] on td "SGD 73,620.00" at bounding box center [1008, 436] width 132 height 72
drag, startPoint x: 875, startPoint y: 504, endPoint x: 959, endPoint y: 515, distance: 85.1
click at [942, 515] on td "SGD 1,595.99" at bounding box center [1008, 507] width 132 height 72
click at [962, 515] on td "SGD 1,595.99" at bounding box center [1008, 507] width 132 height 72
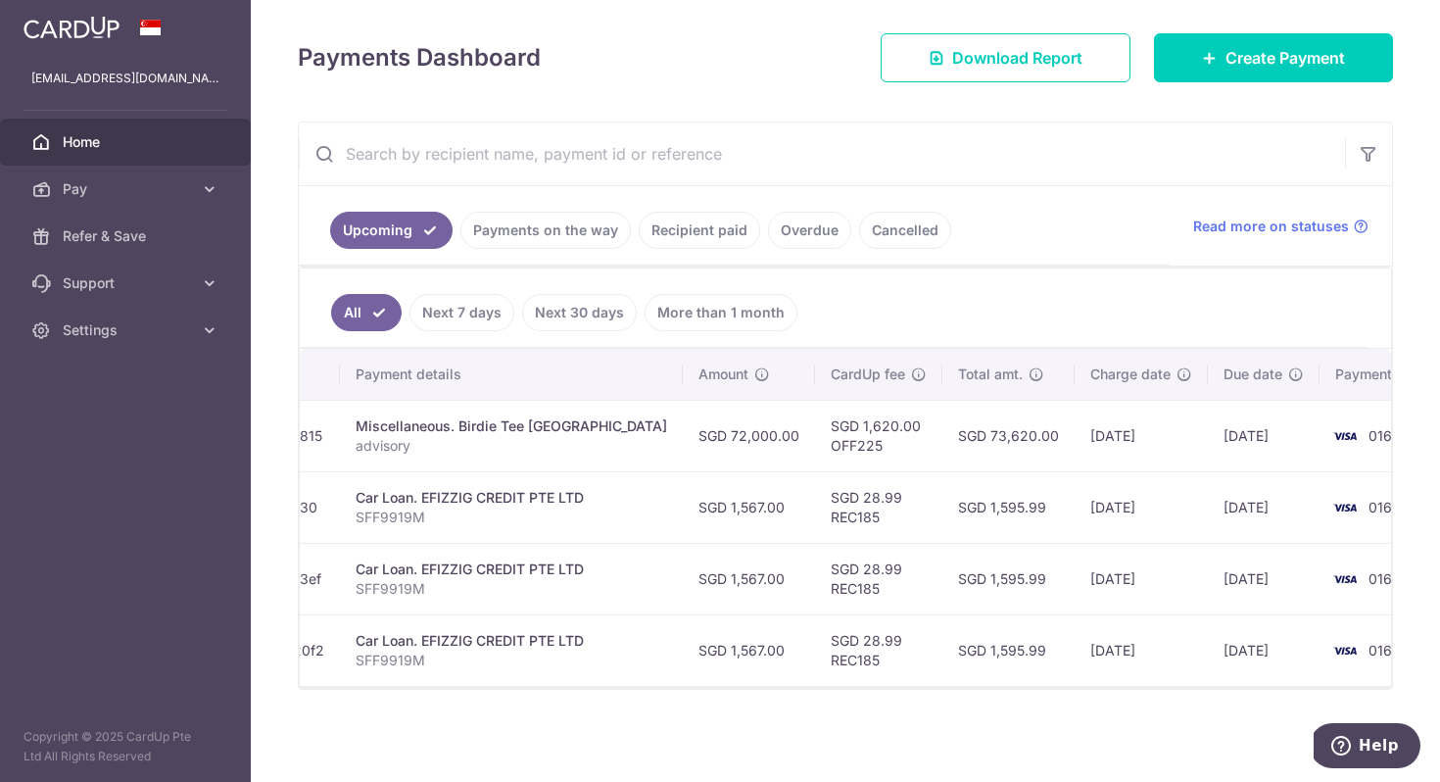
click at [942, 428] on td "SGD 73,620.00" at bounding box center [1008, 436] width 132 height 72
click at [942, 427] on td "SGD 73,620.00" at bounding box center [1008, 436] width 132 height 72
click at [942, 426] on td "SGD 73,620.00" at bounding box center [1008, 436] width 132 height 72
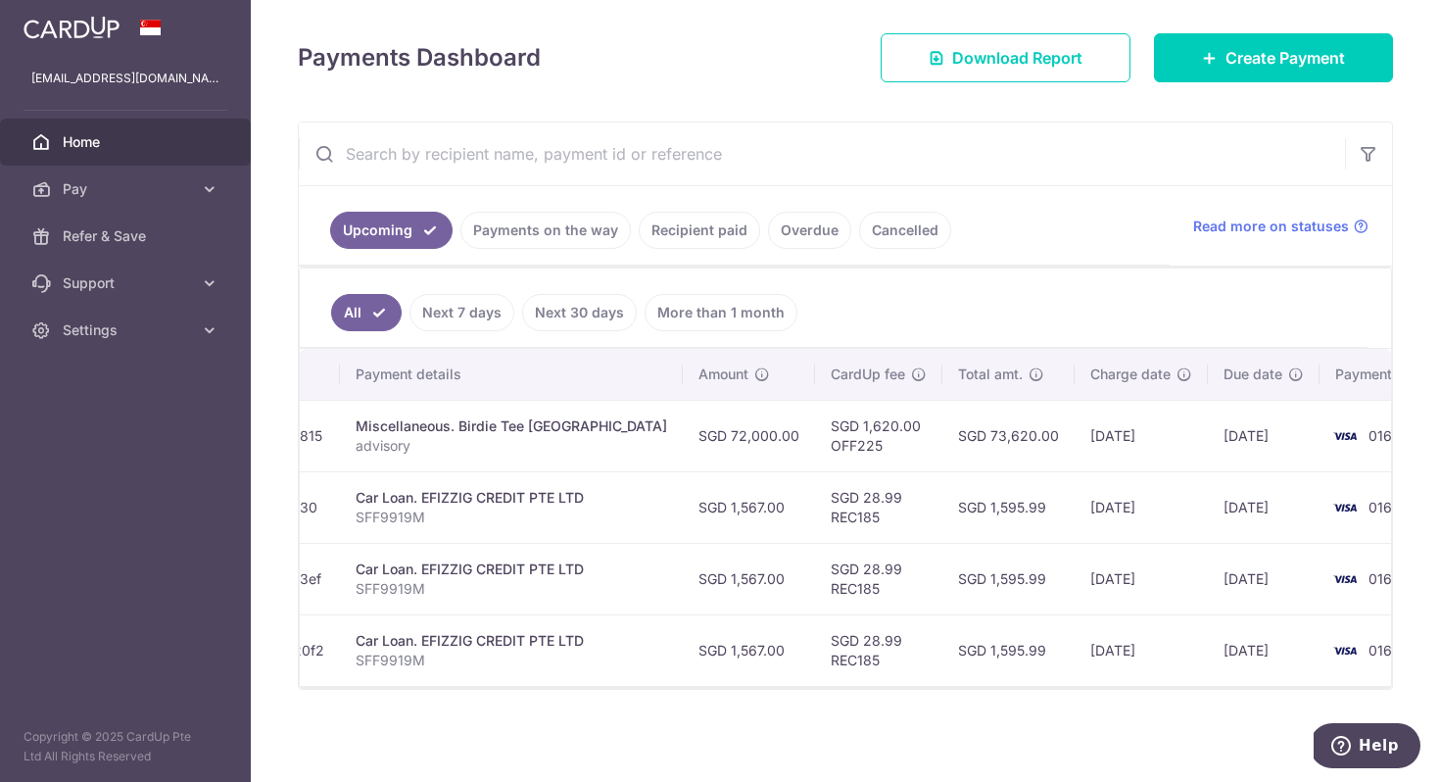
click at [947, 421] on td "SGD 73,620.00" at bounding box center [1008, 436] width 132 height 72
click at [955, 442] on td "SGD 73,620.00" at bounding box center [1008, 436] width 132 height 72
click at [1075, 428] on td "[DATE]" at bounding box center [1141, 436] width 133 height 72
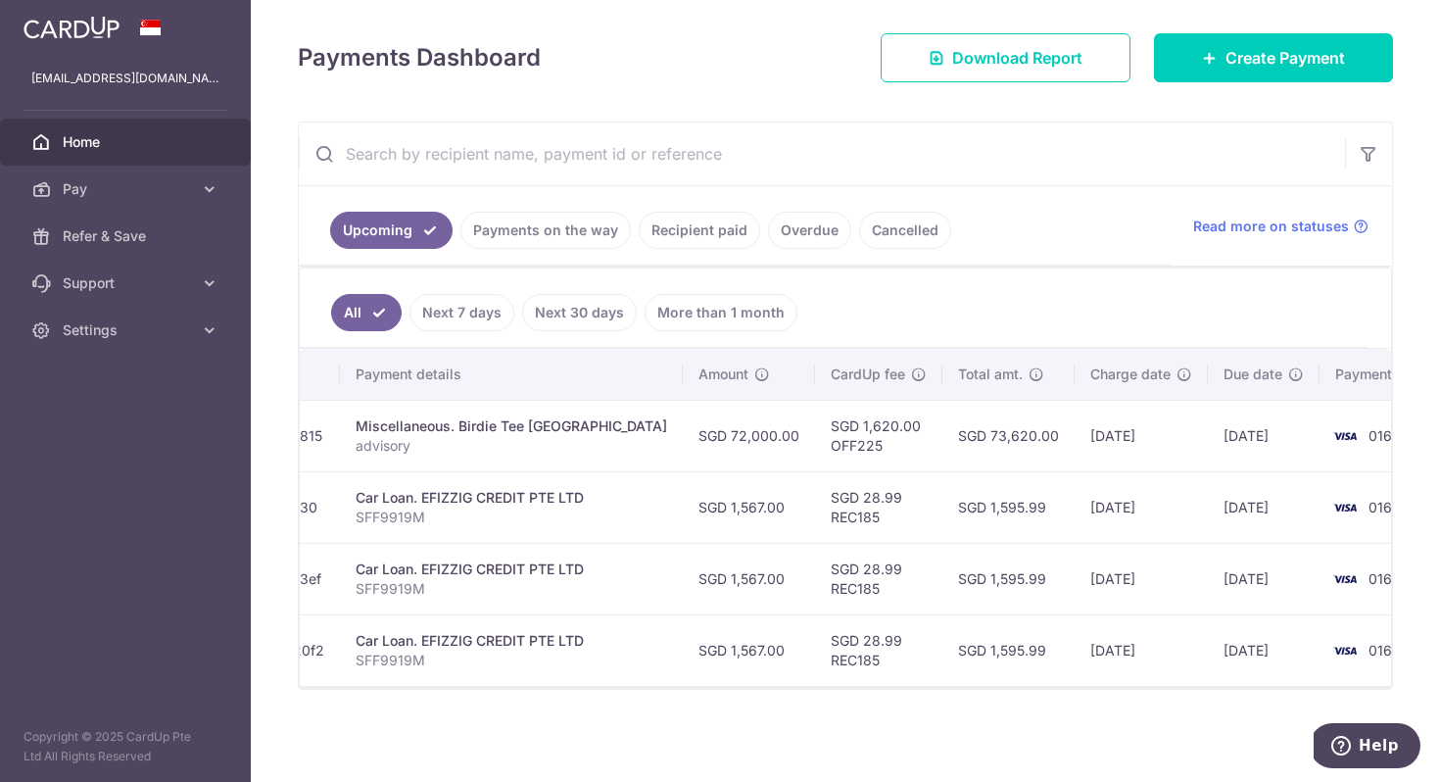
click at [1075, 428] on td "[DATE]" at bounding box center [1141, 436] width 133 height 72
click at [1208, 414] on td "[DATE]" at bounding box center [1264, 436] width 112 height 72
click at [1208, 435] on td "[DATE]" at bounding box center [1264, 436] width 112 height 72
click at [1208, 430] on td "[DATE]" at bounding box center [1264, 436] width 112 height 72
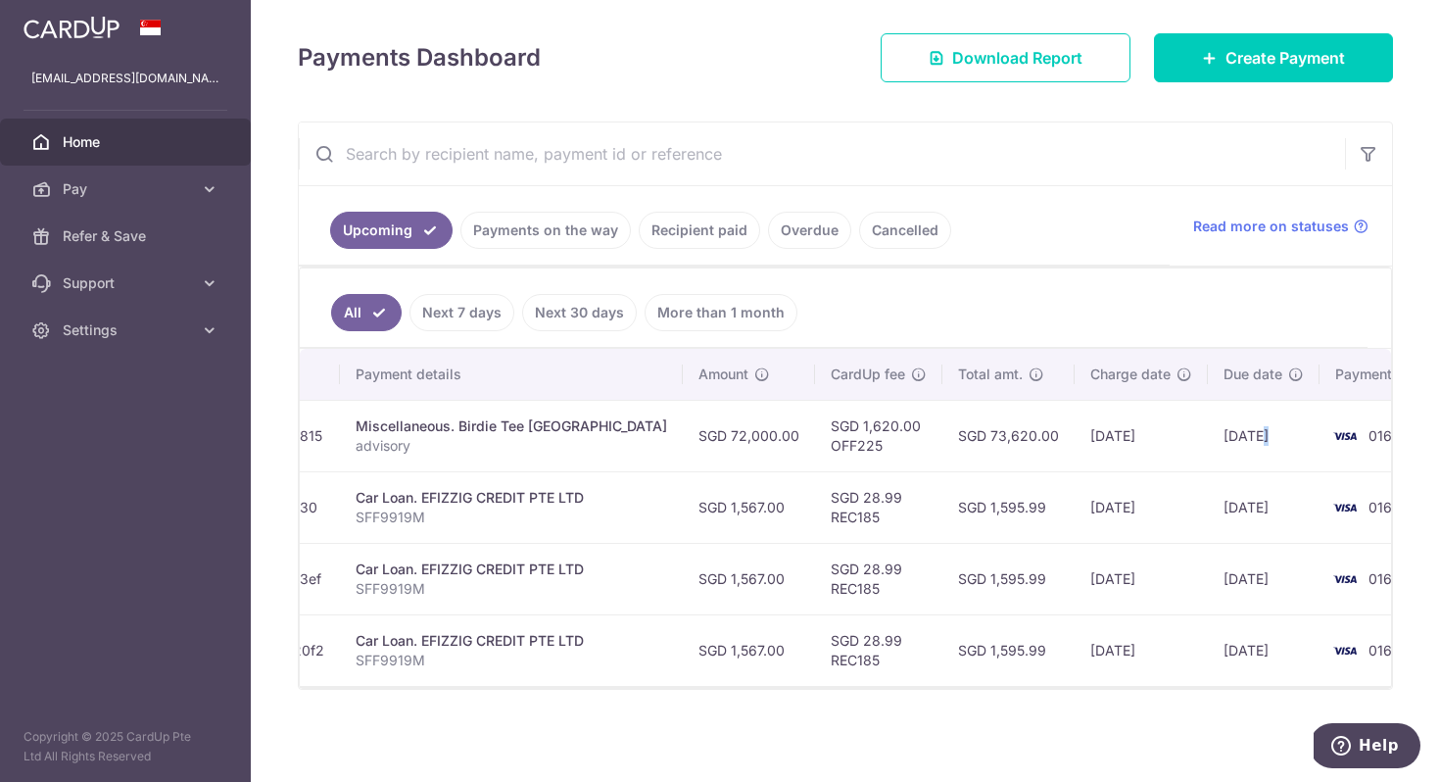
click at [1208, 430] on td "[DATE]" at bounding box center [1264, 436] width 112 height 72
click at [1208, 425] on td "[DATE]" at bounding box center [1264, 436] width 112 height 72
click at [1208, 426] on td "[DATE]" at bounding box center [1264, 436] width 112 height 72
click at [1208, 427] on td "[DATE]" at bounding box center [1264, 436] width 112 height 72
click at [1208, 428] on td "[DATE]" at bounding box center [1264, 436] width 112 height 72
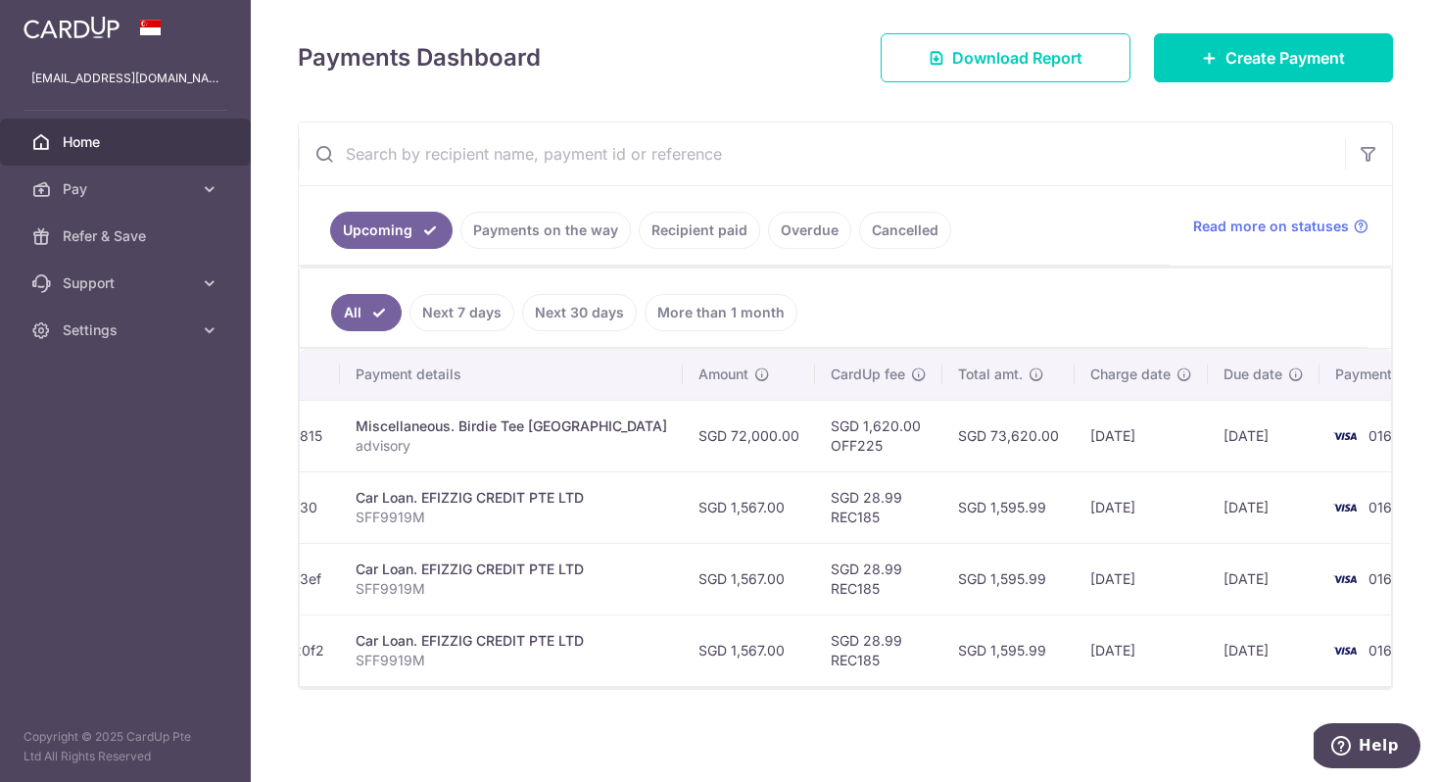
drag, startPoint x: 1009, startPoint y: 500, endPoint x: 1087, endPoint y: 491, distance: 78.9
click at [1083, 491] on td "[DATE]" at bounding box center [1141, 507] width 133 height 72
click at [1075, 502] on td "[DATE]" at bounding box center [1141, 507] width 133 height 72
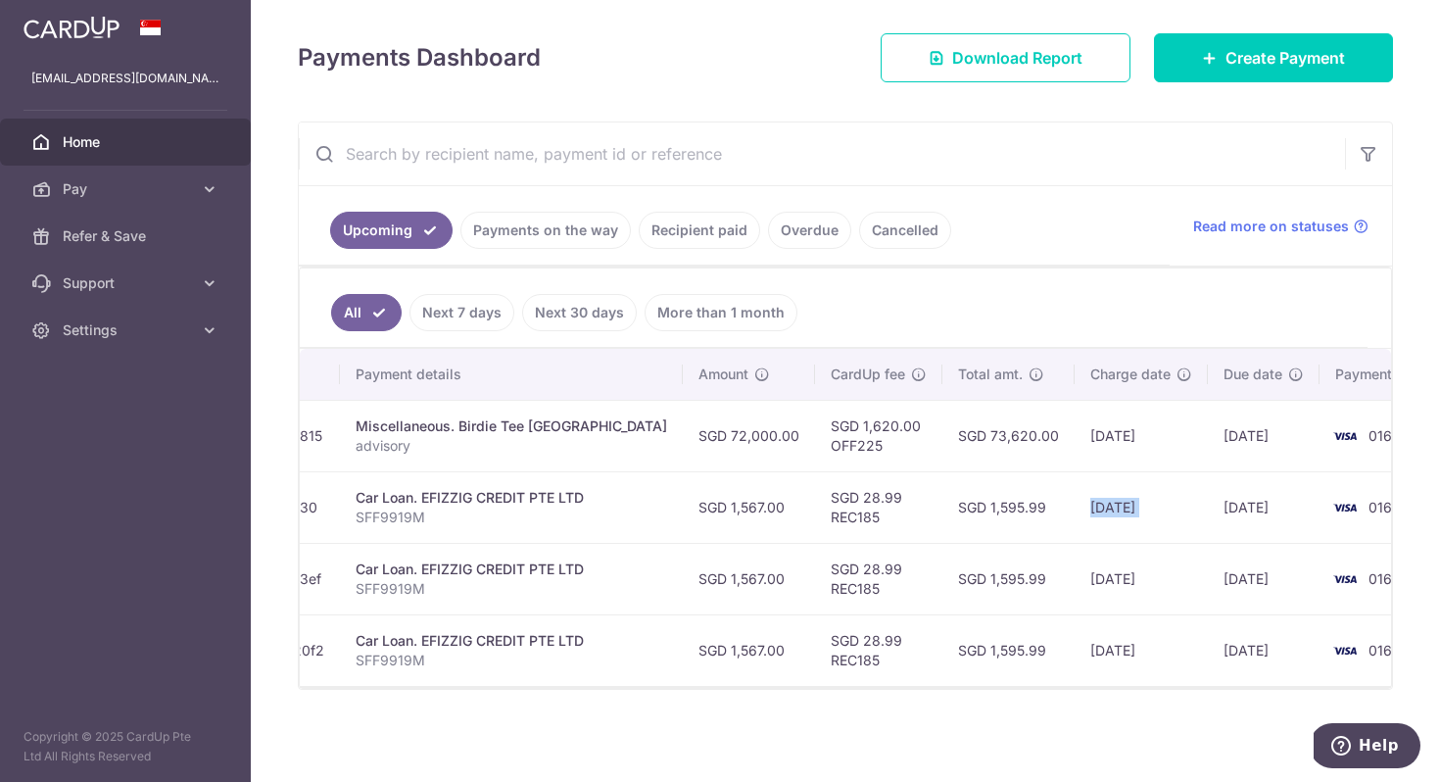
click at [1075, 502] on td "[DATE]" at bounding box center [1141, 507] width 133 height 72
click at [1075, 509] on td "[DATE]" at bounding box center [1141, 507] width 133 height 72
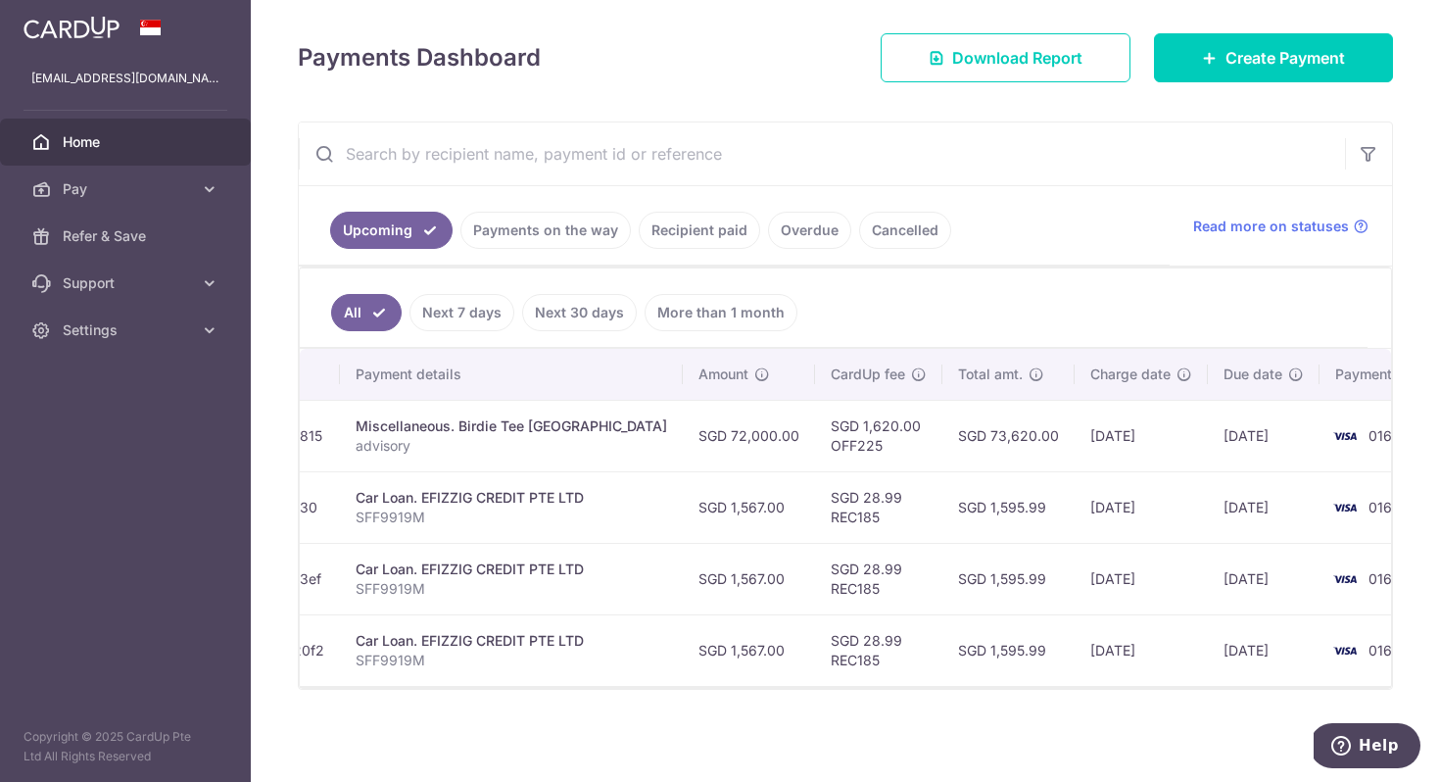
click at [1075, 498] on td "[DATE]" at bounding box center [1141, 507] width 133 height 72
click at [1075, 499] on td "[DATE]" at bounding box center [1141, 507] width 133 height 72
click at [1075, 489] on td "[DATE]" at bounding box center [1141, 507] width 133 height 72
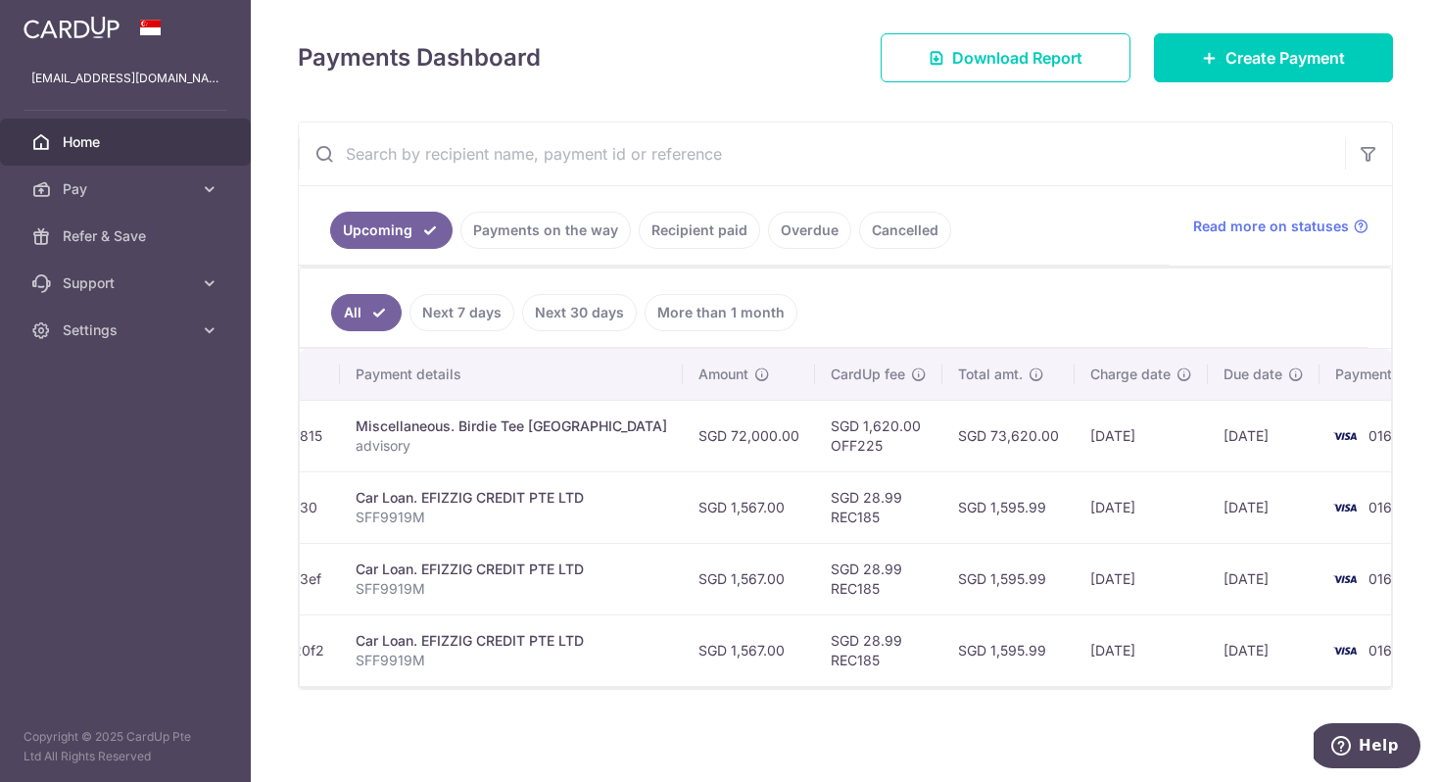
click at [1075, 499] on td "[DATE]" at bounding box center [1141, 507] width 133 height 72
click at [1075, 496] on td "[DATE]" at bounding box center [1141, 507] width 133 height 72
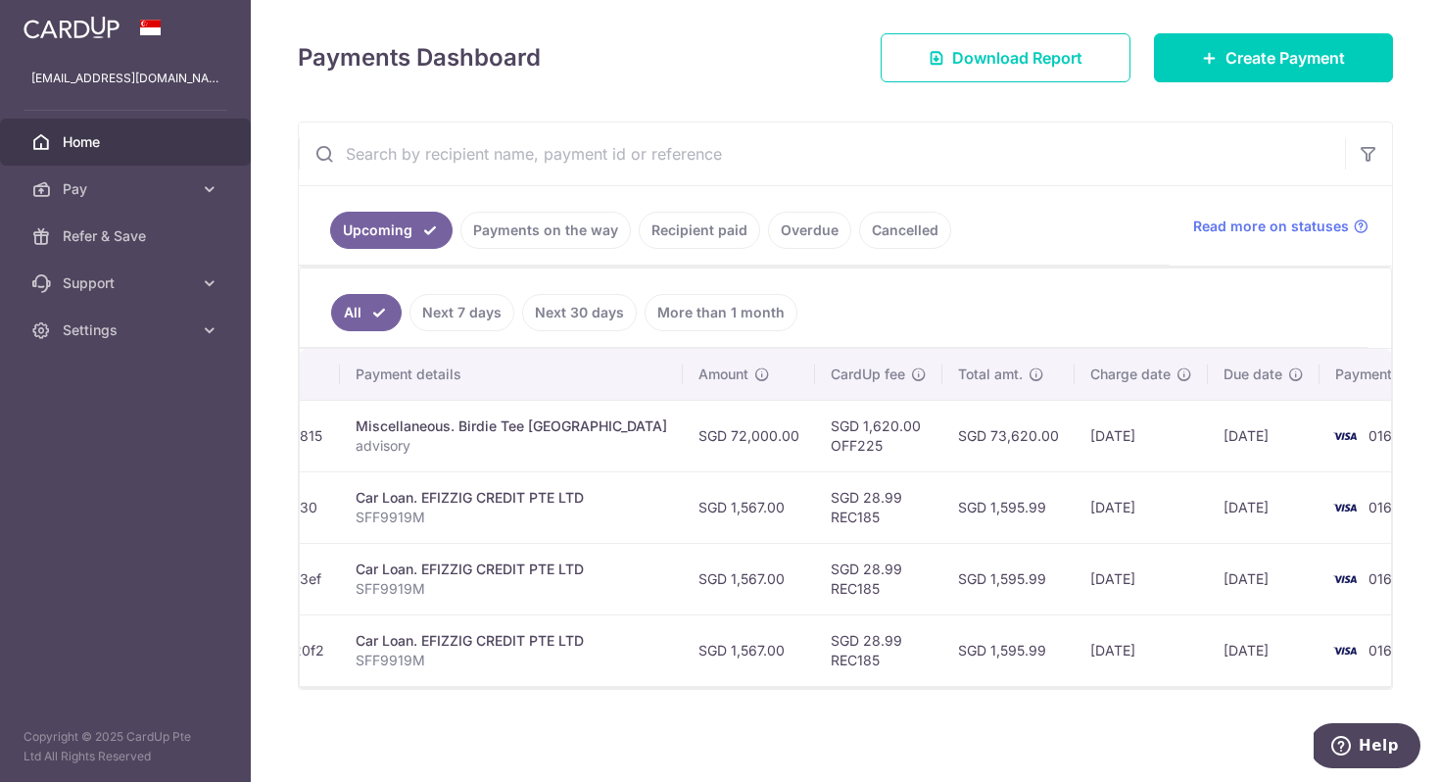
click at [1075, 503] on td "[DATE]" at bounding box center [1141, 507] width 133 height 72
click at [1320, 484] on td "0169" at bounding box center [1394, 507] width 149 height 72
